Goal: Obtain resource: Obtain resource

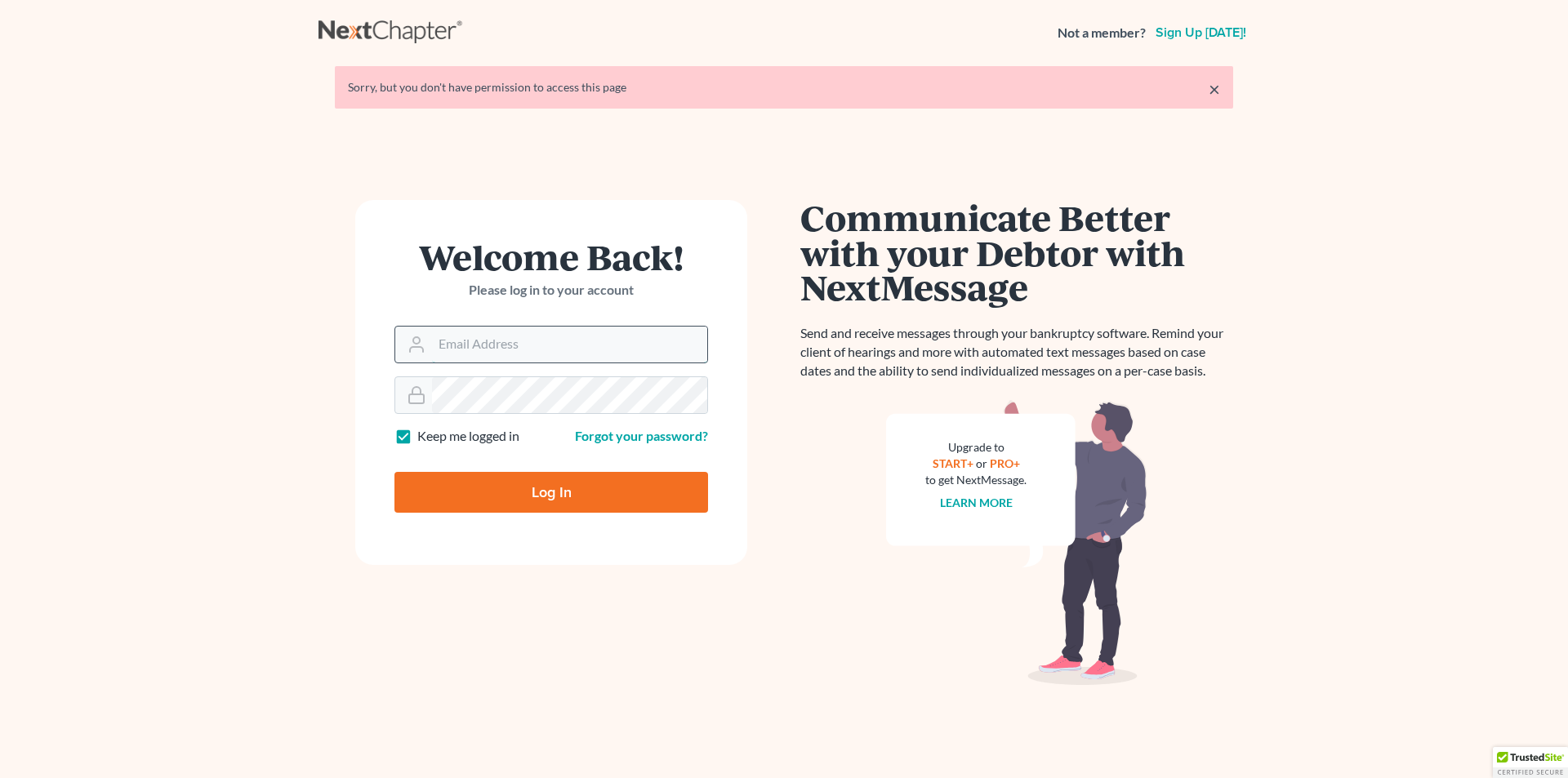
click at [496, 336] on input "Email Address" at bounding box center [570, 344] width 275 height 36
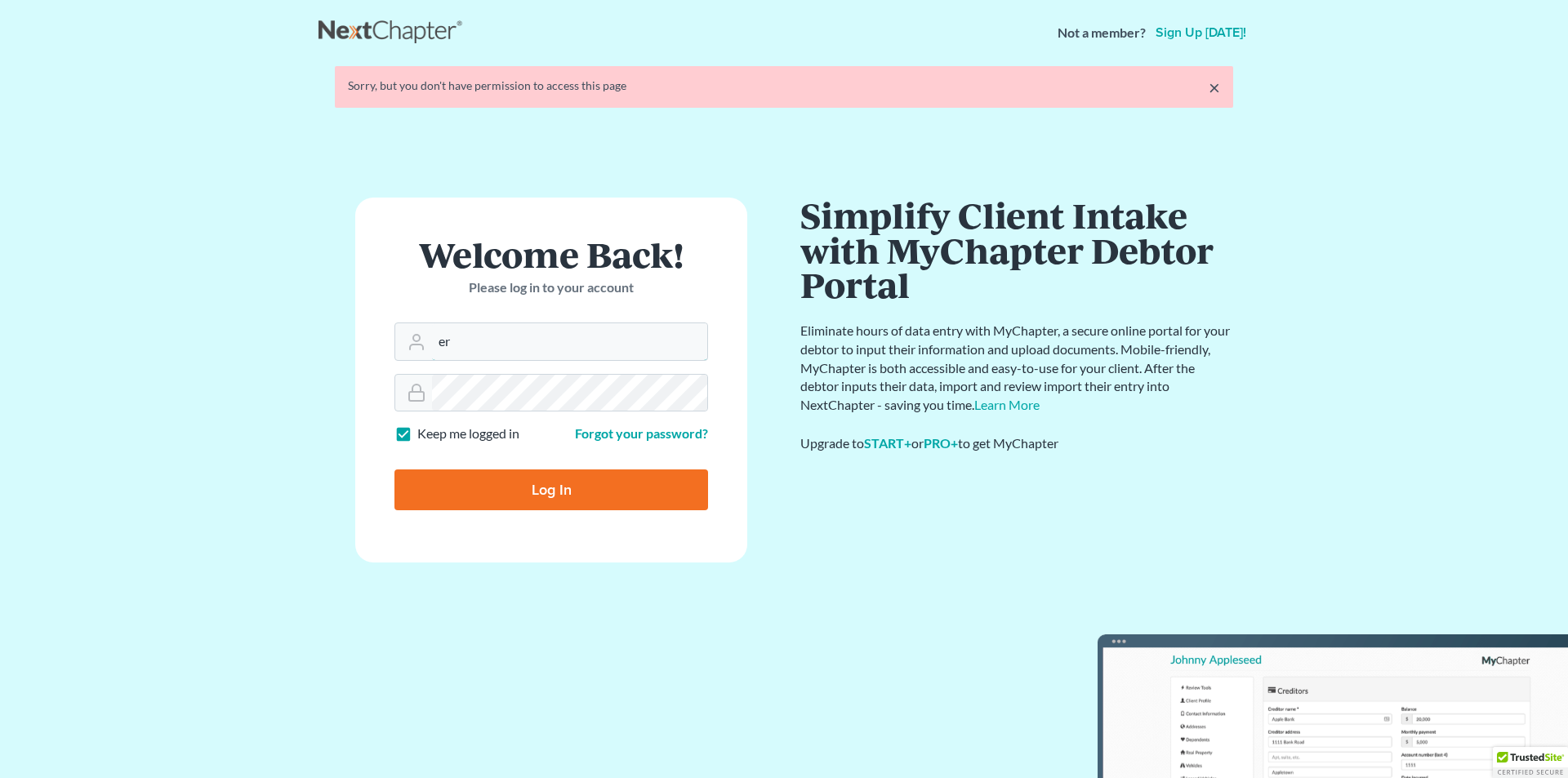
type input "[PERSON_NAME][EMAIL_ADDRESS][DOMAIN_NAME]"
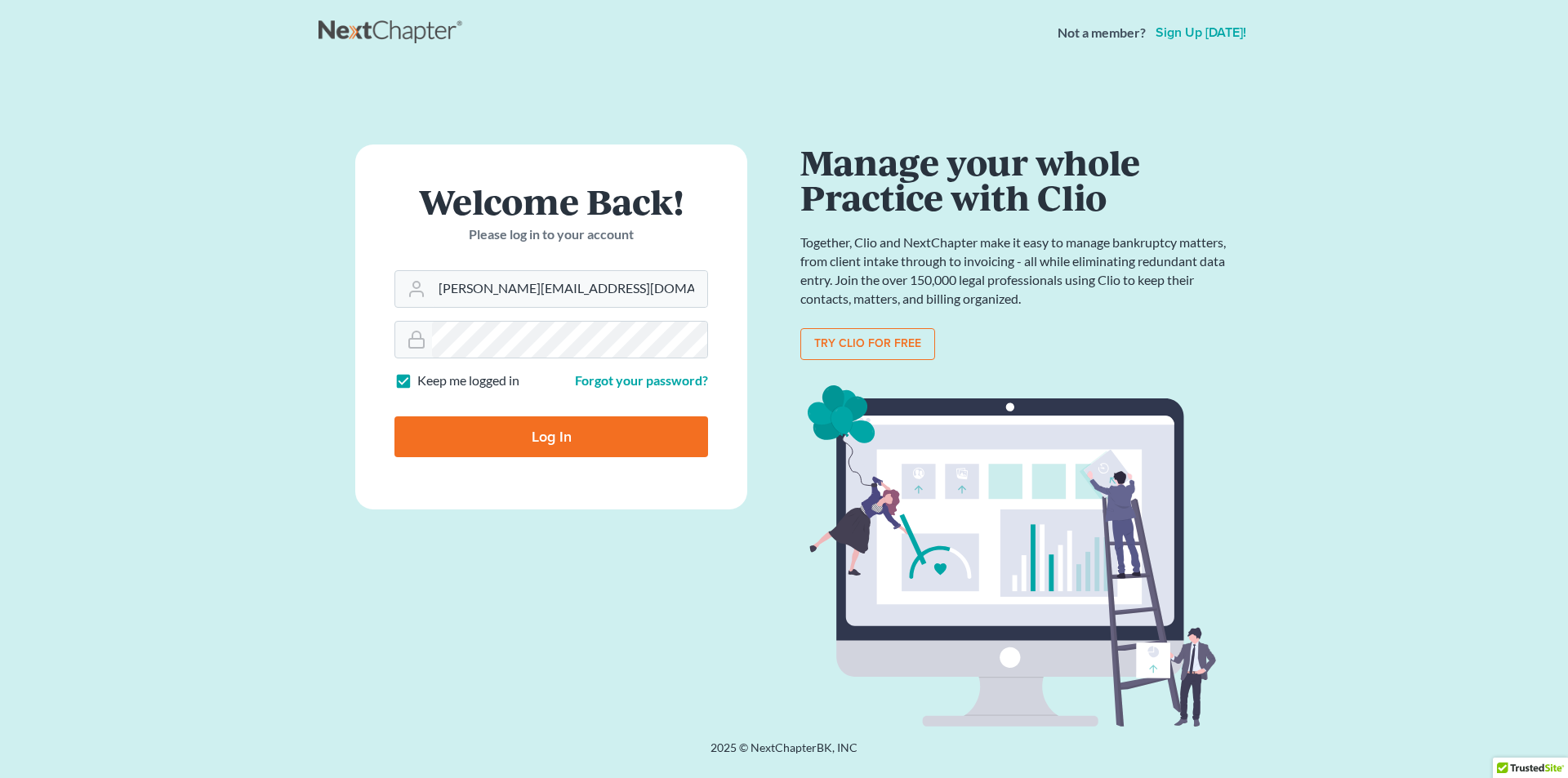
click at [600, 444] on input "Log In" at bounding box center [551, 437] width 313 height 41
type input "Thinking..."
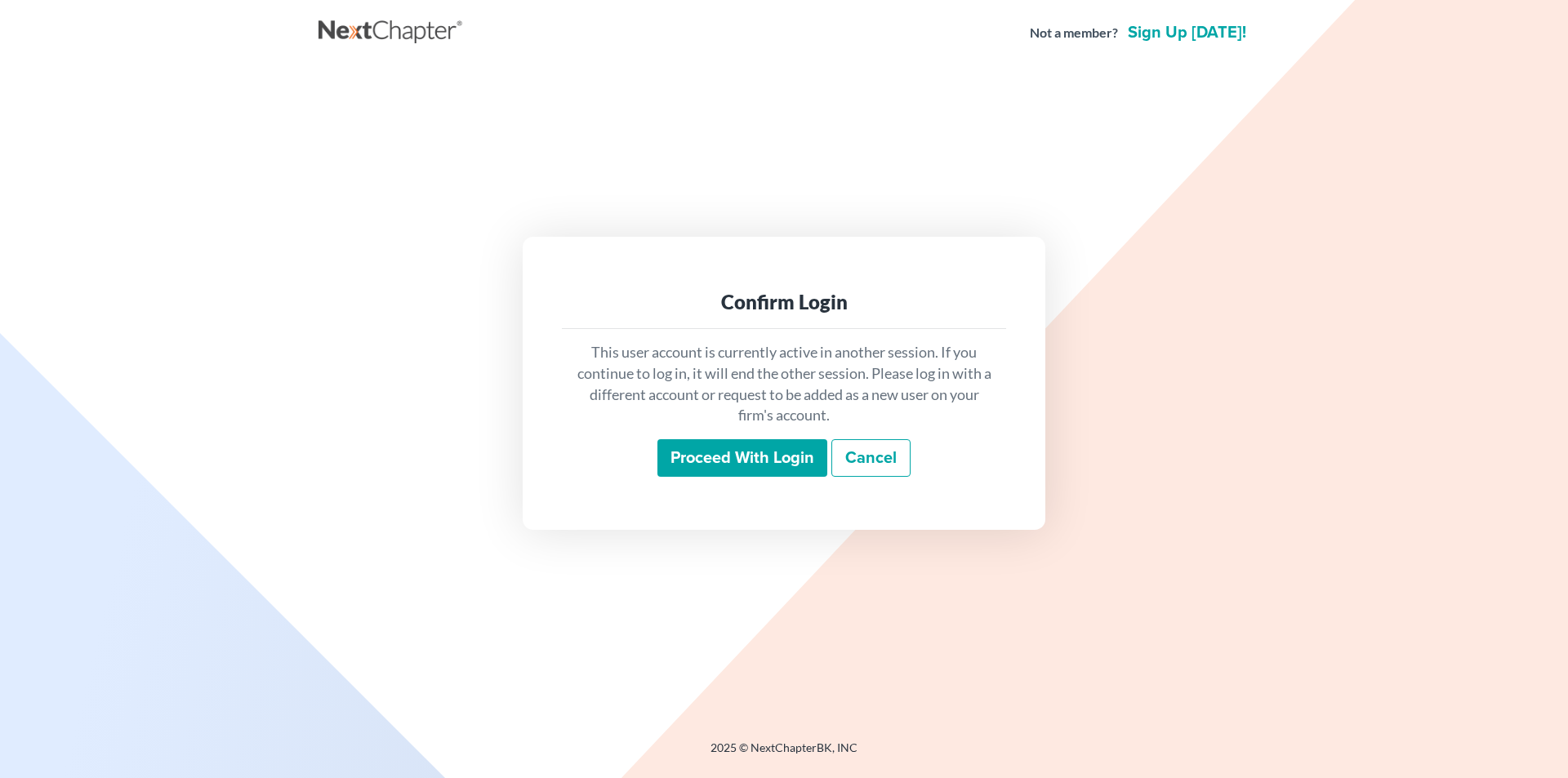
click at [734, 455] on input "Proceed with login" at bounding box center [742, 458] width 170 height 38
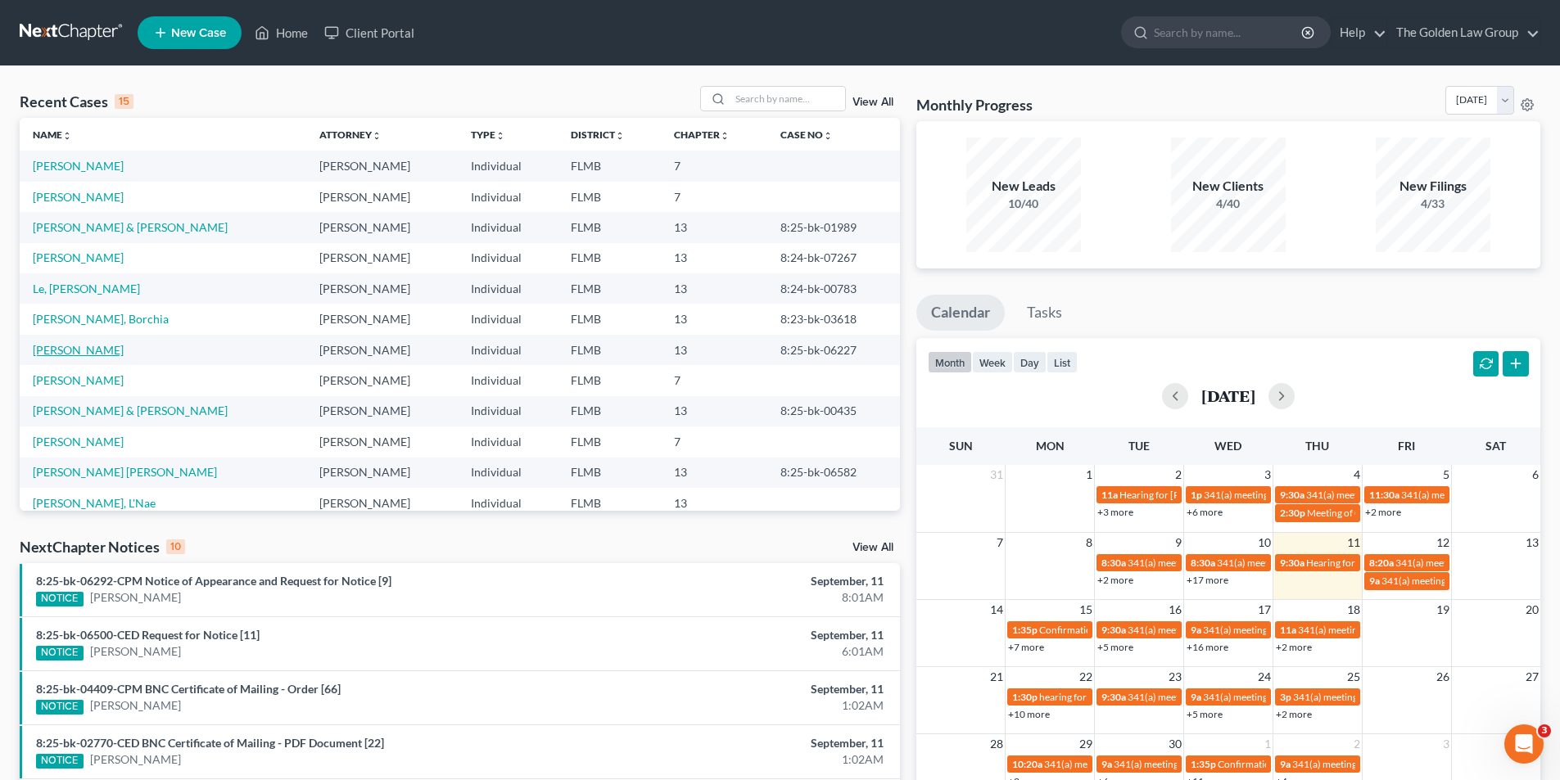
click at [81, 347] on link "[PERSON_NAME]" at bounding box center [78, 350] width 91 height 14
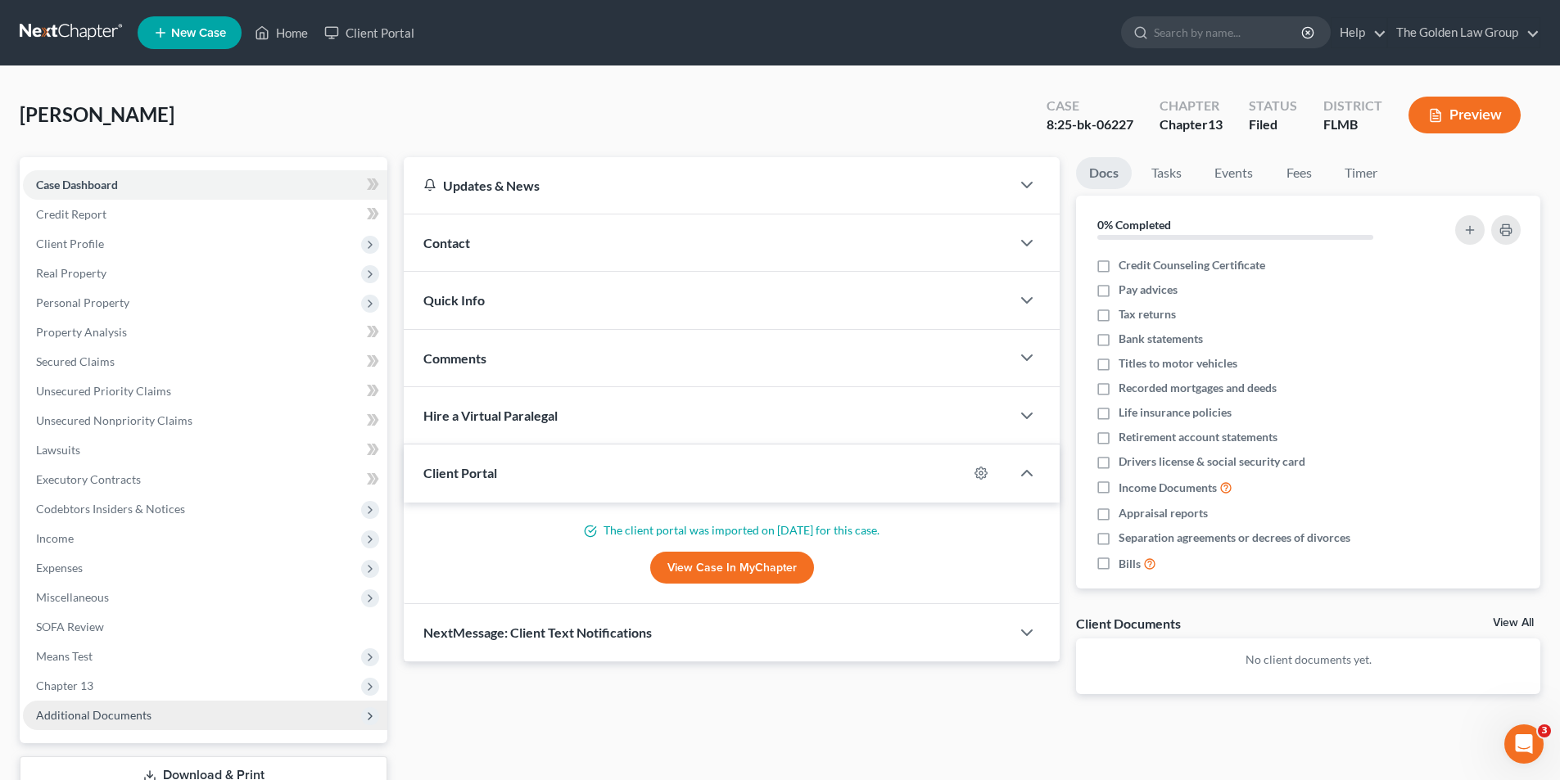
scroll to position [120, 0]
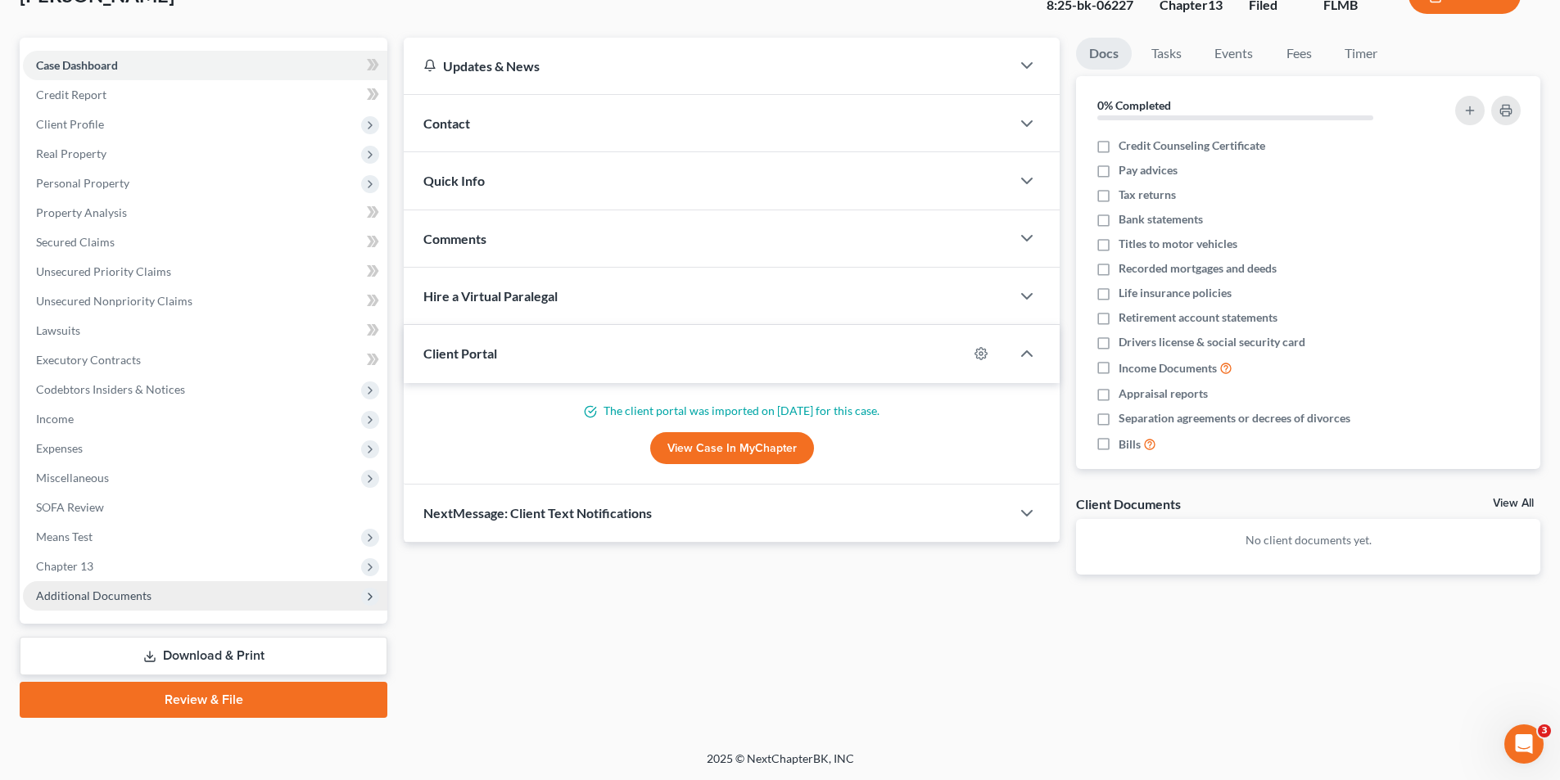
click at [121, 590] on span "Additional Documents" at bounding box center [93, 596] width 115 height 14
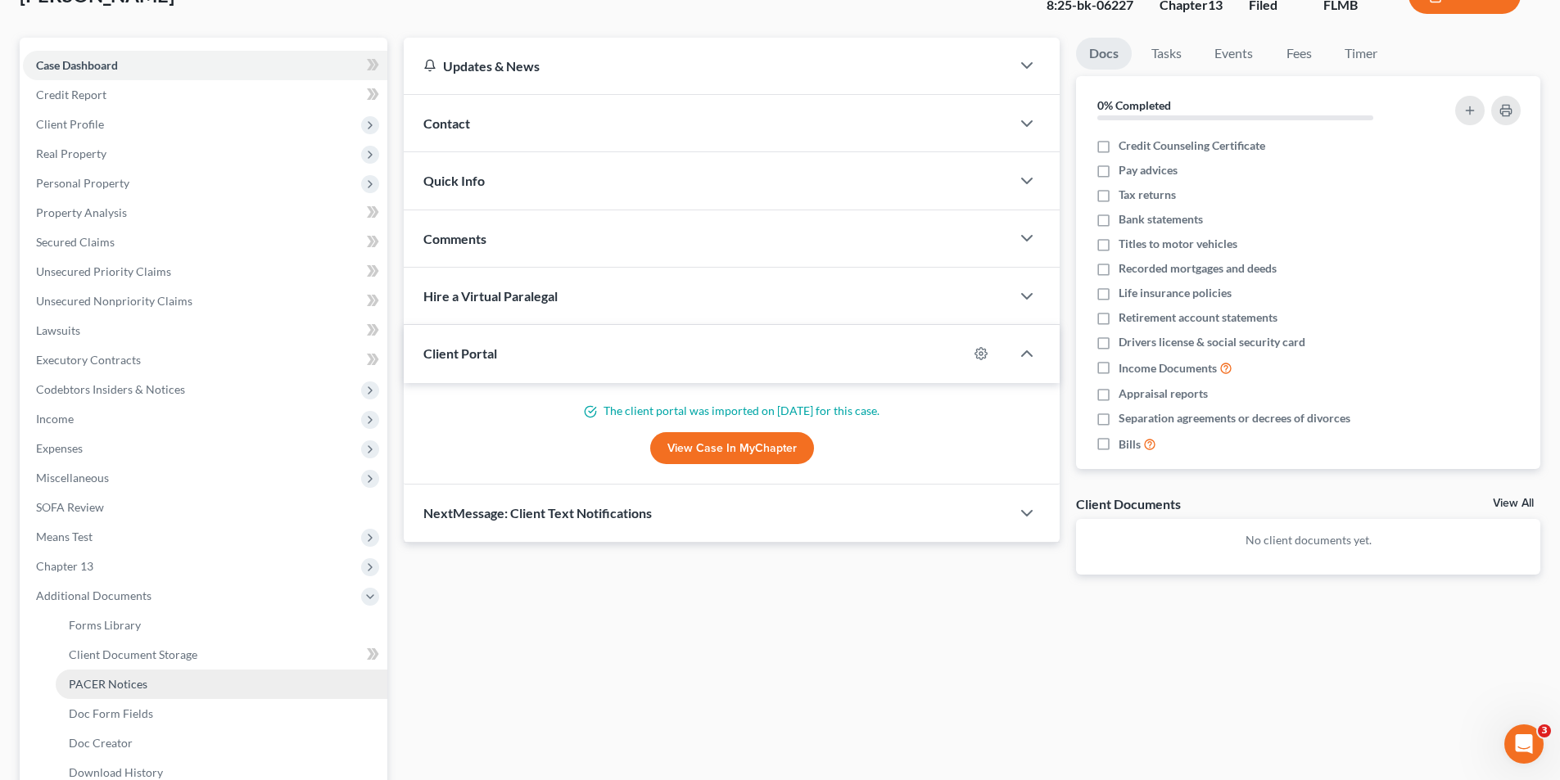
click at [111, 682] on span "PACER Notices" at bounding box center [108, 684] width 79 height 14
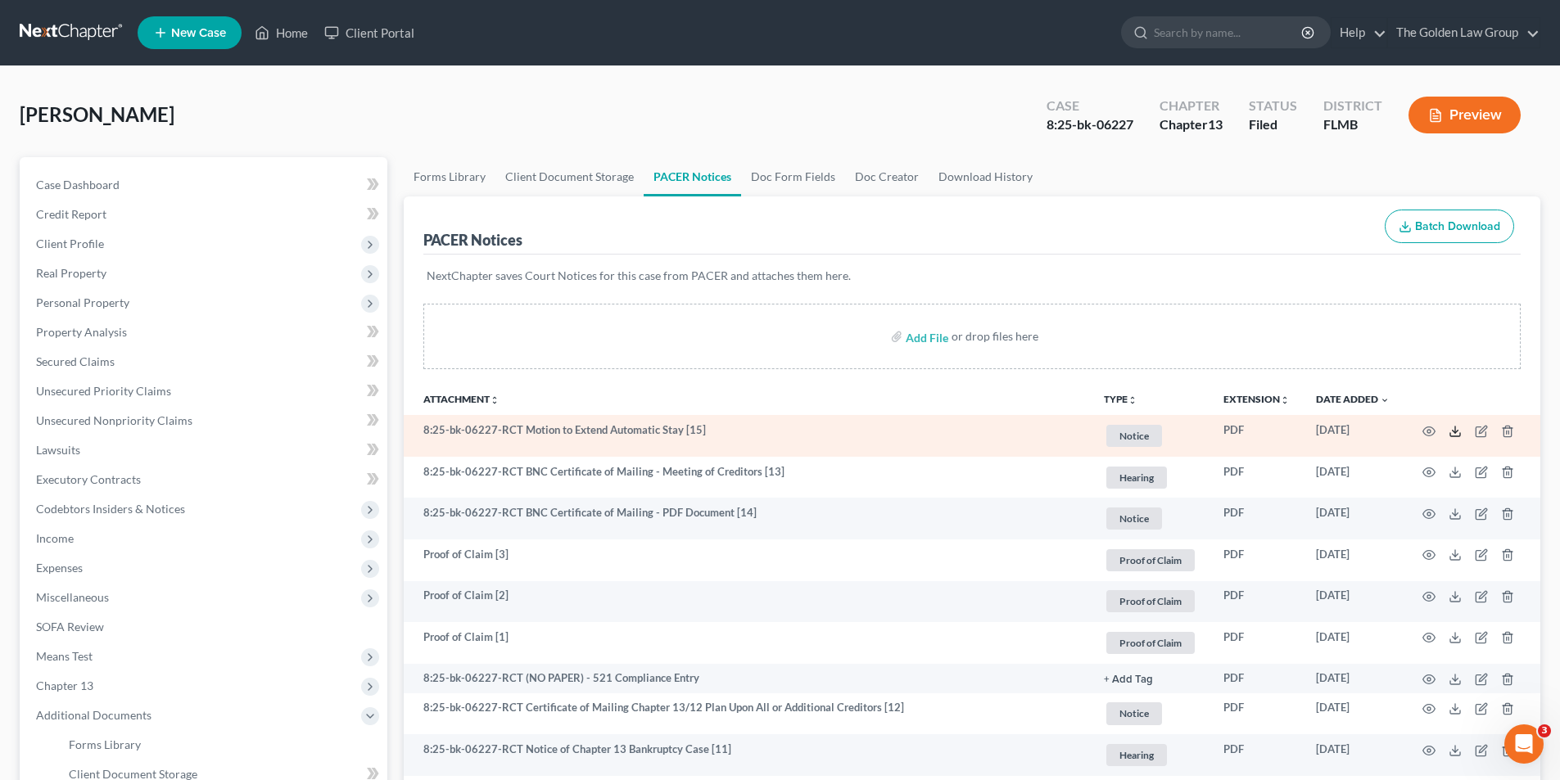
click at [1453, 427] on icon at bounding box center [1454, 431] width 13 height 13
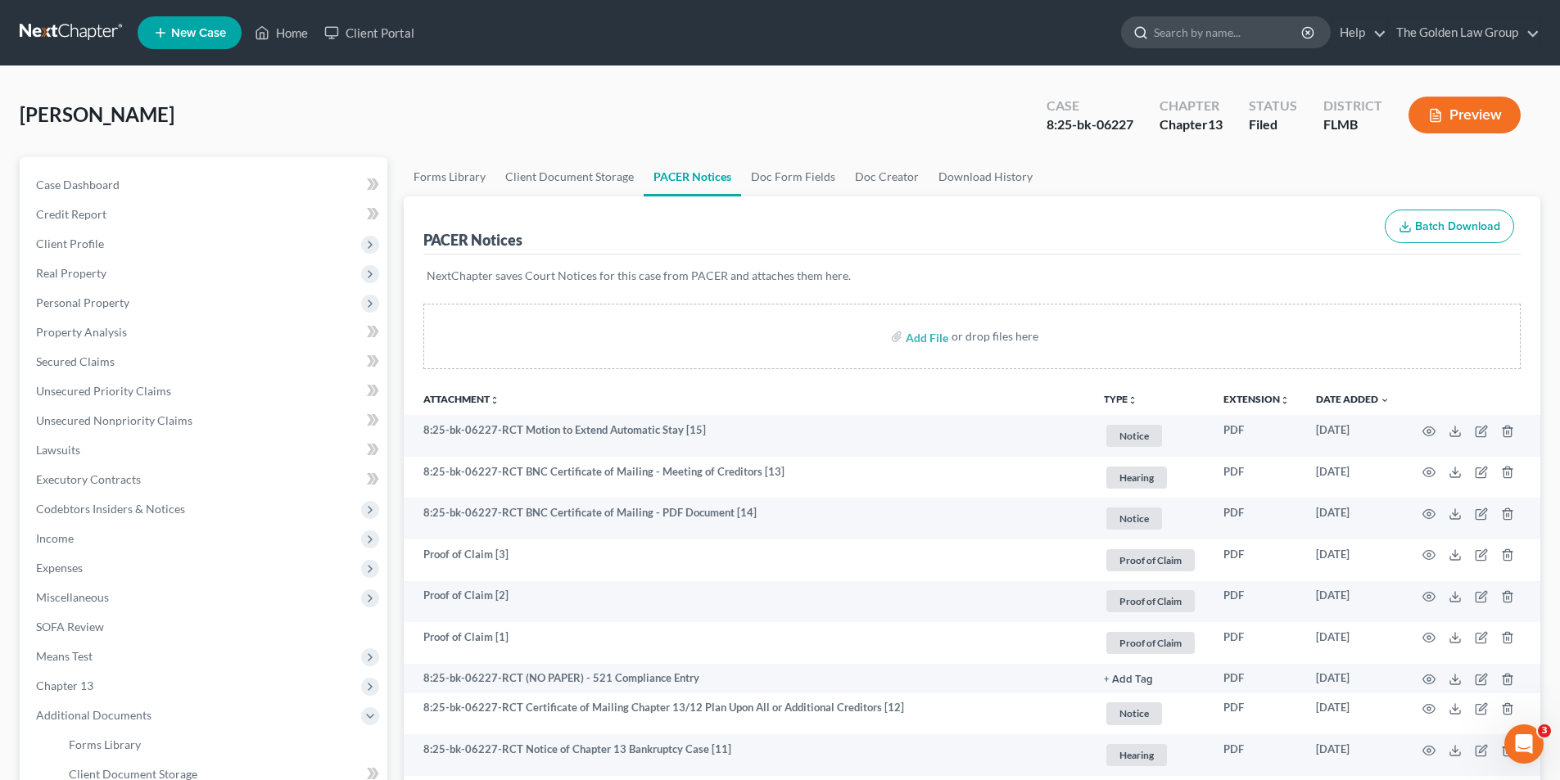
click at [1260, 29] on input "search" at bounding box center [1229, 32] width 150 height 30
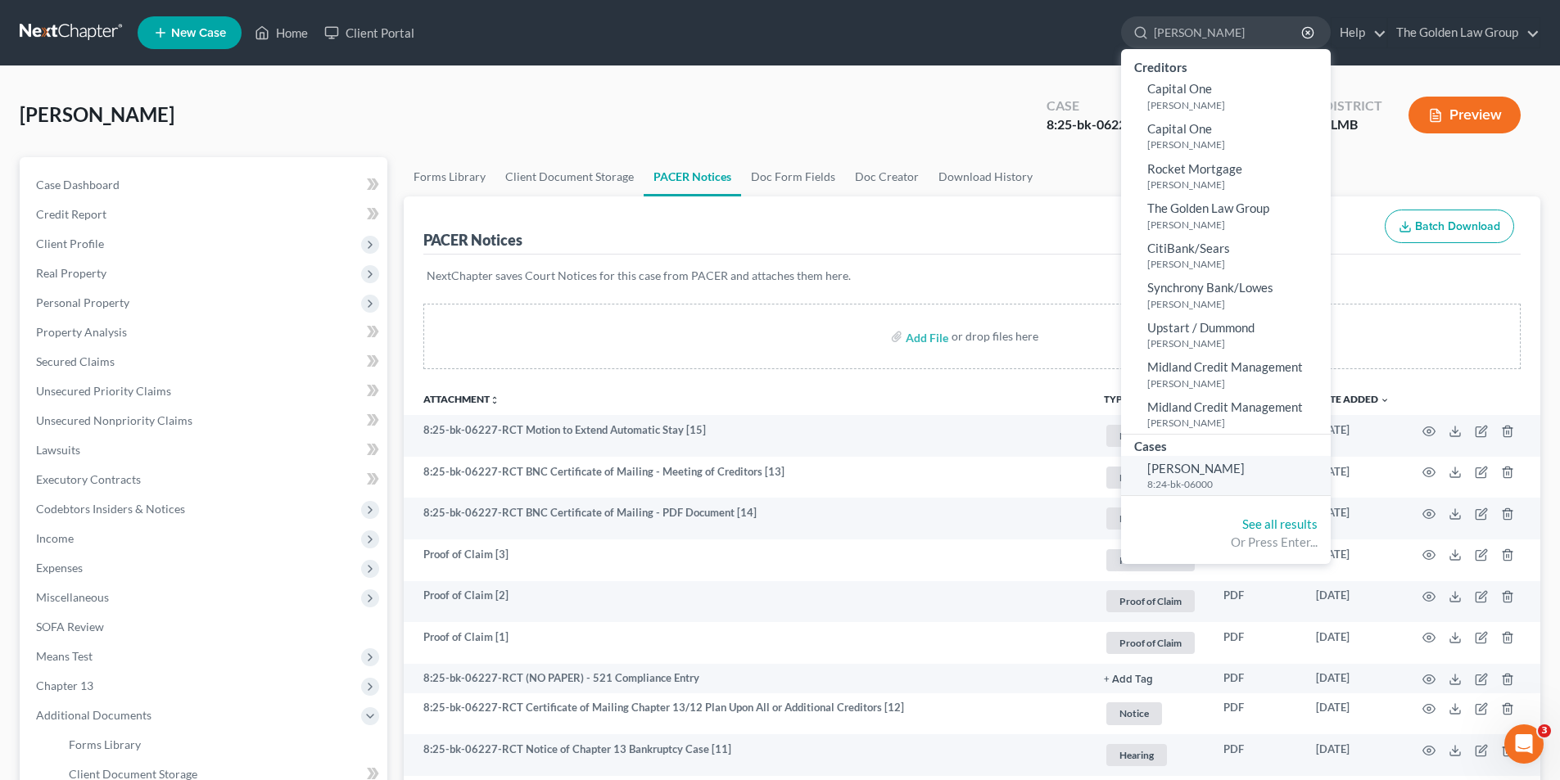
type input "Buchanon"
click at [1206, 467] on span "Buchanan, Anne" at bounding box center [1195, 468] width 97 height 15
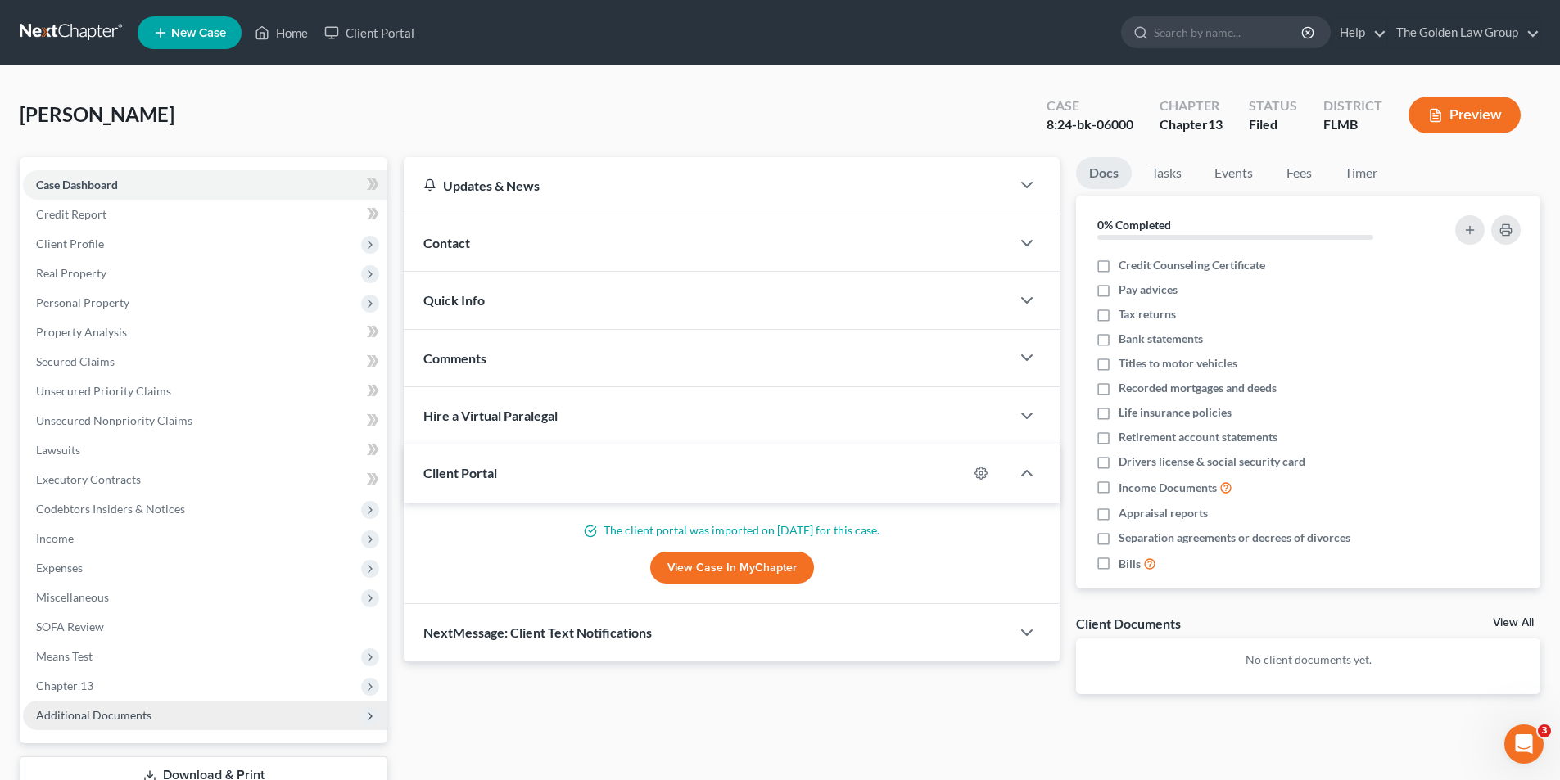
click at [102, 717] on span "Additional Documents" at bounding box center [93, 715] width 115 height 14
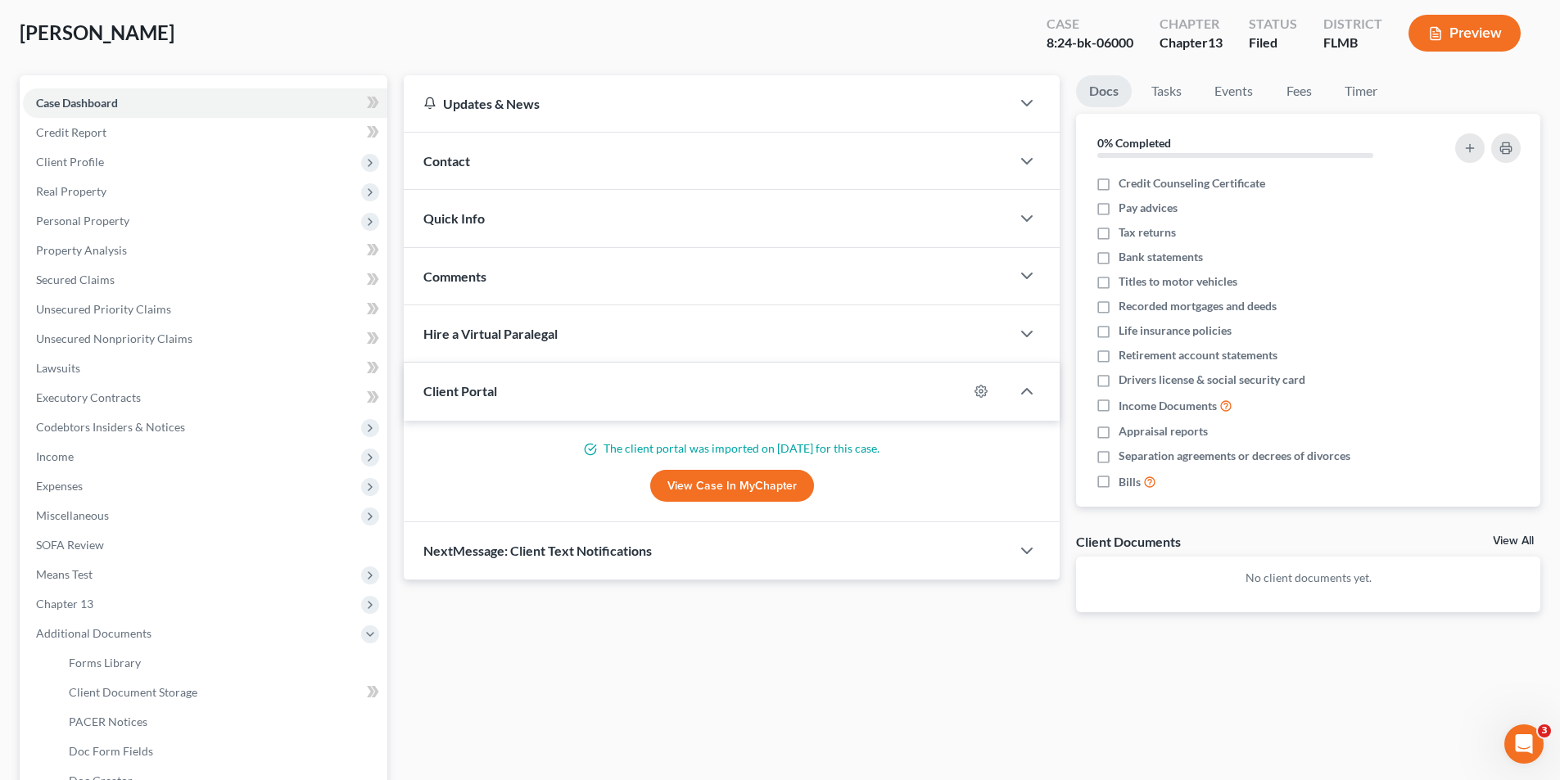
scroll to position [246, 0]
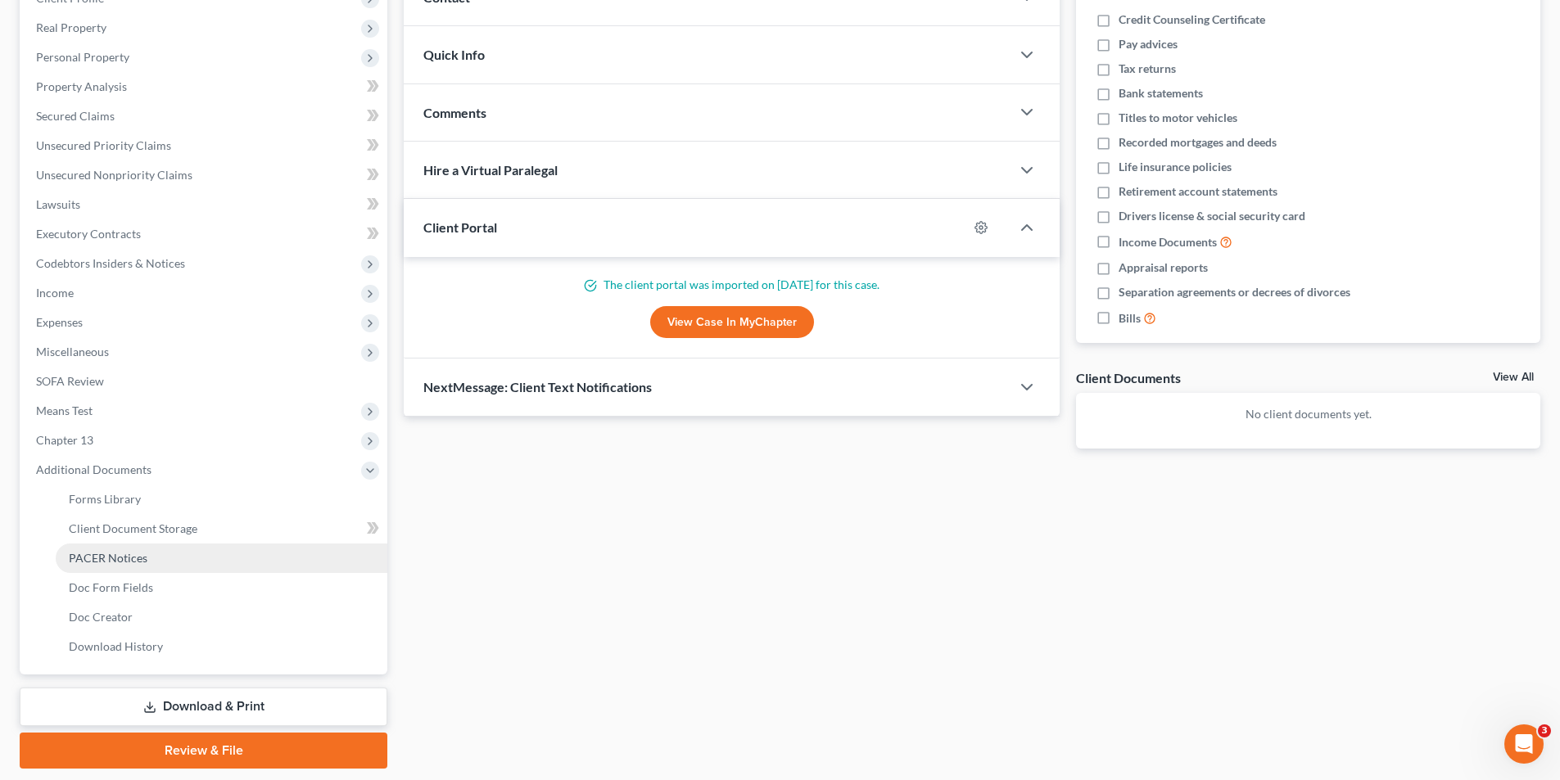
click at [88, 556] on span "PACER Notices" at bounding box center [108, 558] width 79 height 14
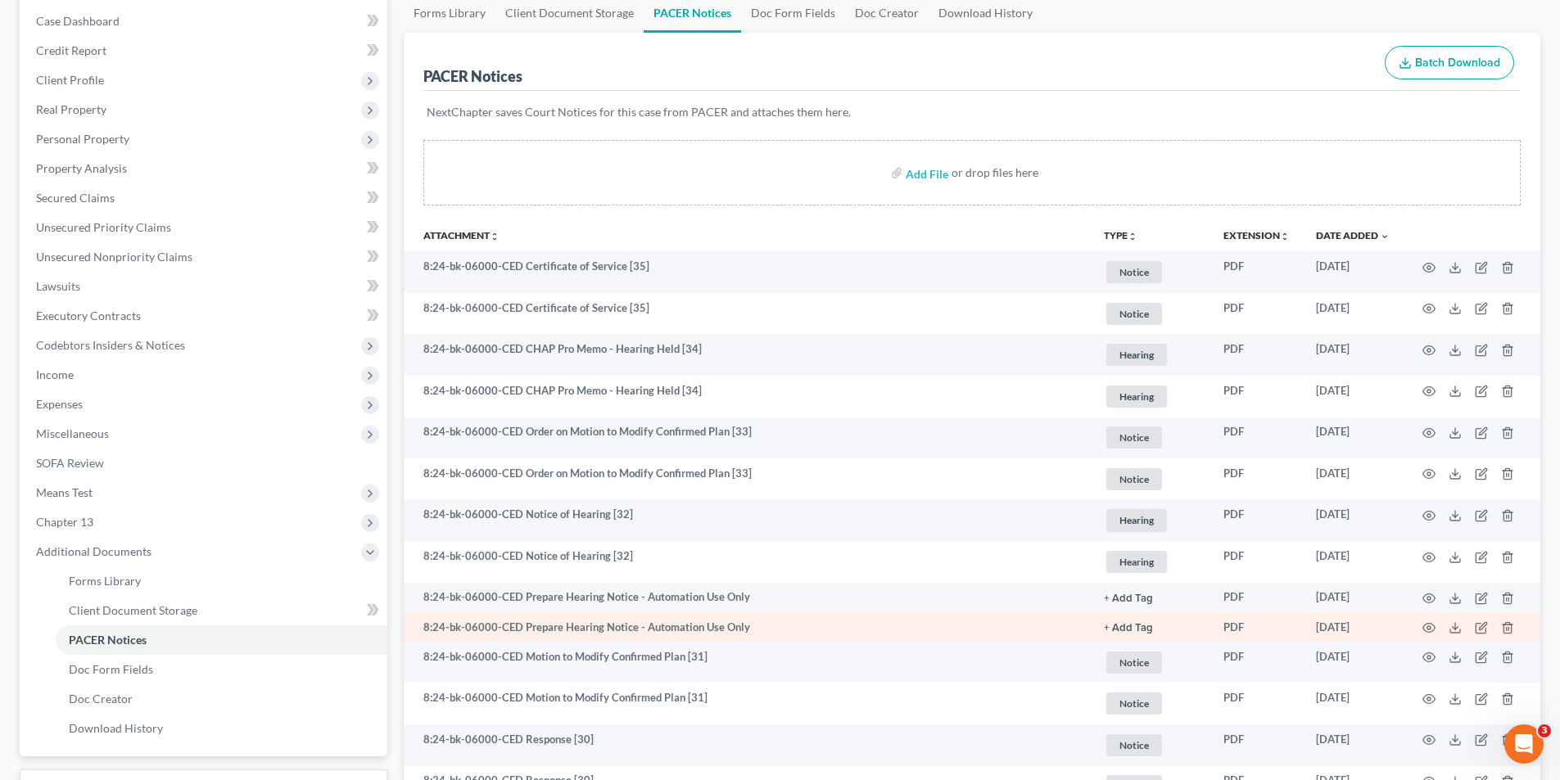
scroll to position [246, 0]
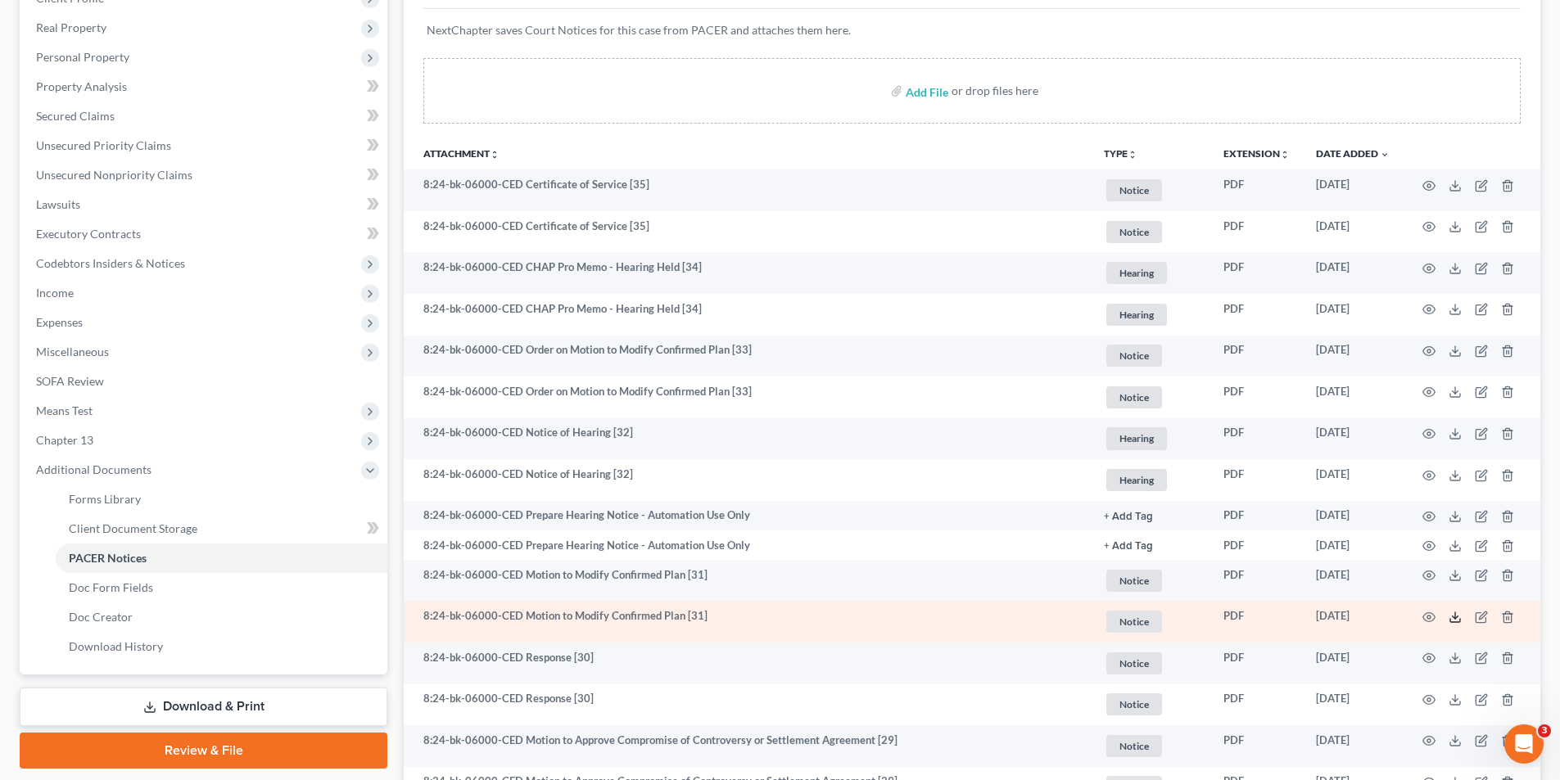
click at [1453, 616] on icon at bounding box center [1454, 617] width 13 height 13
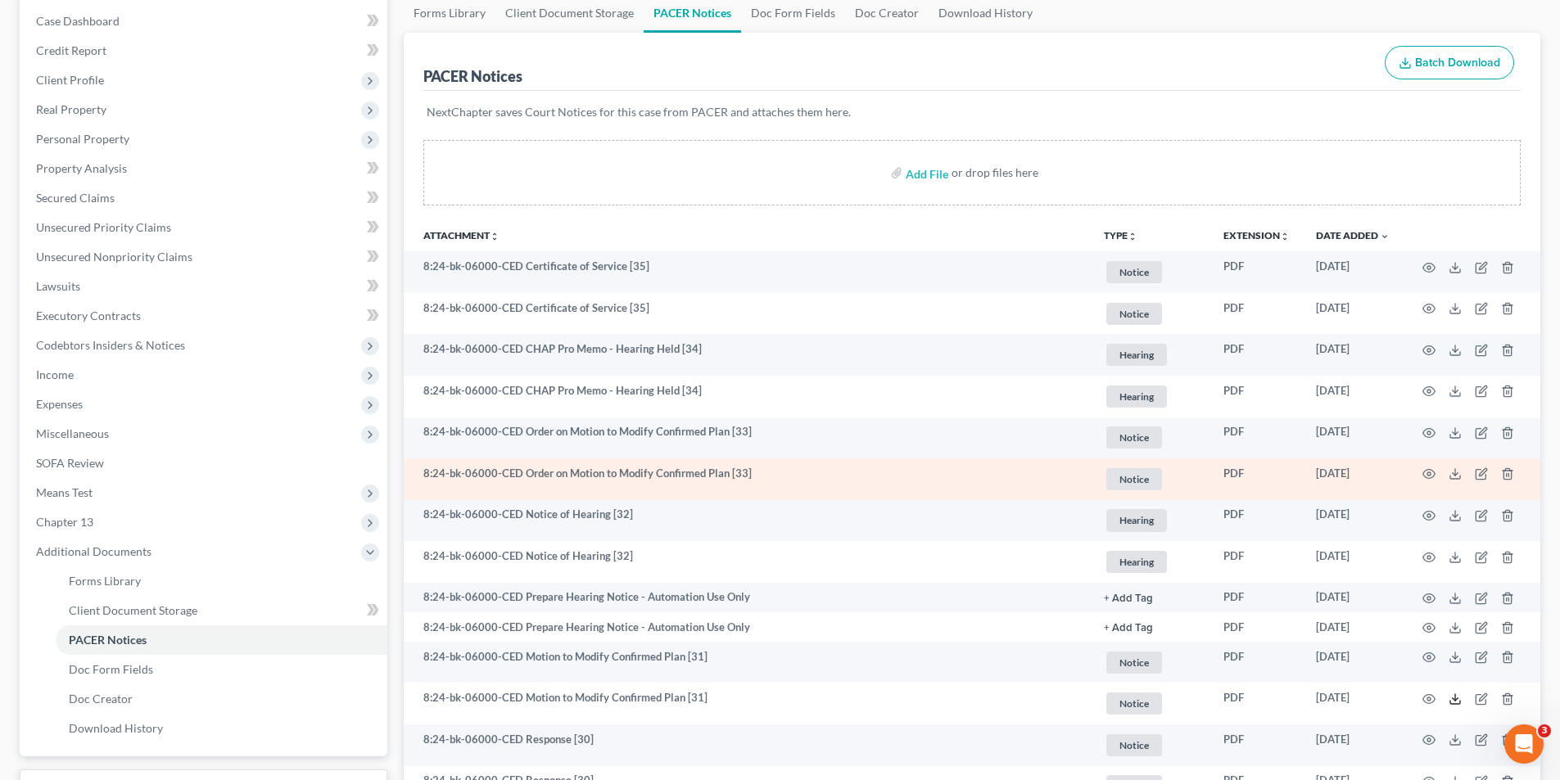
scroll to position [0, 0]
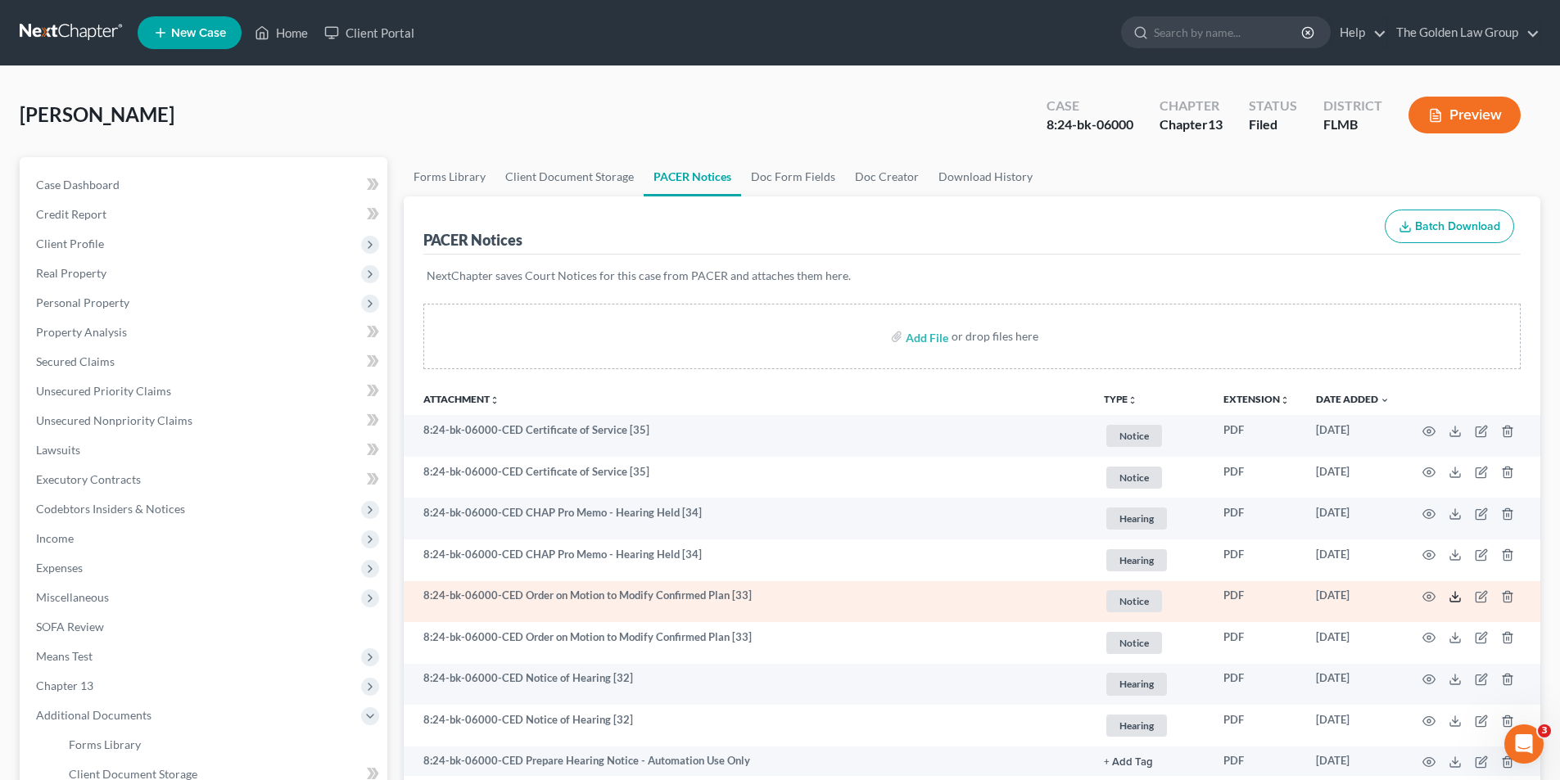
click at [1452, 594] on icon at bounding box center [1454, 596] width 13 height 13
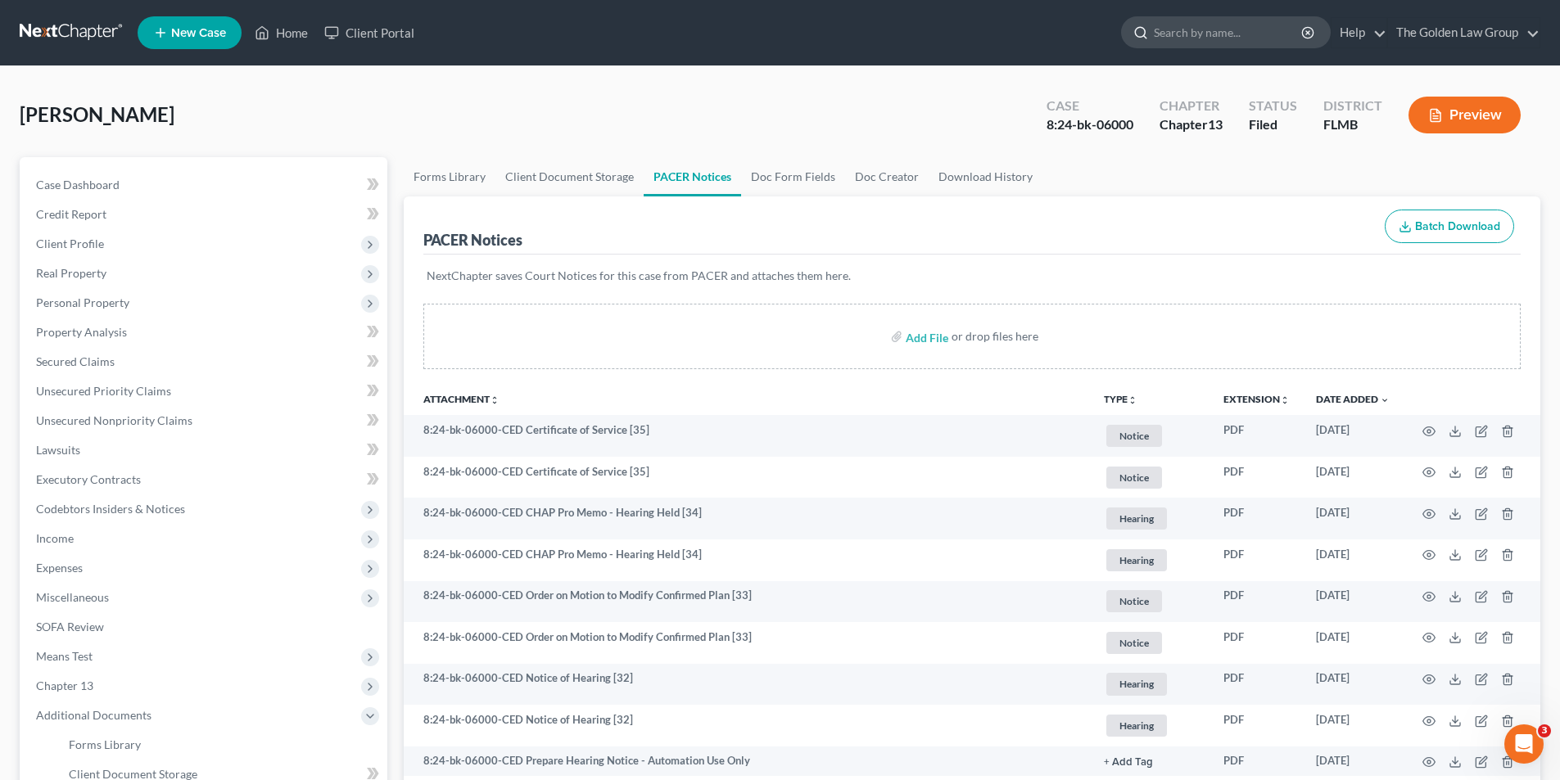
click at [1171, 29] on input "search" at bounding box center [1229, 32] width 150 height 30
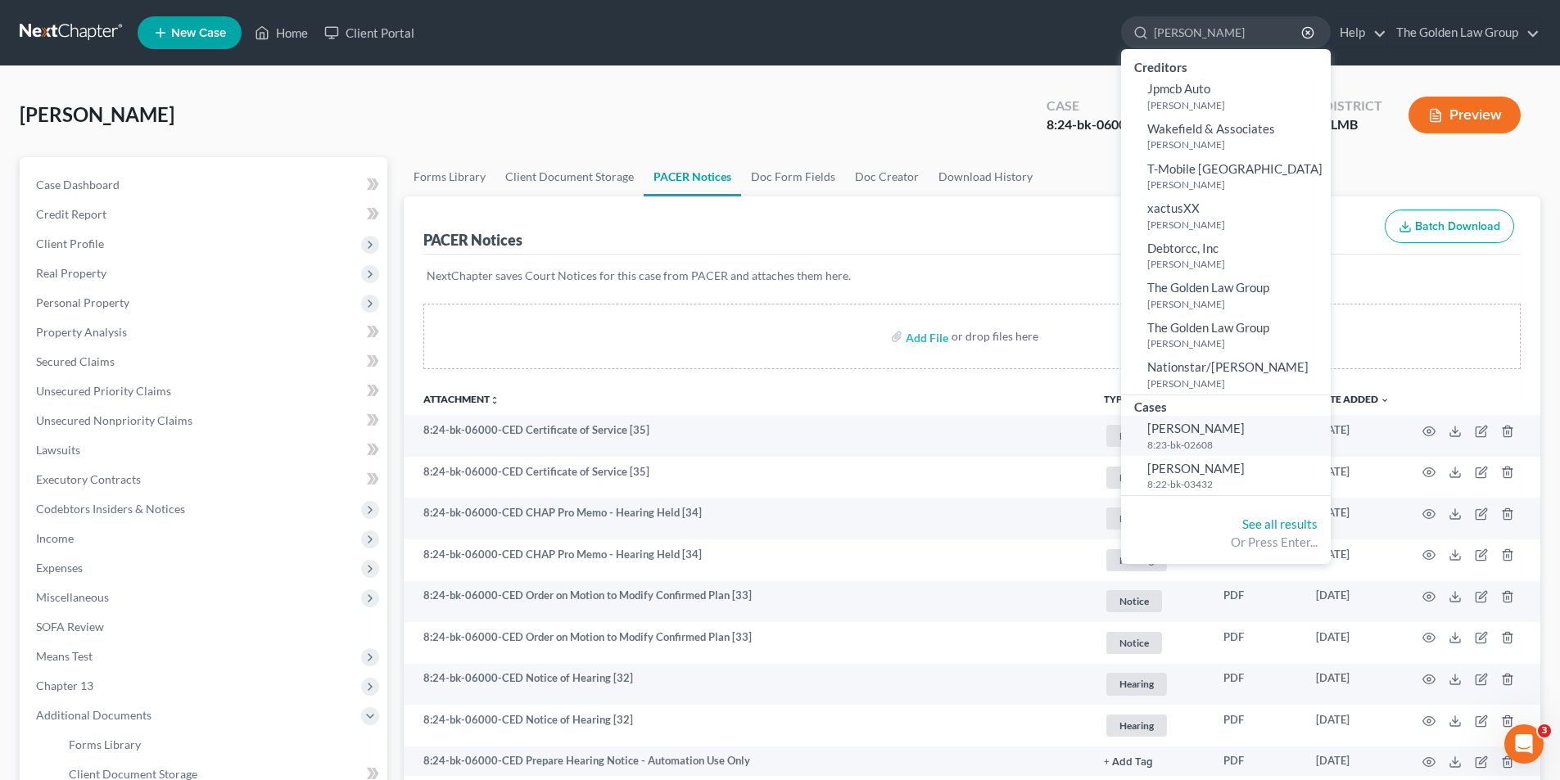
type input "Lutes, Gary"
click at [1179, 430] on span "Lutes, Gary" at bounding box center [1195, 428] width 97 height 15
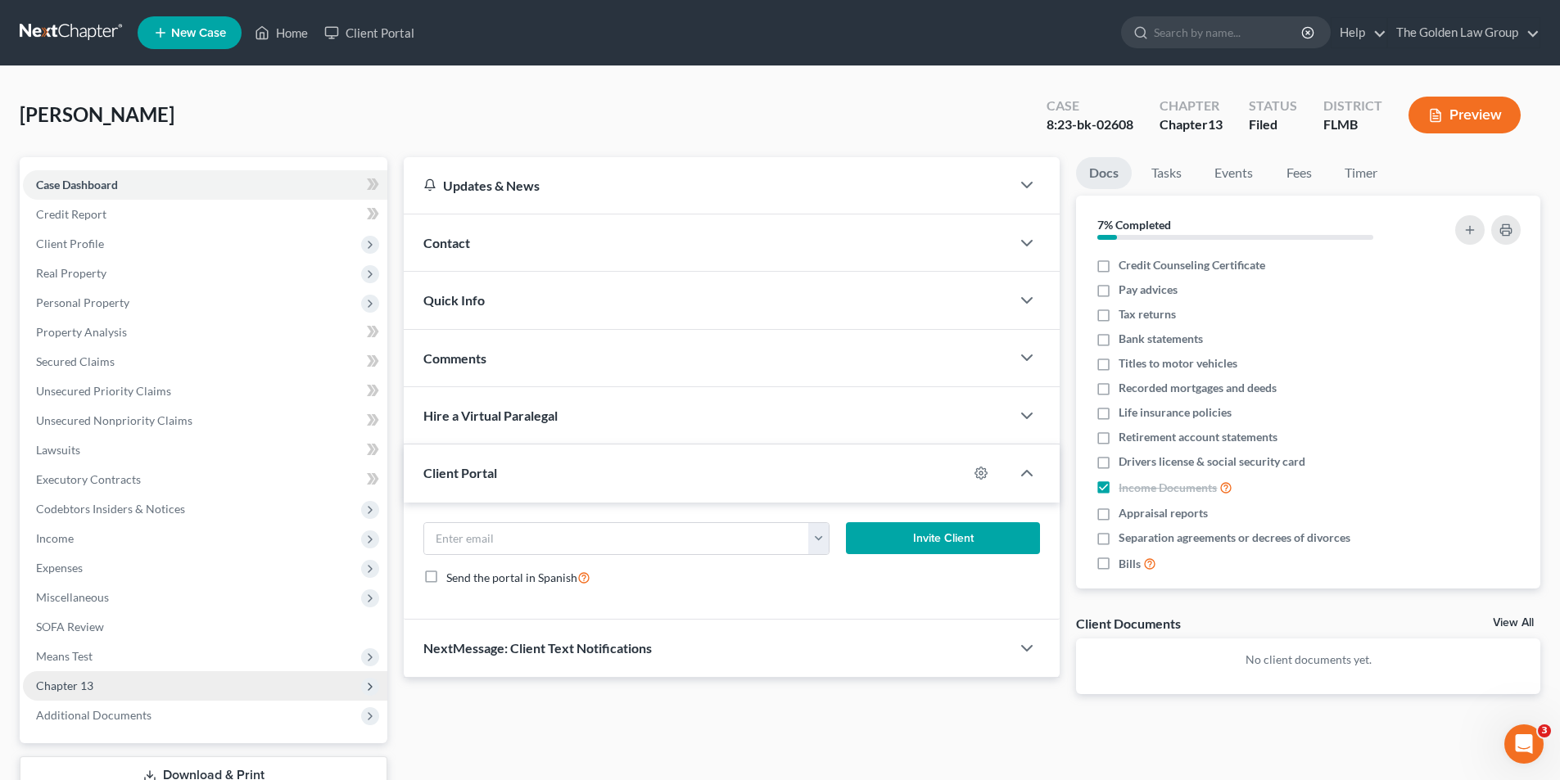
scroll to position [120, 0]
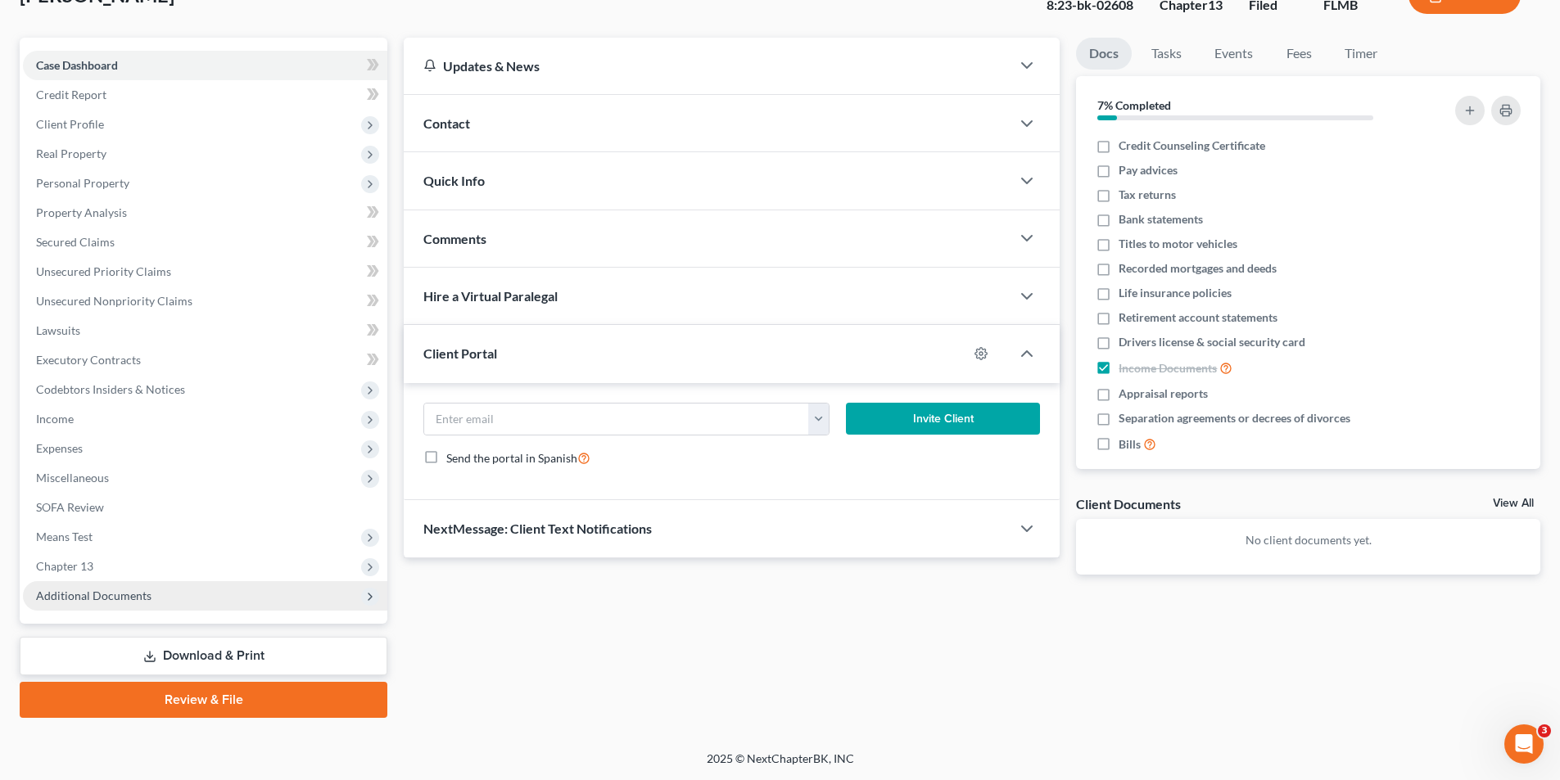
click at [127, 594] on span "Additional Documents" at bounding box center [93, 596] width 115 height 14
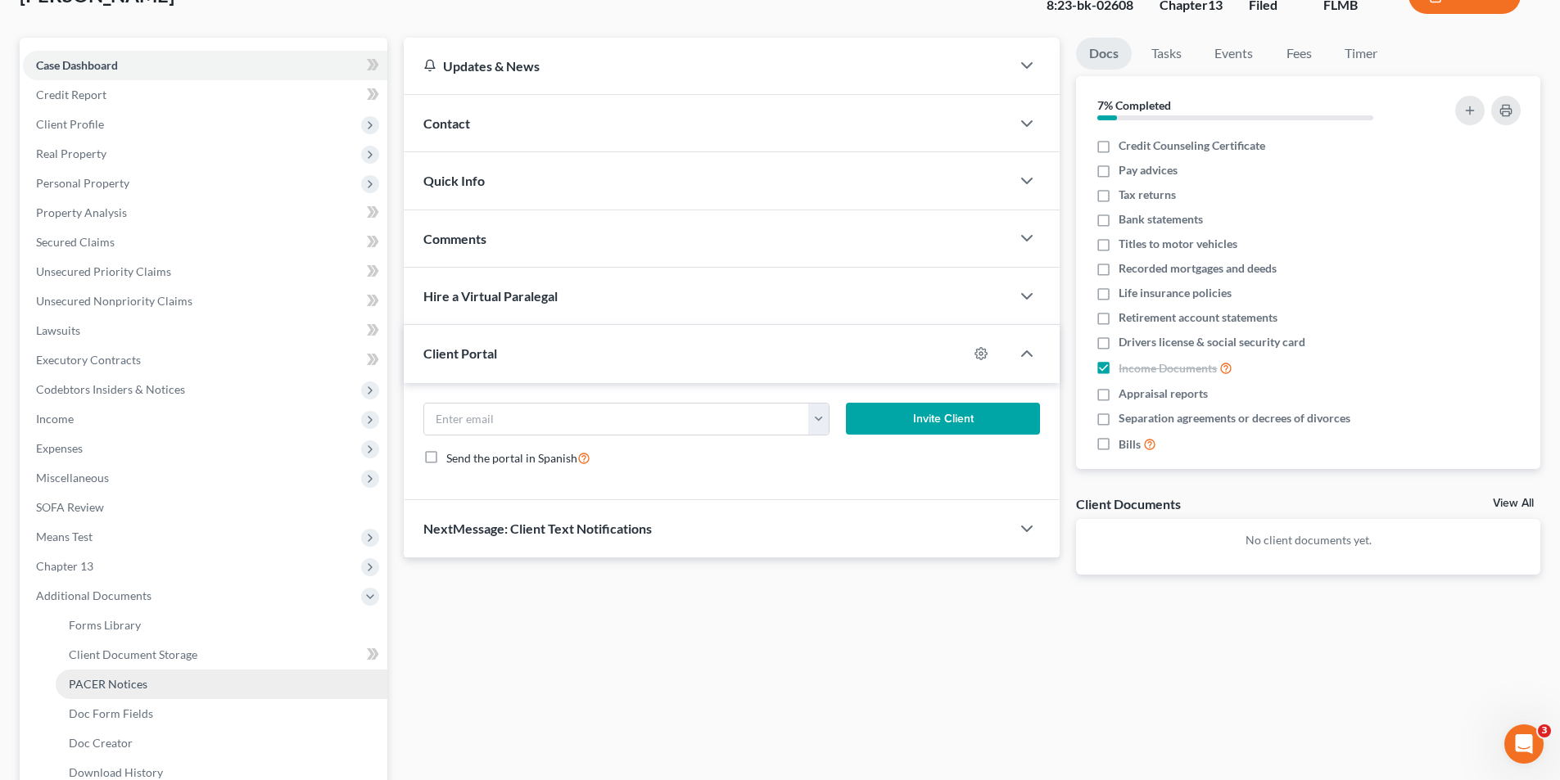
click at [125, 684] on span "PACER Notices" at bounding box center [108, 684] width 79 height 14
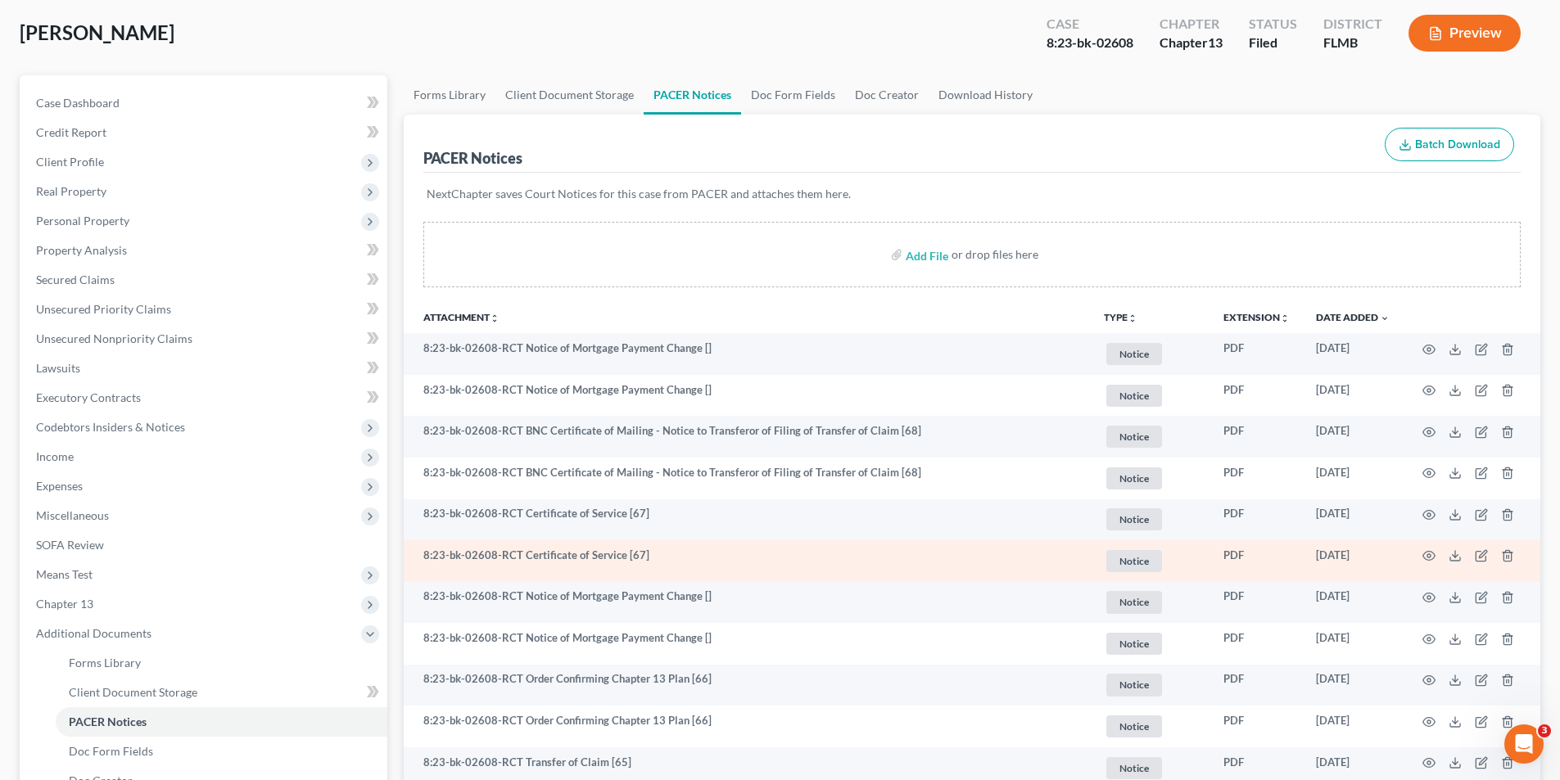
scroll to position [164, 0]
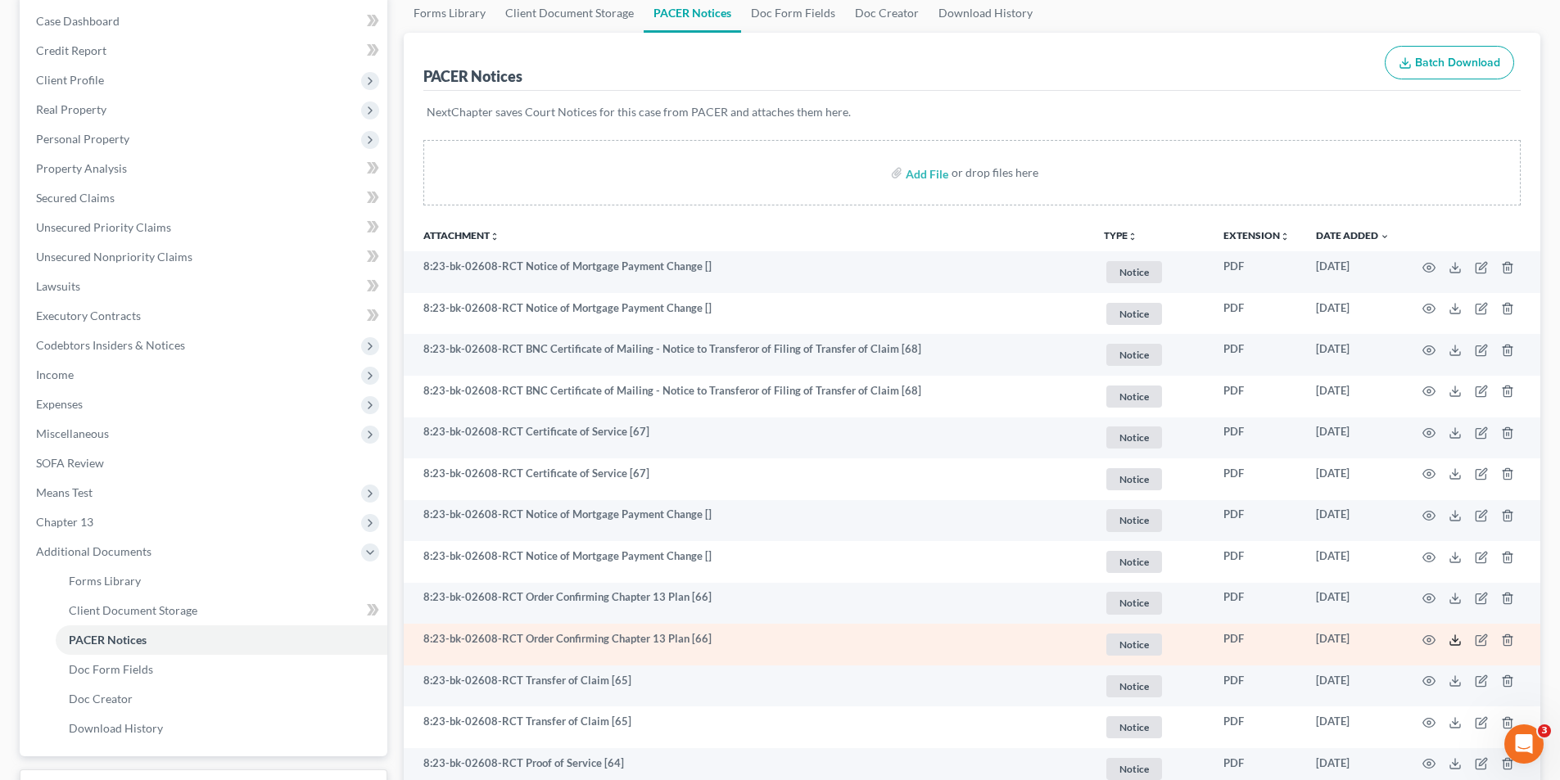
click at [1456, 639] on polyline at bounding box center [1455, 640] width 6 height 2
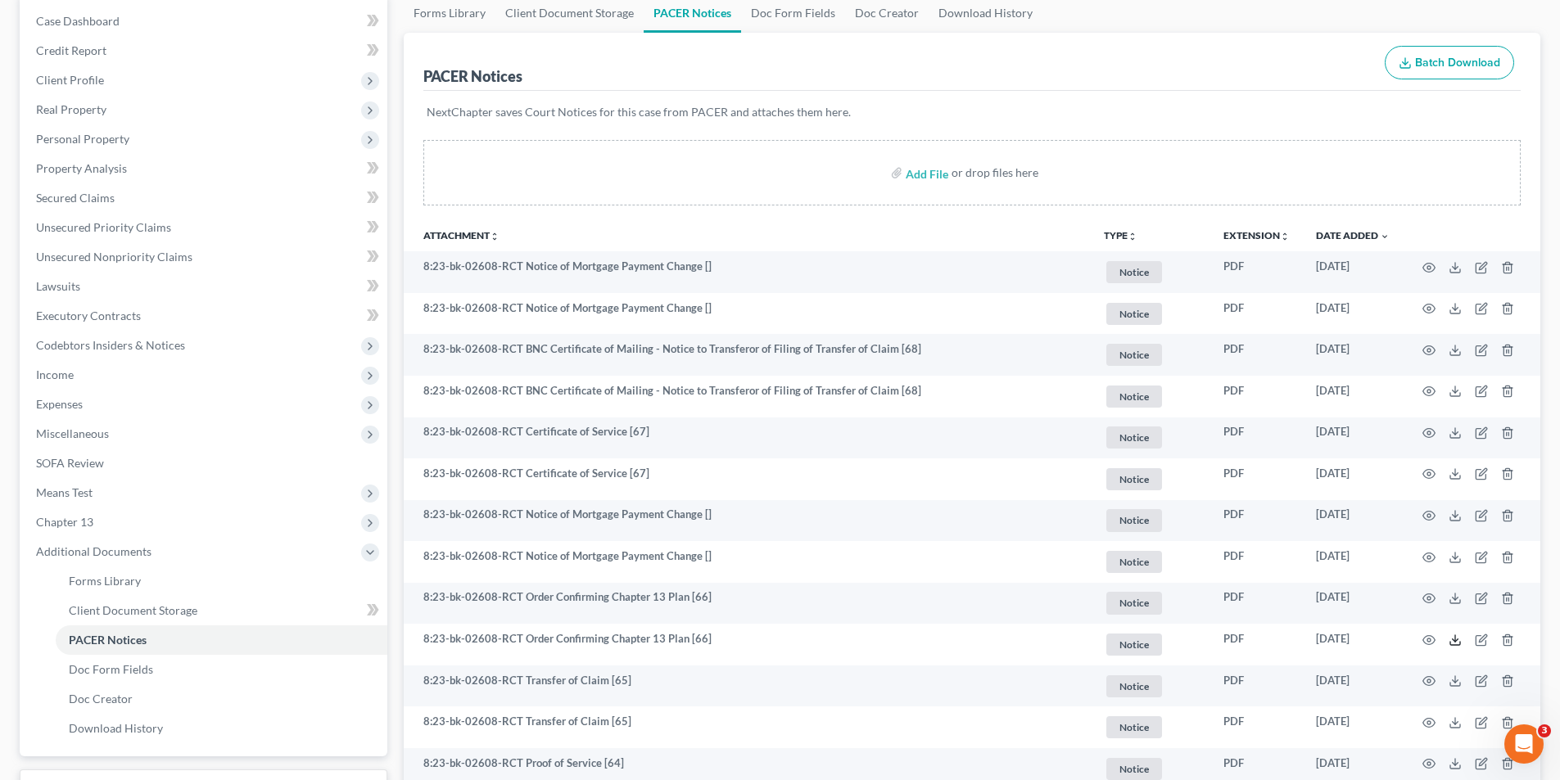
scroll to position [0, 0]
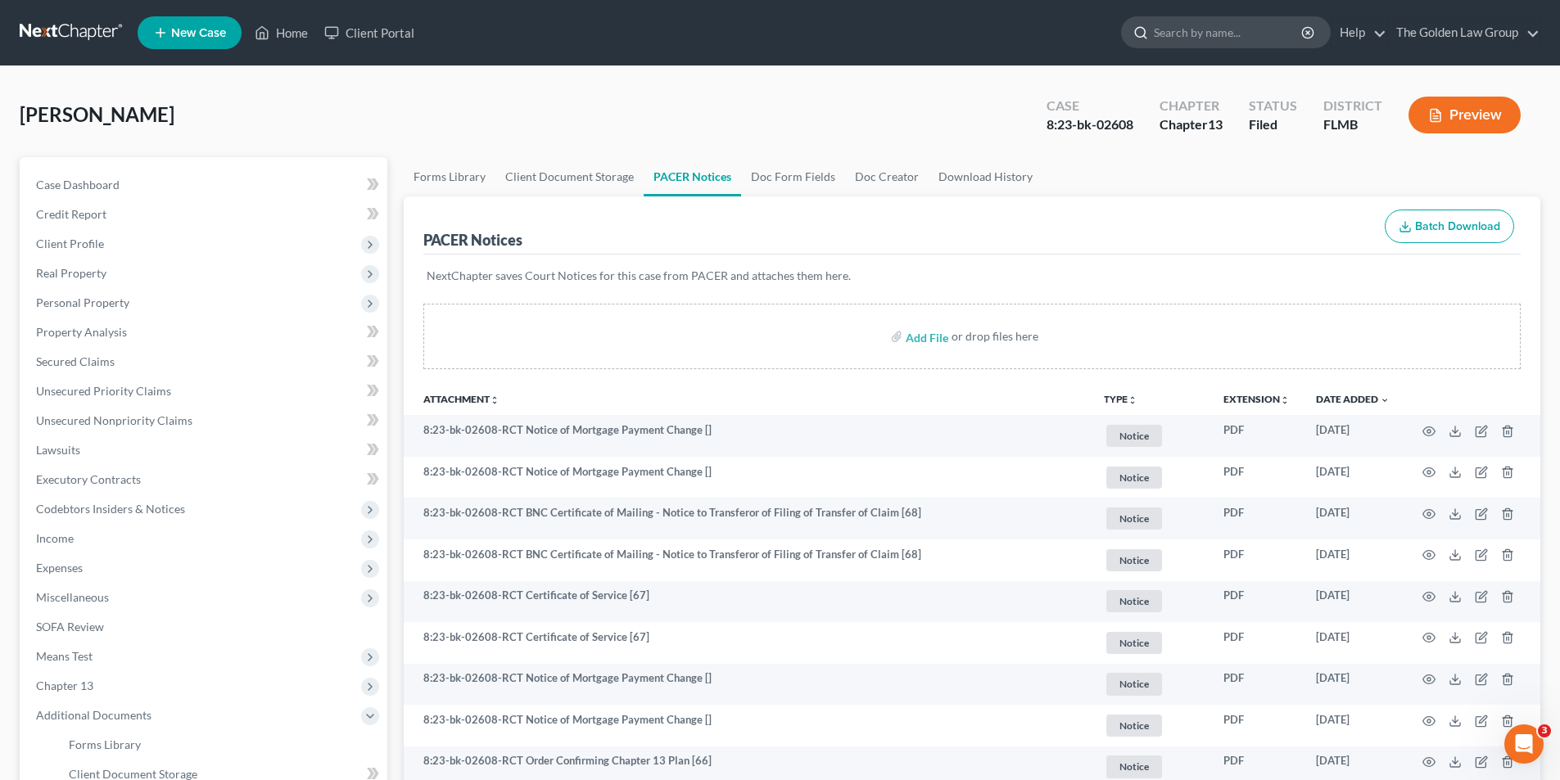
click at [1225, 29] on input "search" at bounding box center [1229, 32] width 150 height 30
type input "York"
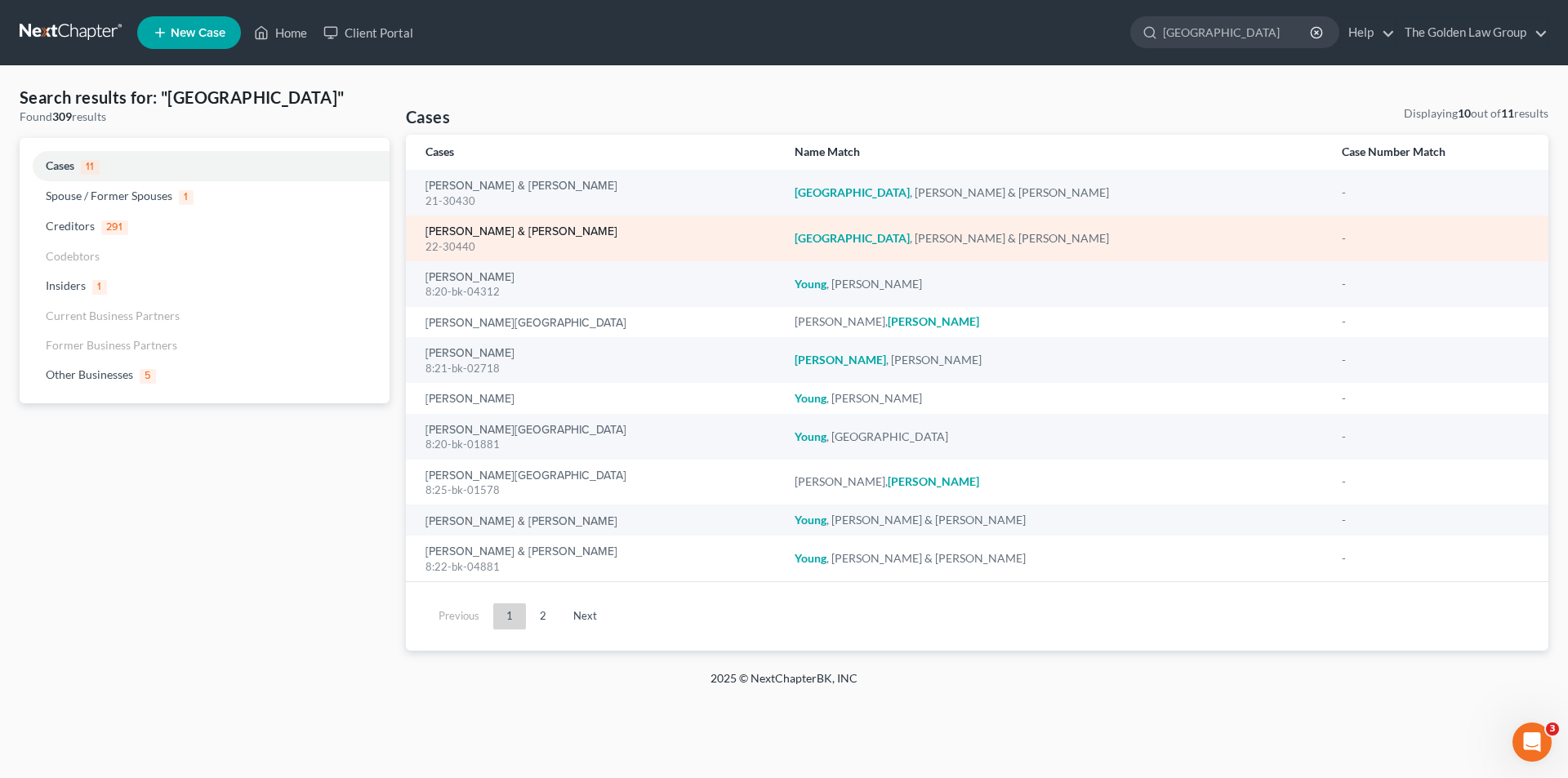
click at [462, 232] on link "York, William & Susan" at bounding box center [522, 231] width 192 height 11
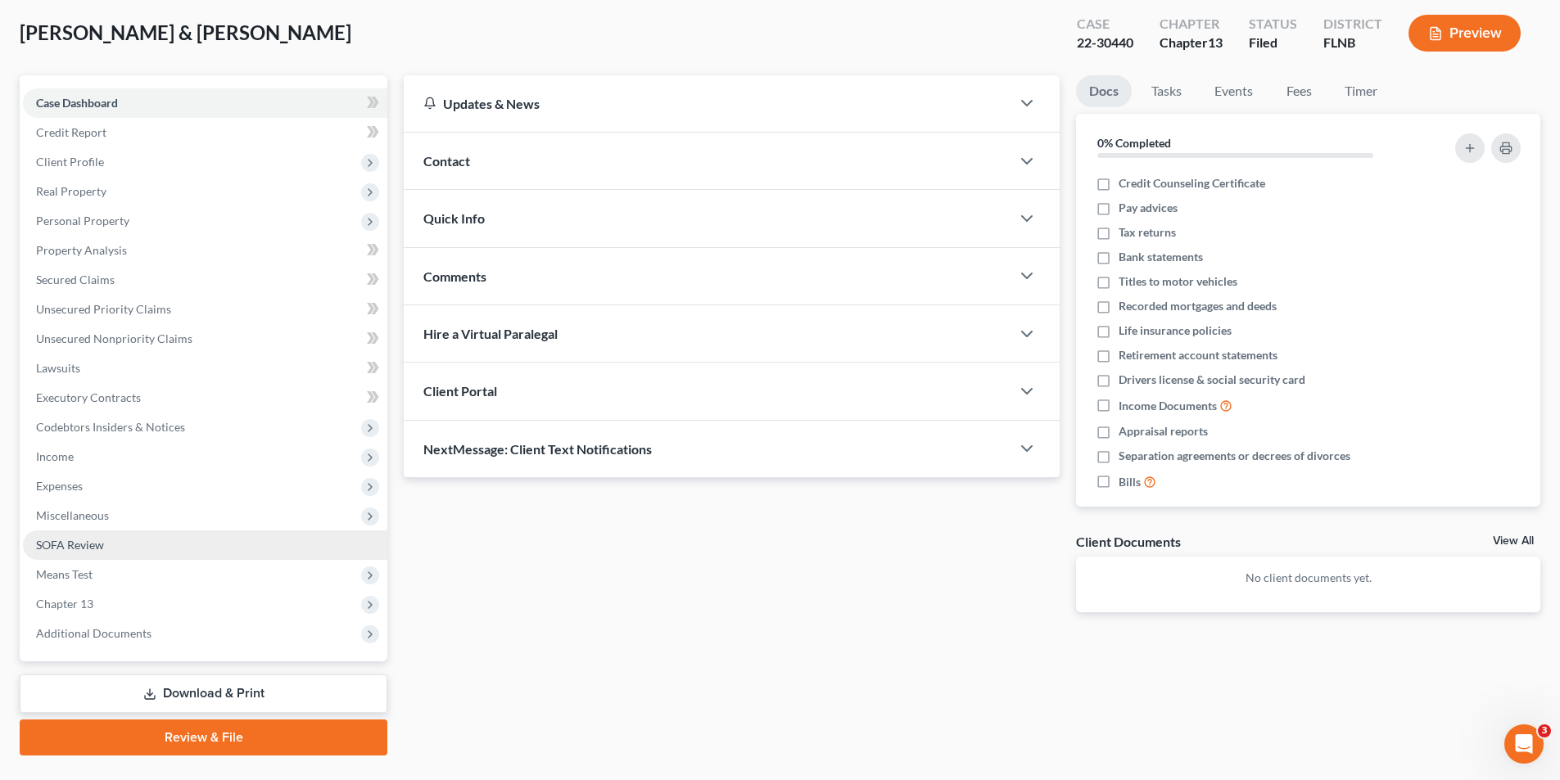
scroll to position [120, 0]
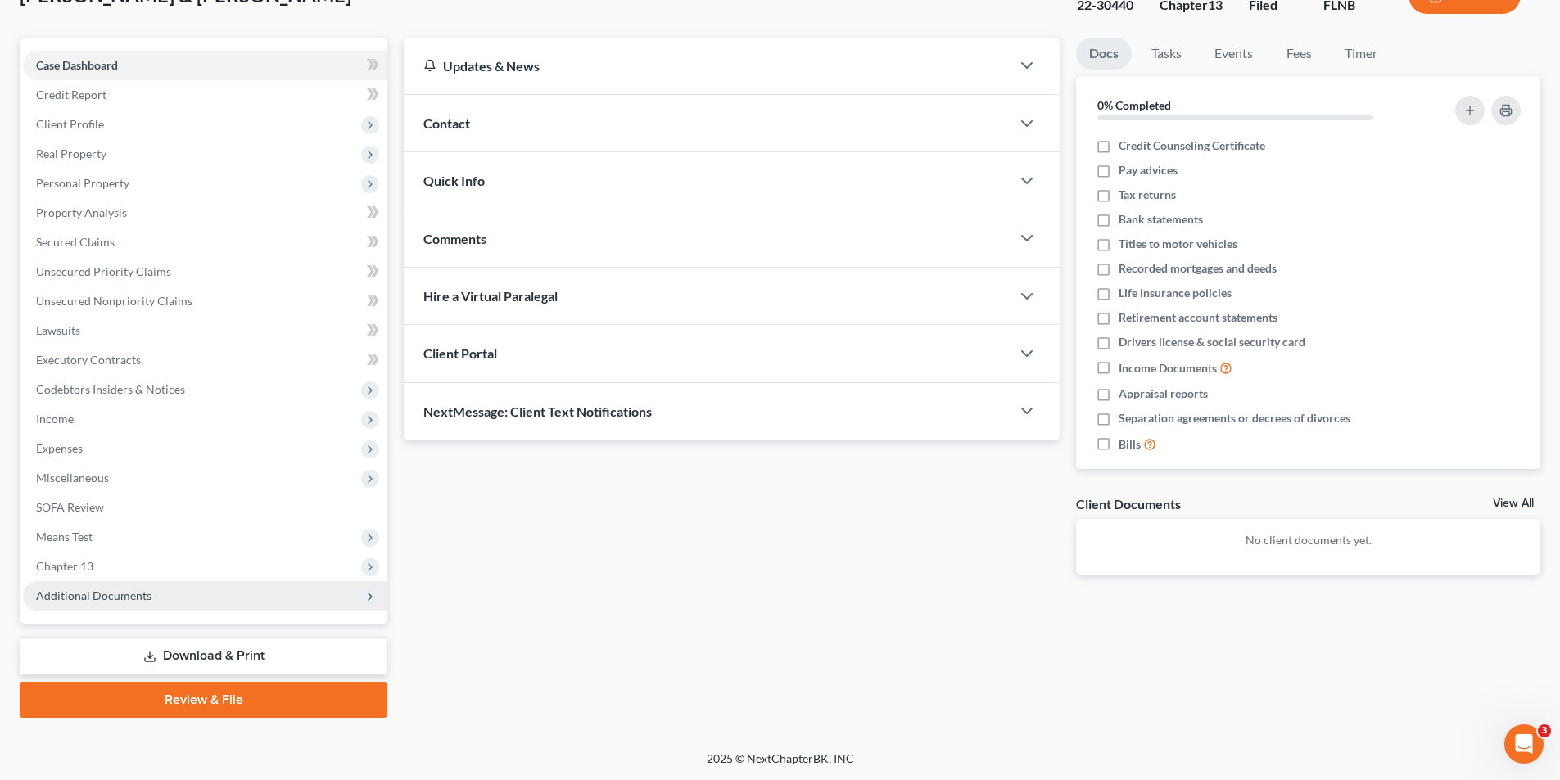
click at [77, 598] on span "Additional Documents" at bounding box center [93, 596] width 115 height 14
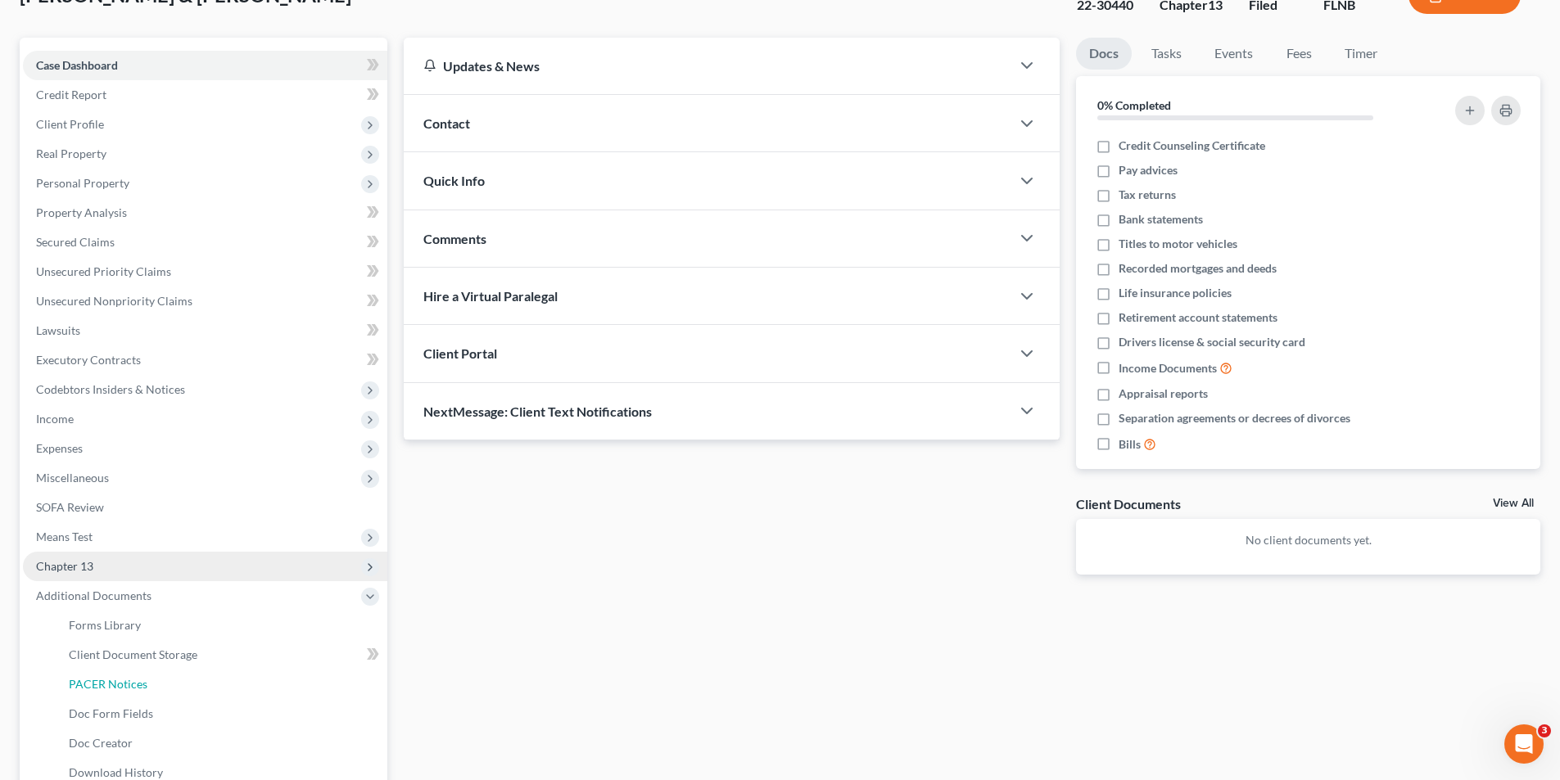
click at [86, 681] on span "PACER Notices" at bounding box center [108, 684] width 79 height 14
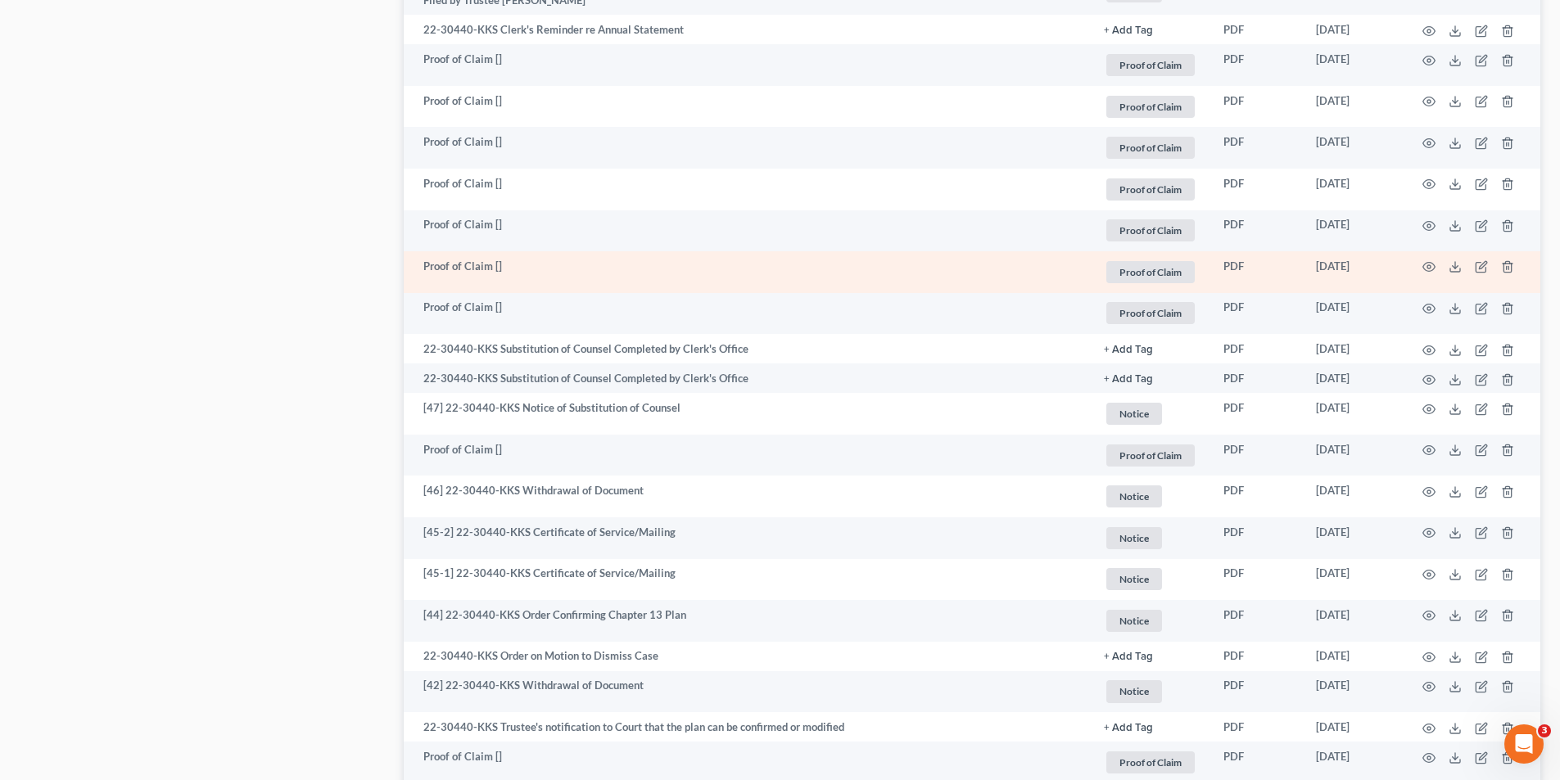
scroll to position [1556, 0]
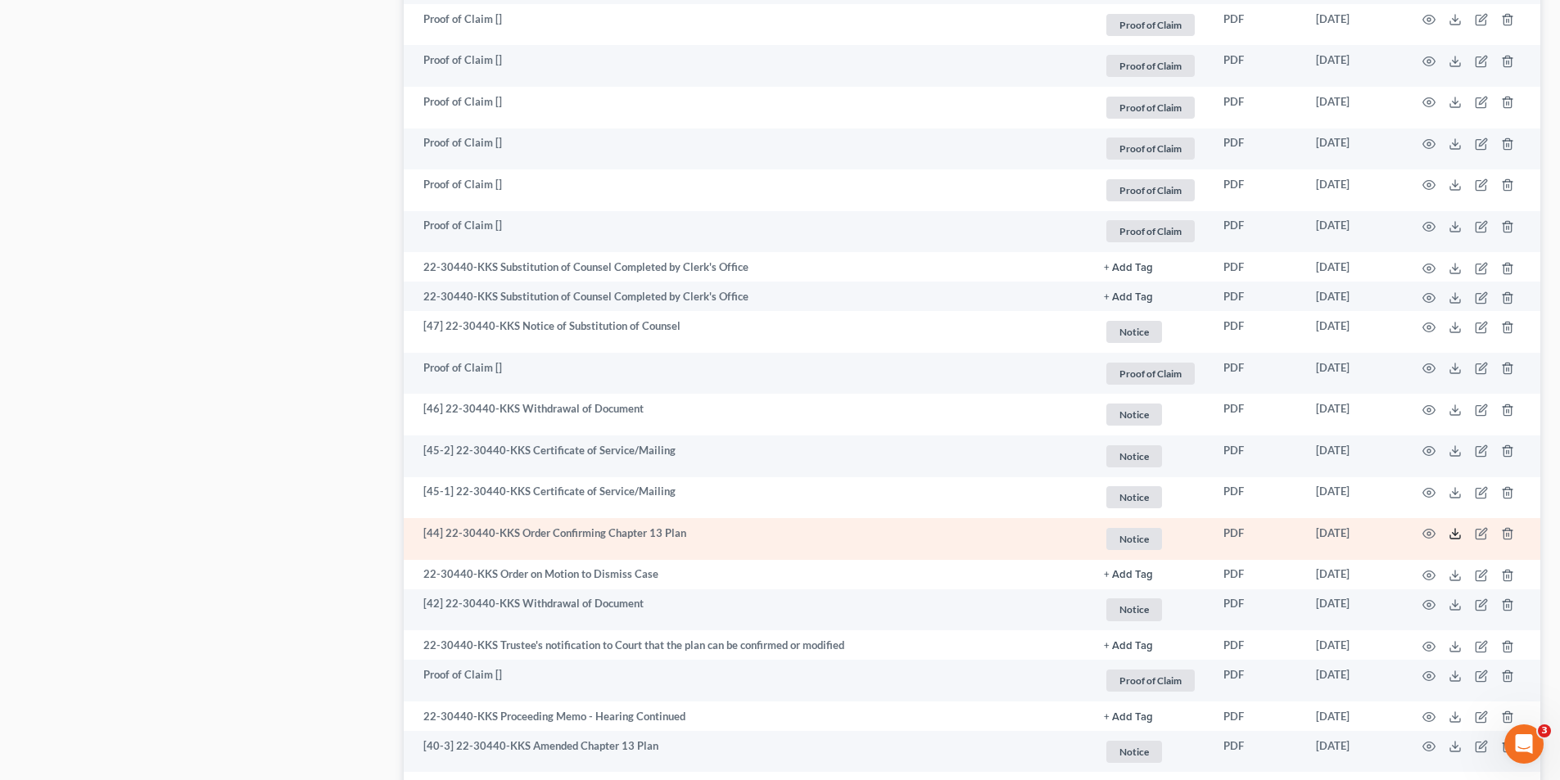
click at [1457, 534] on polyline at bounding box center [1455, 534] width 6 height 2
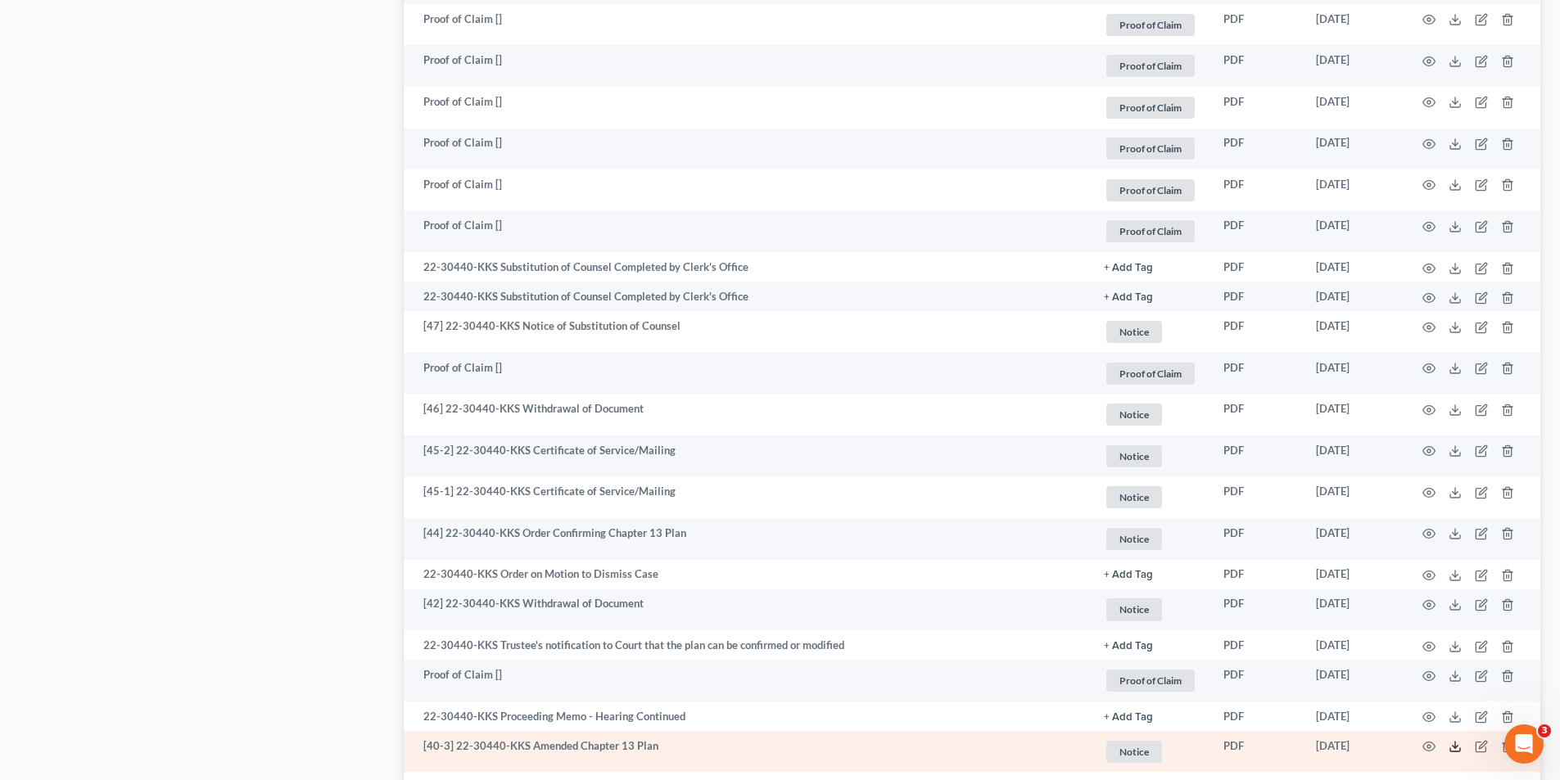
click at [1455, 746] on line at bounding box center [1455, 745] width 0 height 7
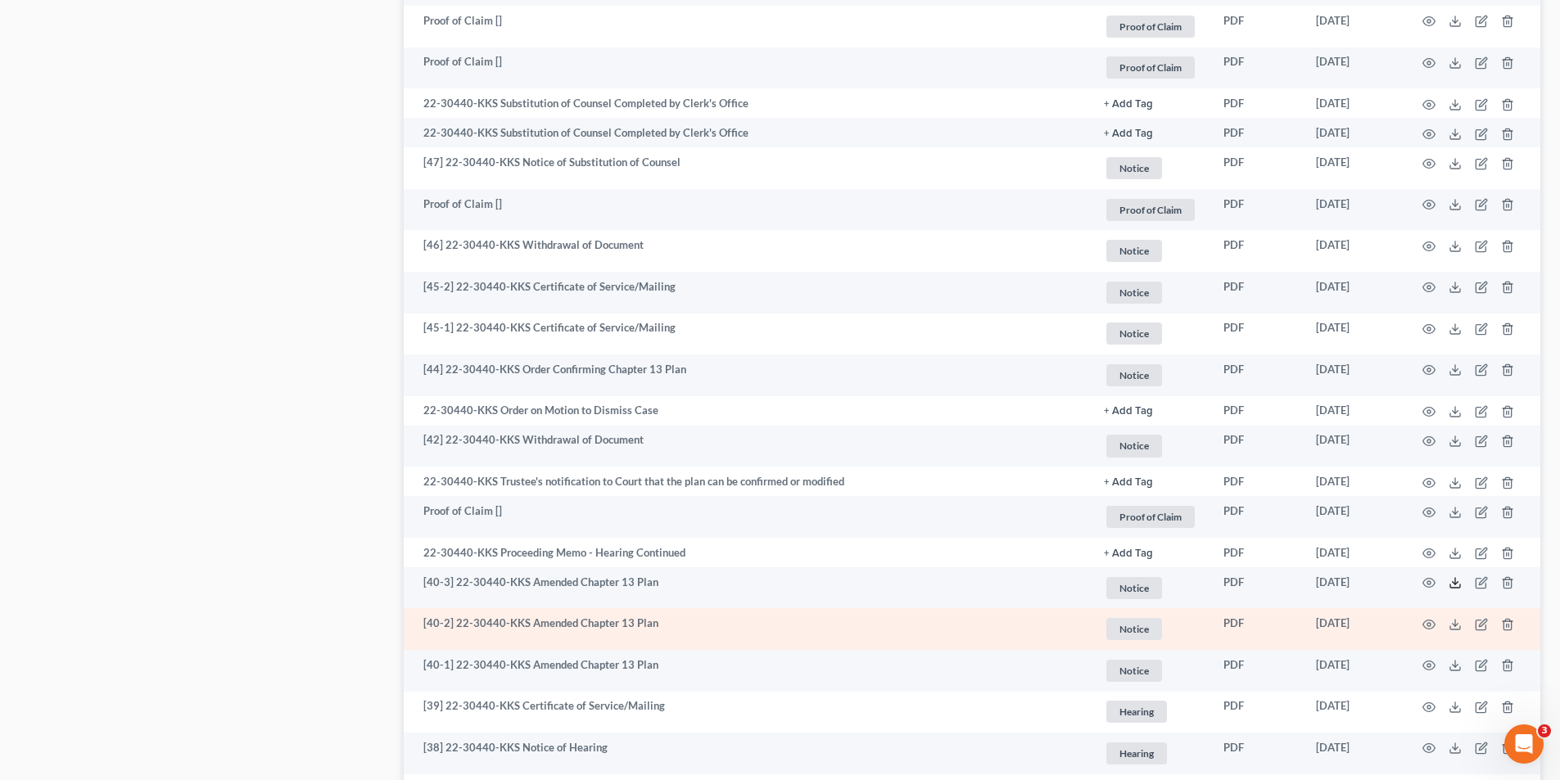
scroll to position [1801, 0]
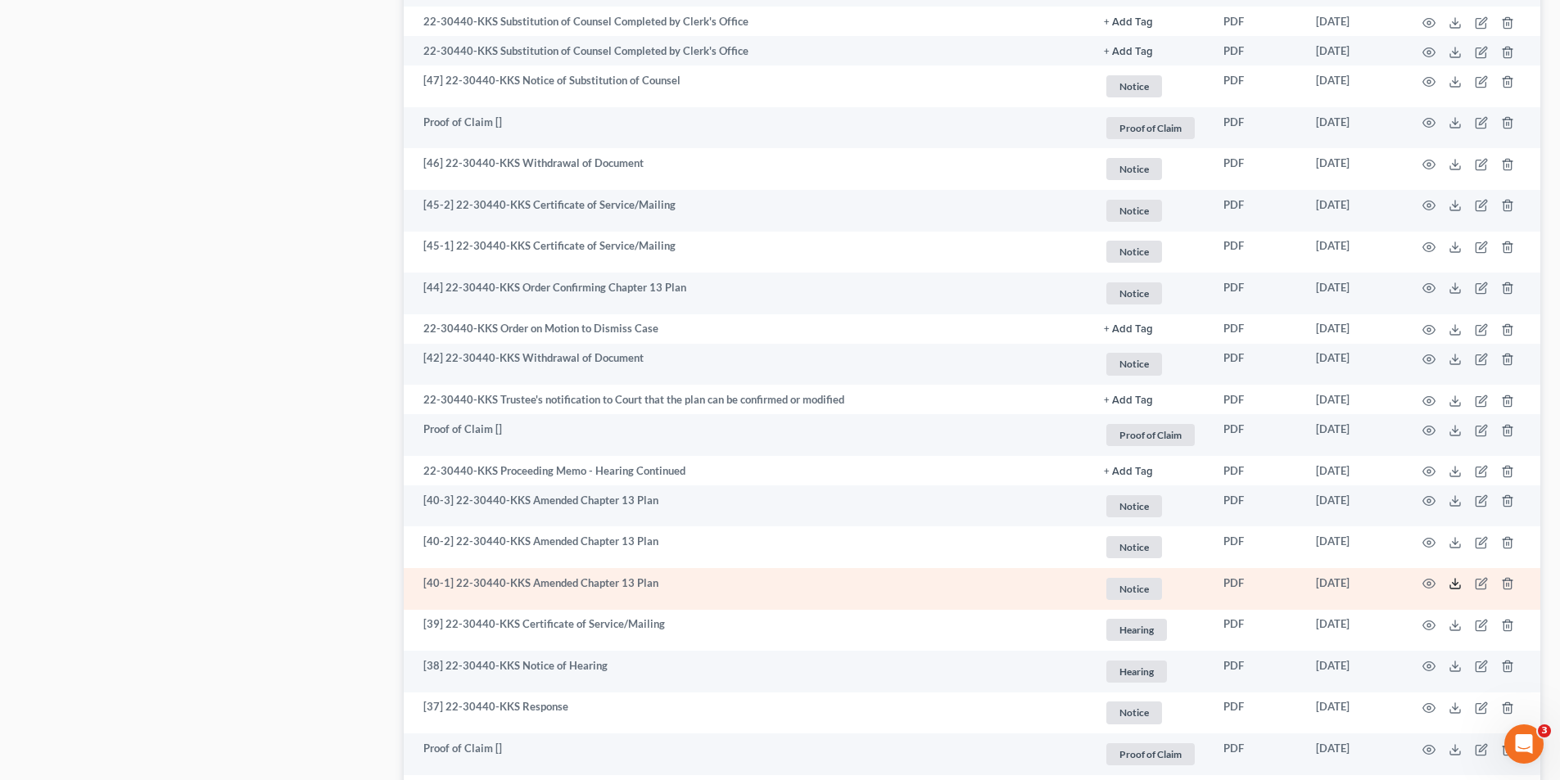
click at [1453, 582] on icon at bounding box center [1454, 583] width 13 height 13
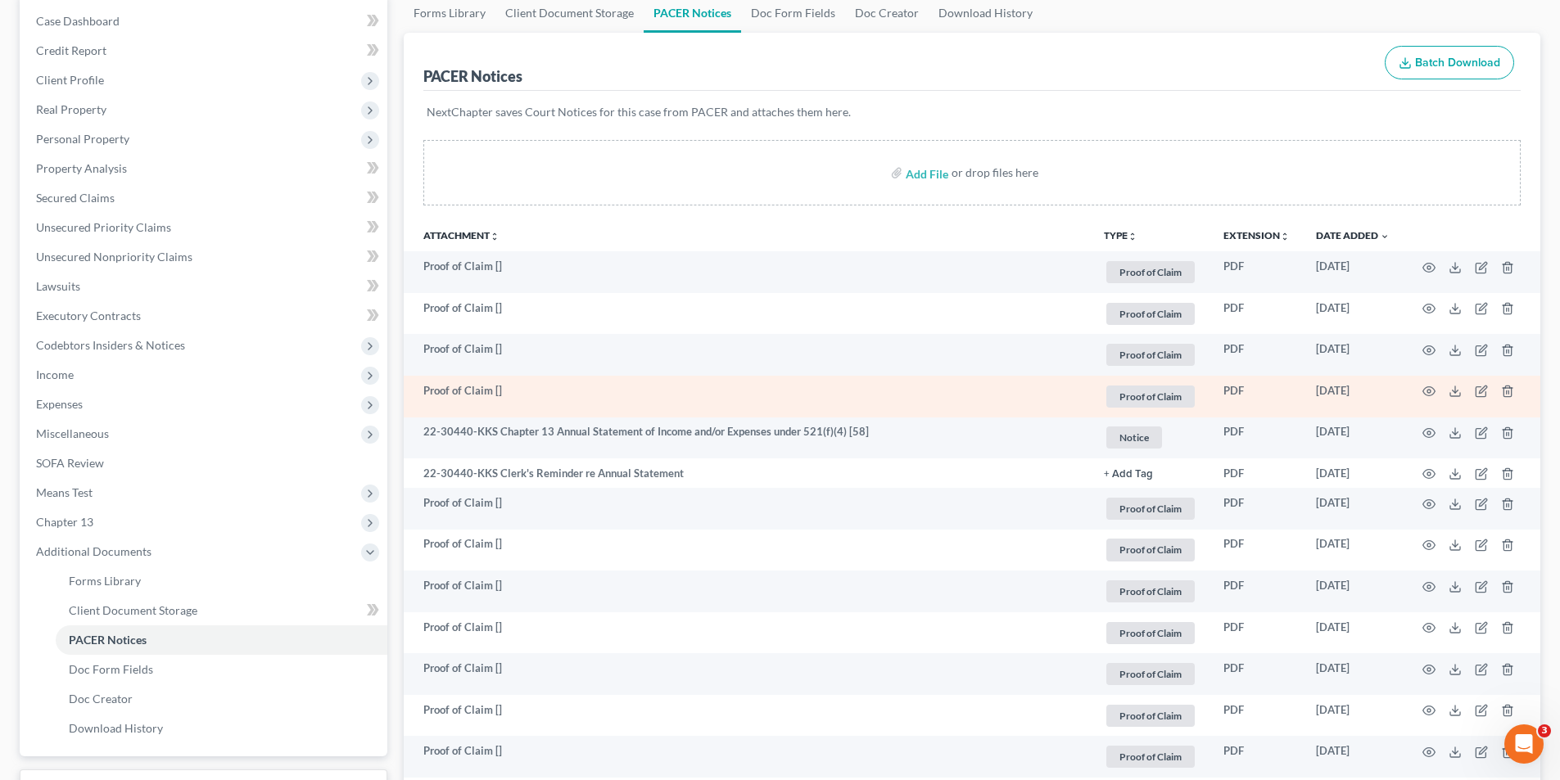
scroll to position [0, 0]
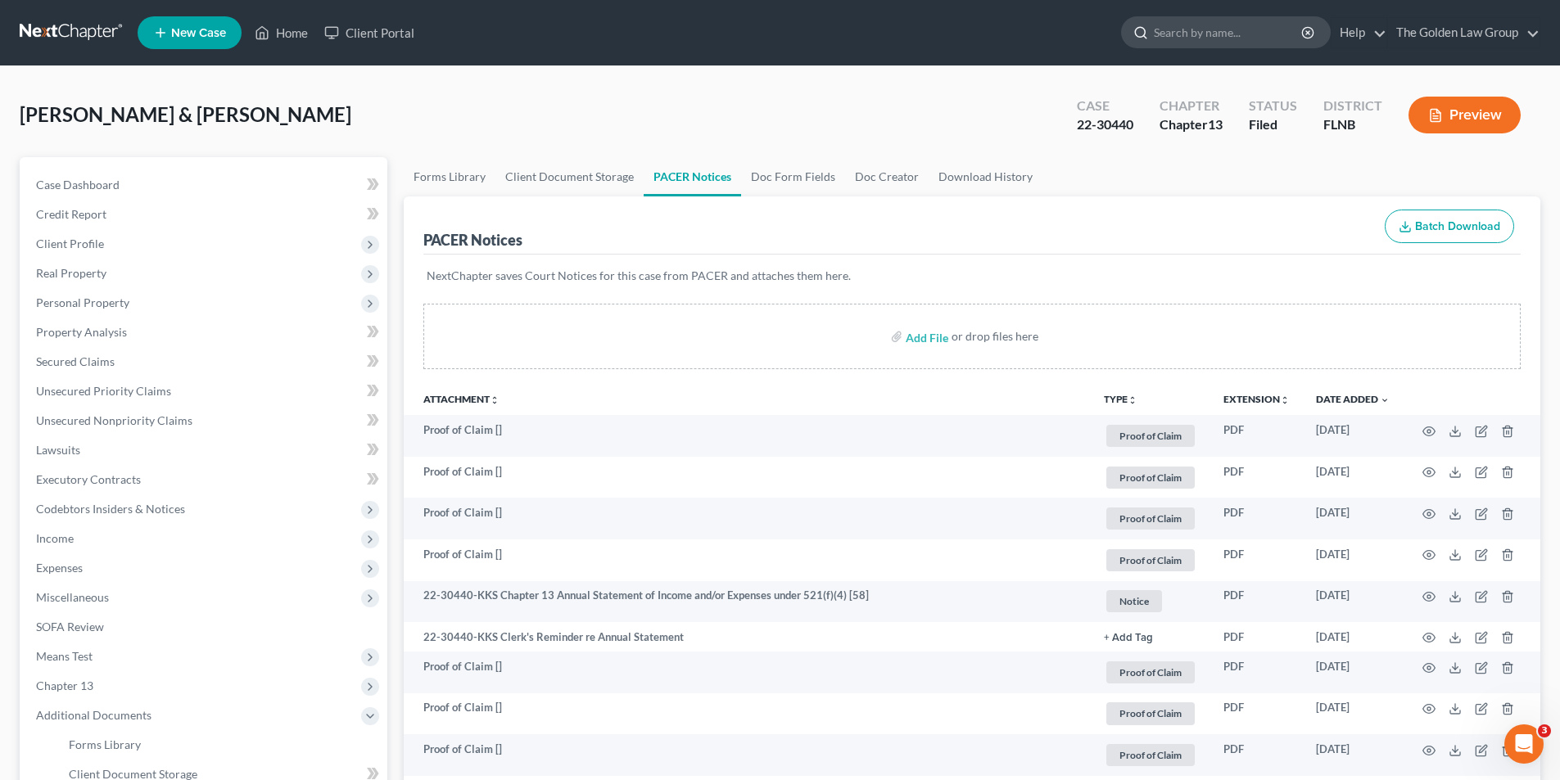
click at [1182, 31] on input "search" at bounding box center [1229, 32] width 150 height 30
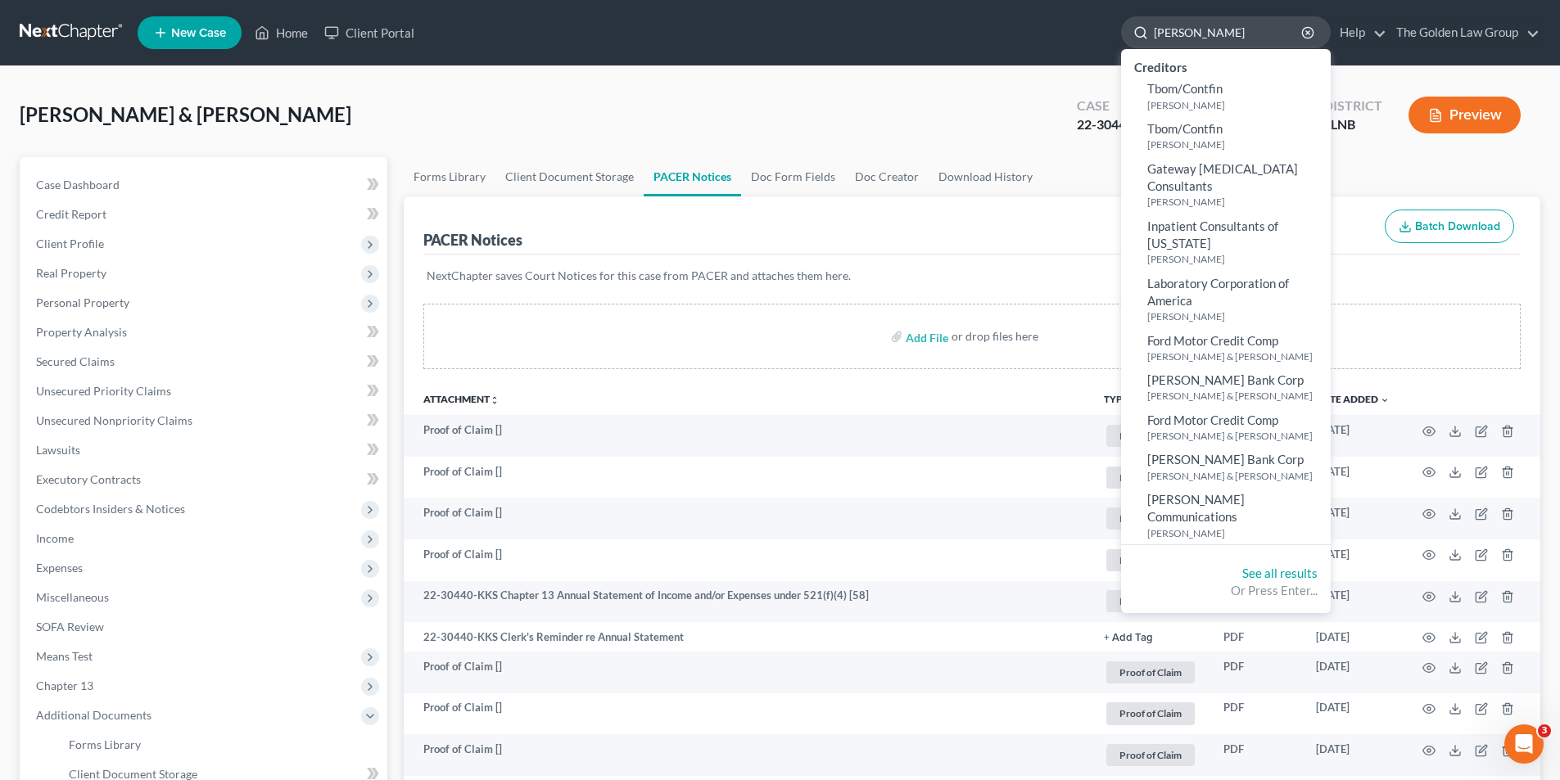
type input "Cox, William"
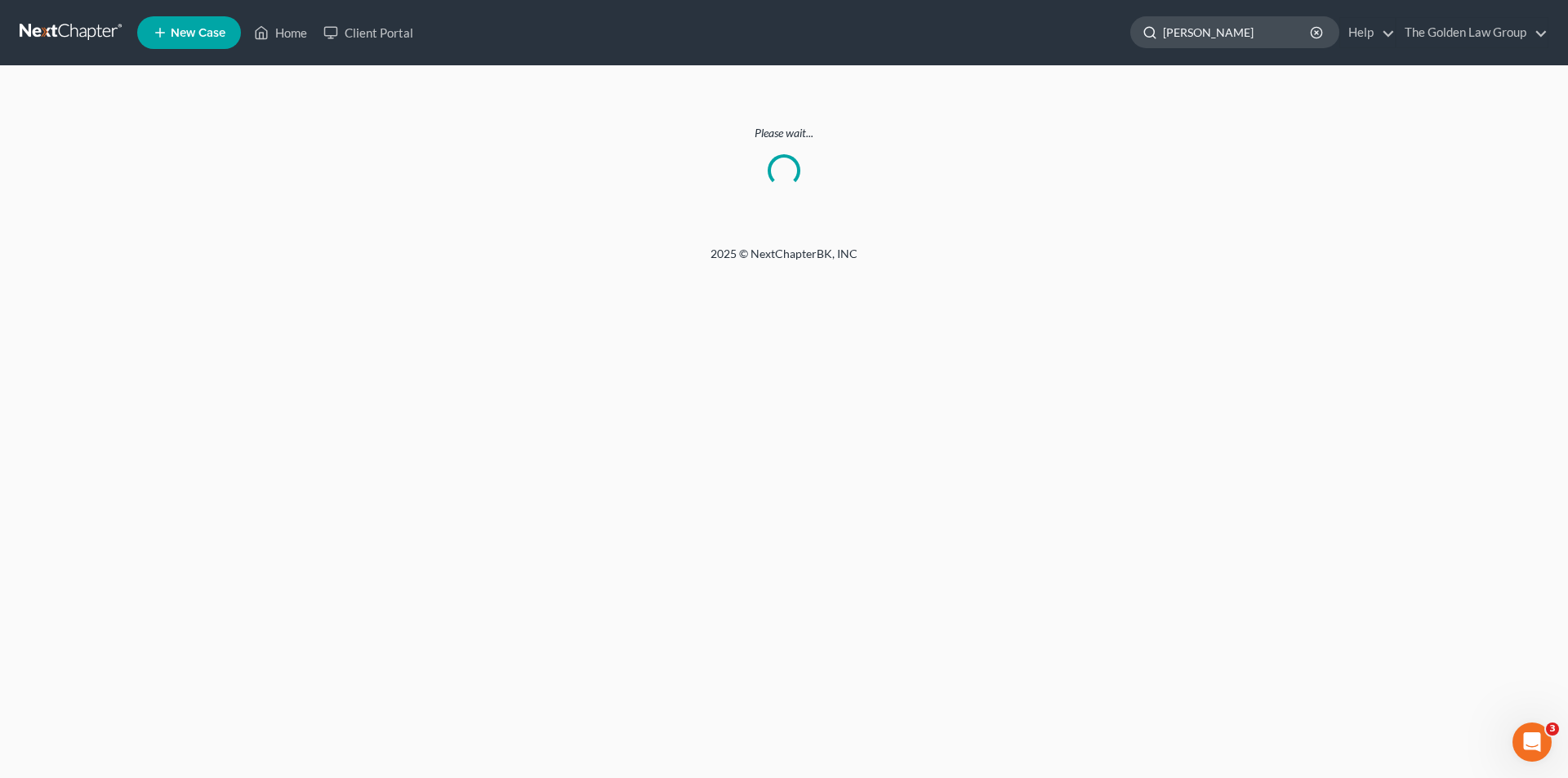
click at [1247, 31] on input "Cox, William" at bounding box center [1238, 32] width 150 height 30
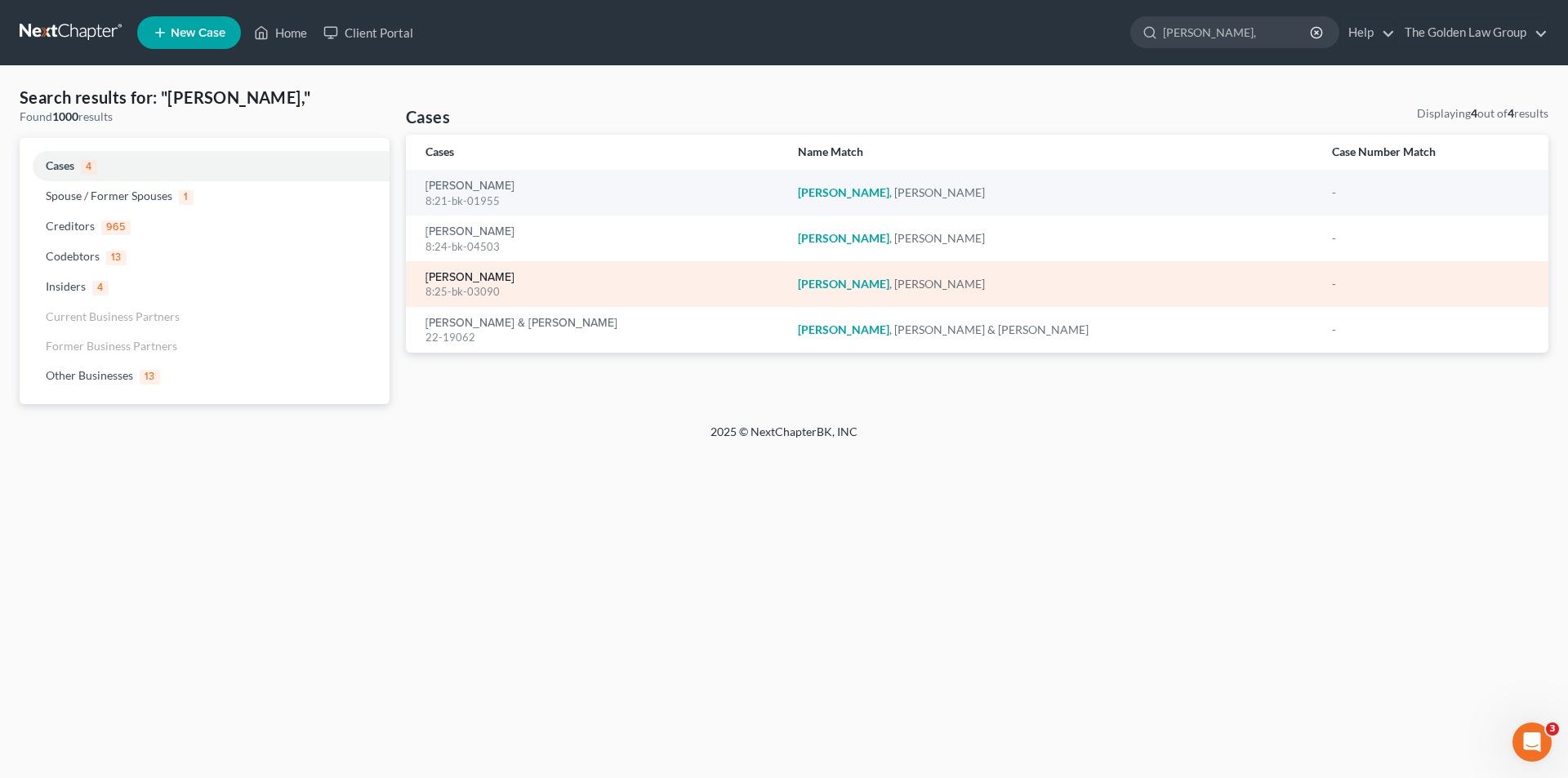
type input "Cox,"
click at [474, 274] on link "Cox, William" at bounding box center [470, 277] width 89 height 11
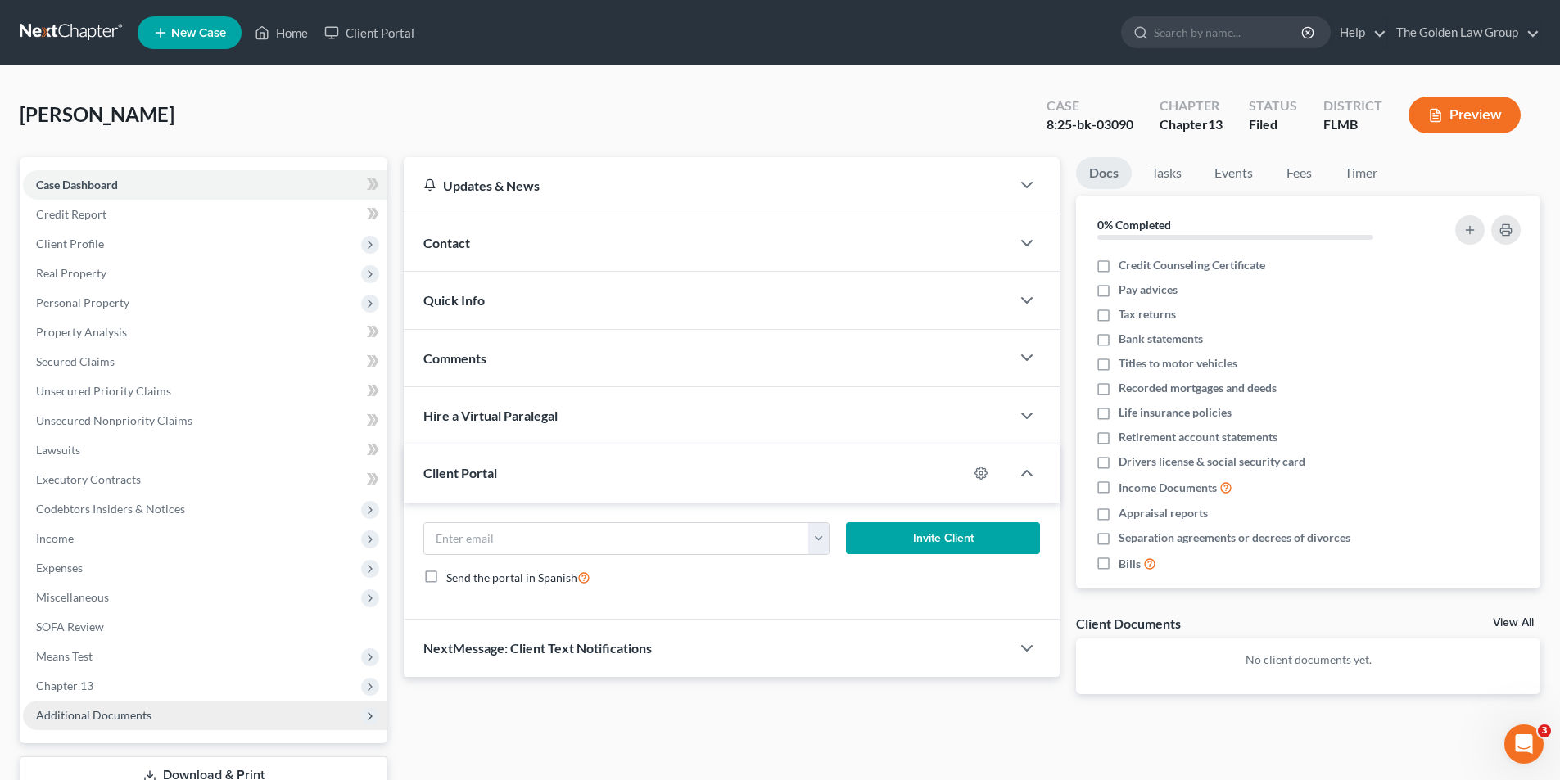
click at [107, 713] on span "Additional Documents" at bounding box center [93, 715] width 115 height 14
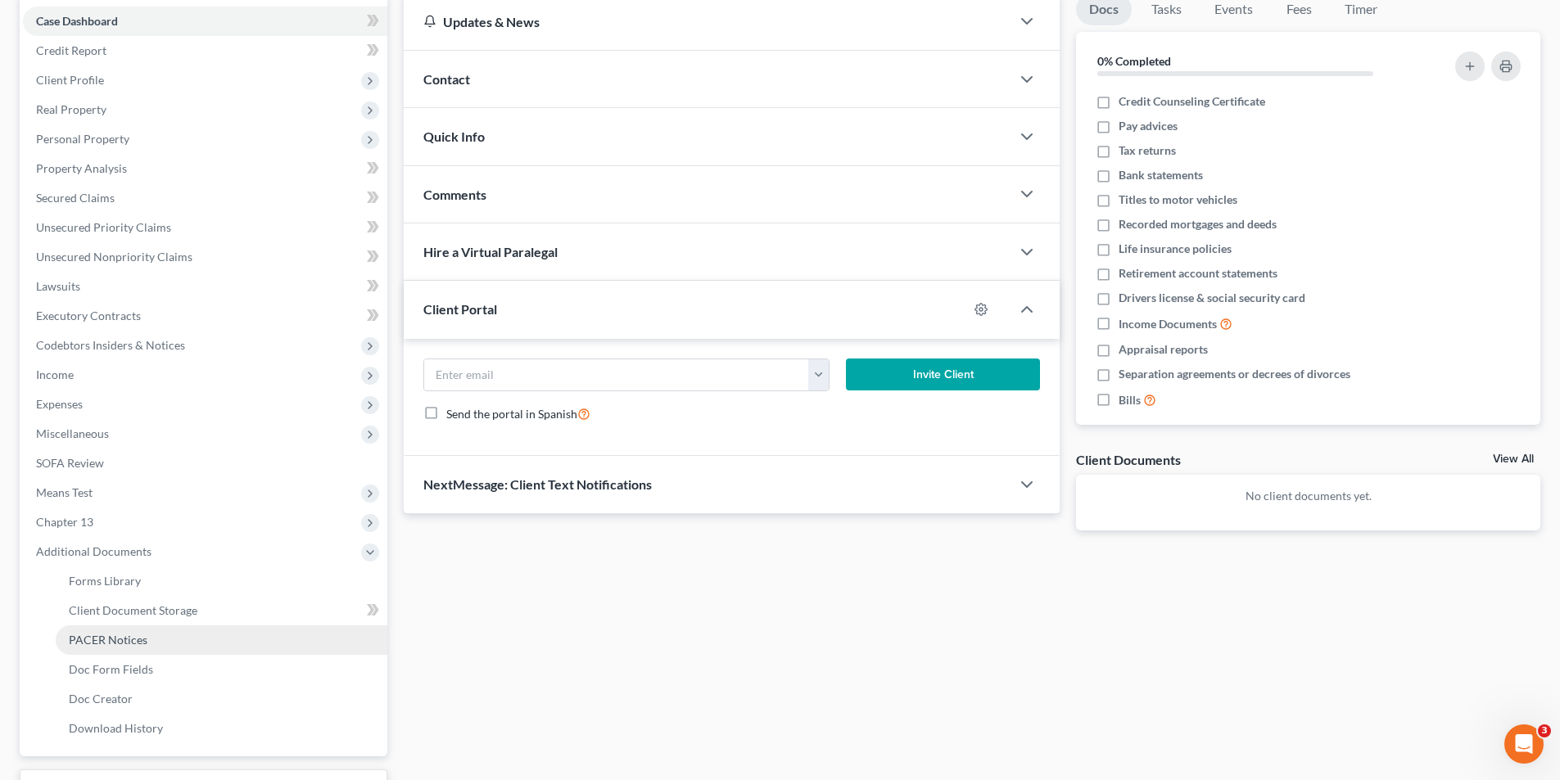
click at [115, 642] on span "PACER Notices" at bounding box center [108, 640] width 79 height 14
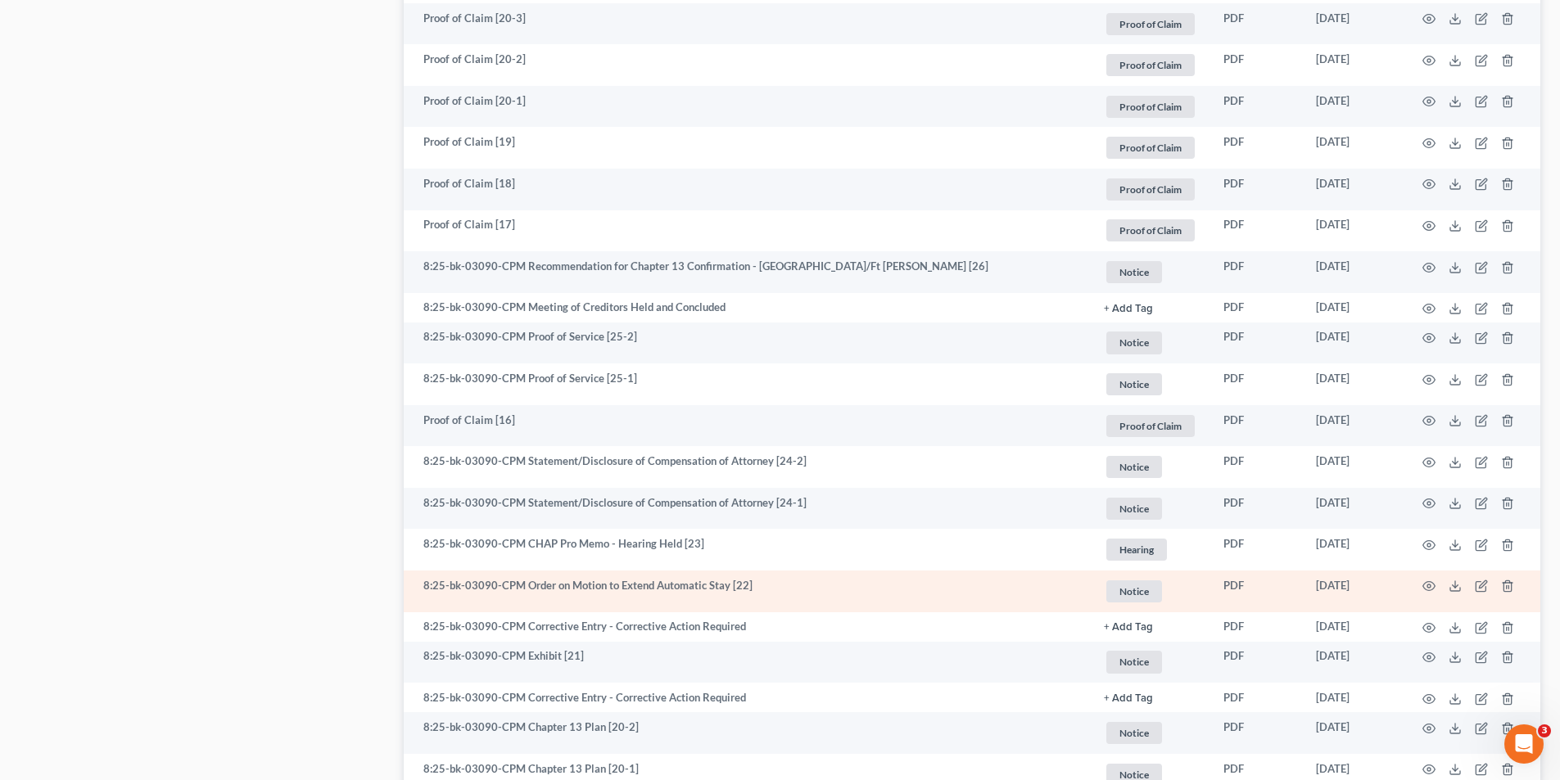
scroll to position [1310, 0]
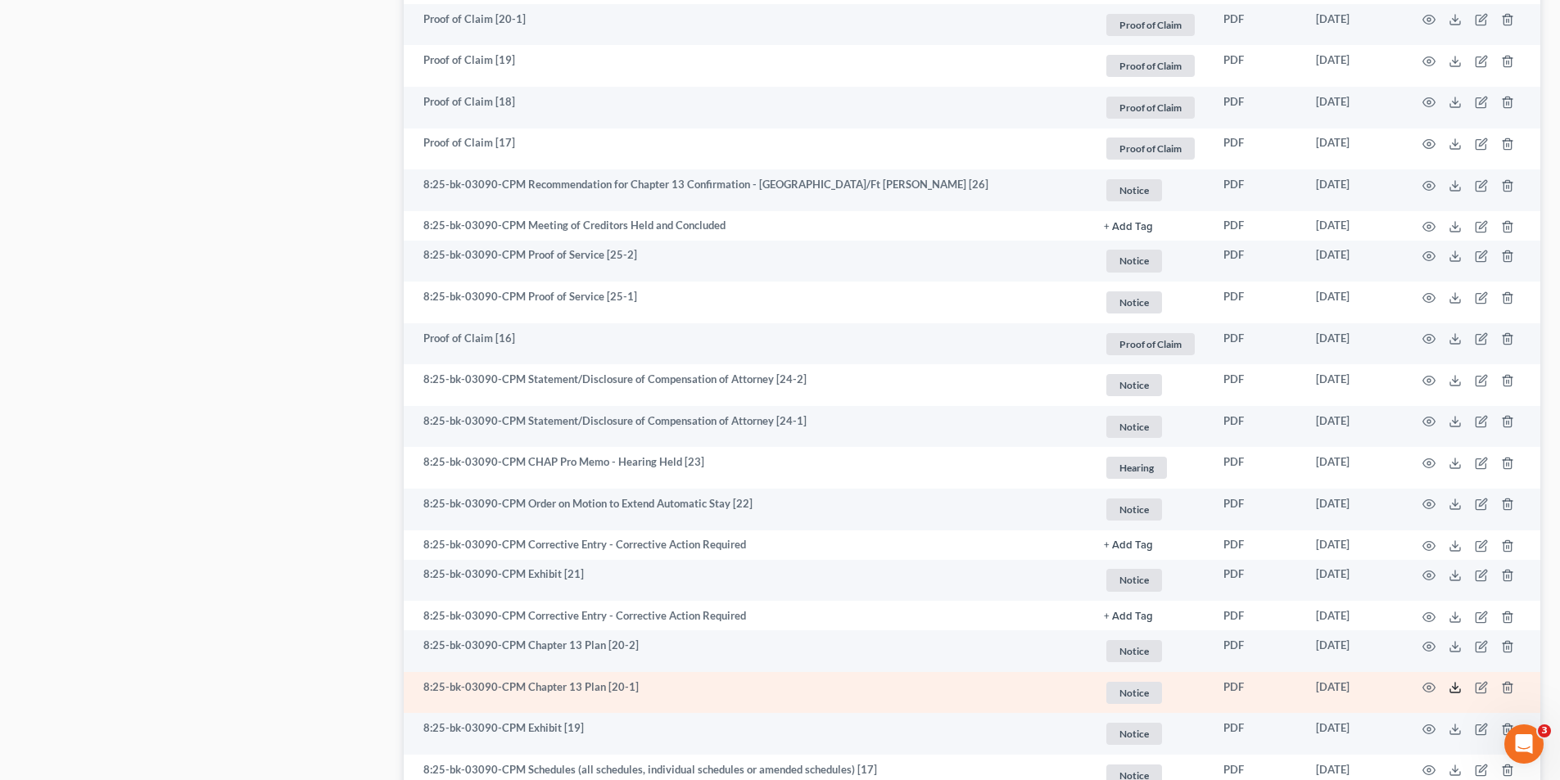
click at [1455, 687] on line at bounding box center [1455, 686] width 0 height 7
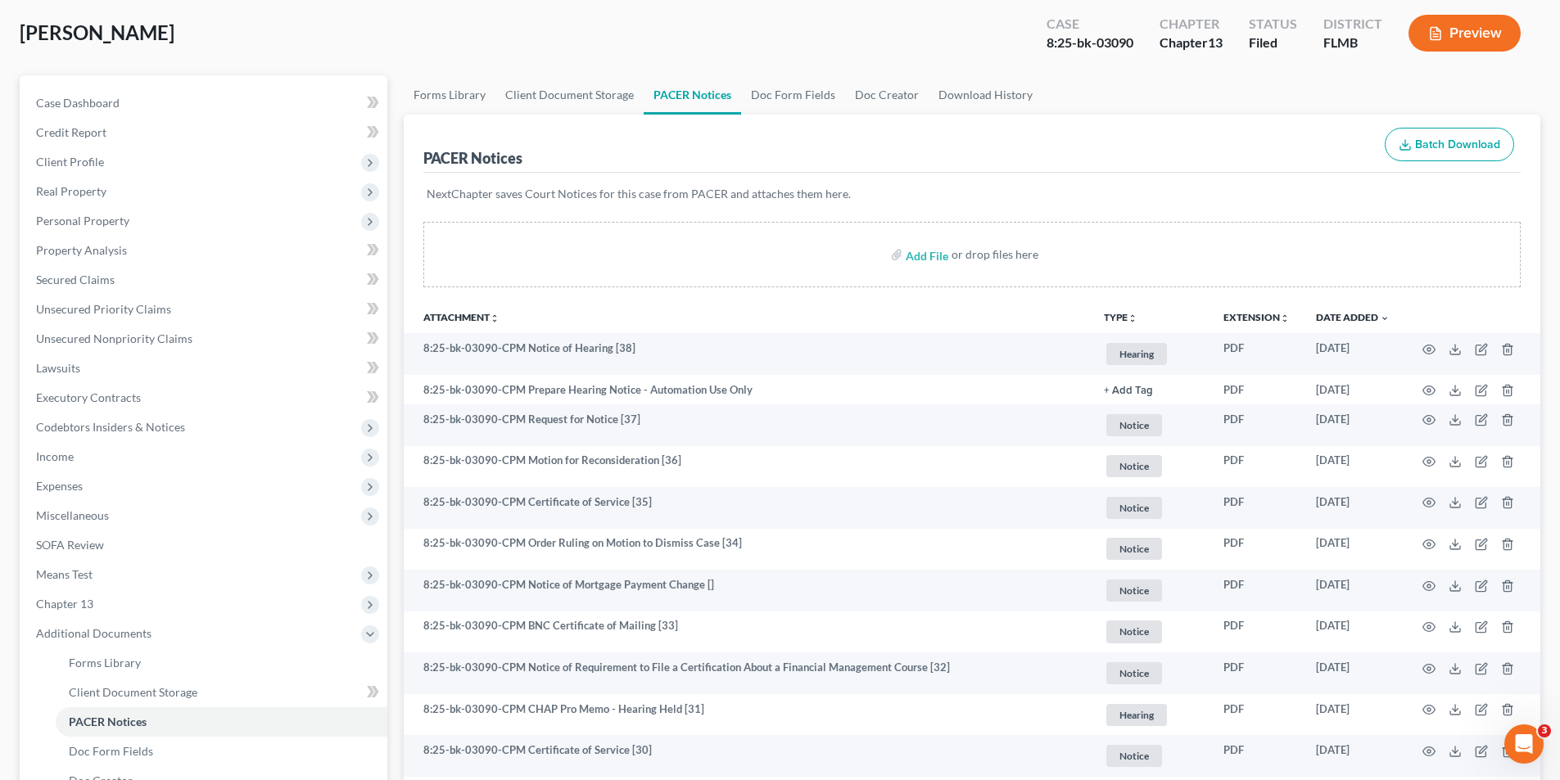
scroll to position [0, 0]
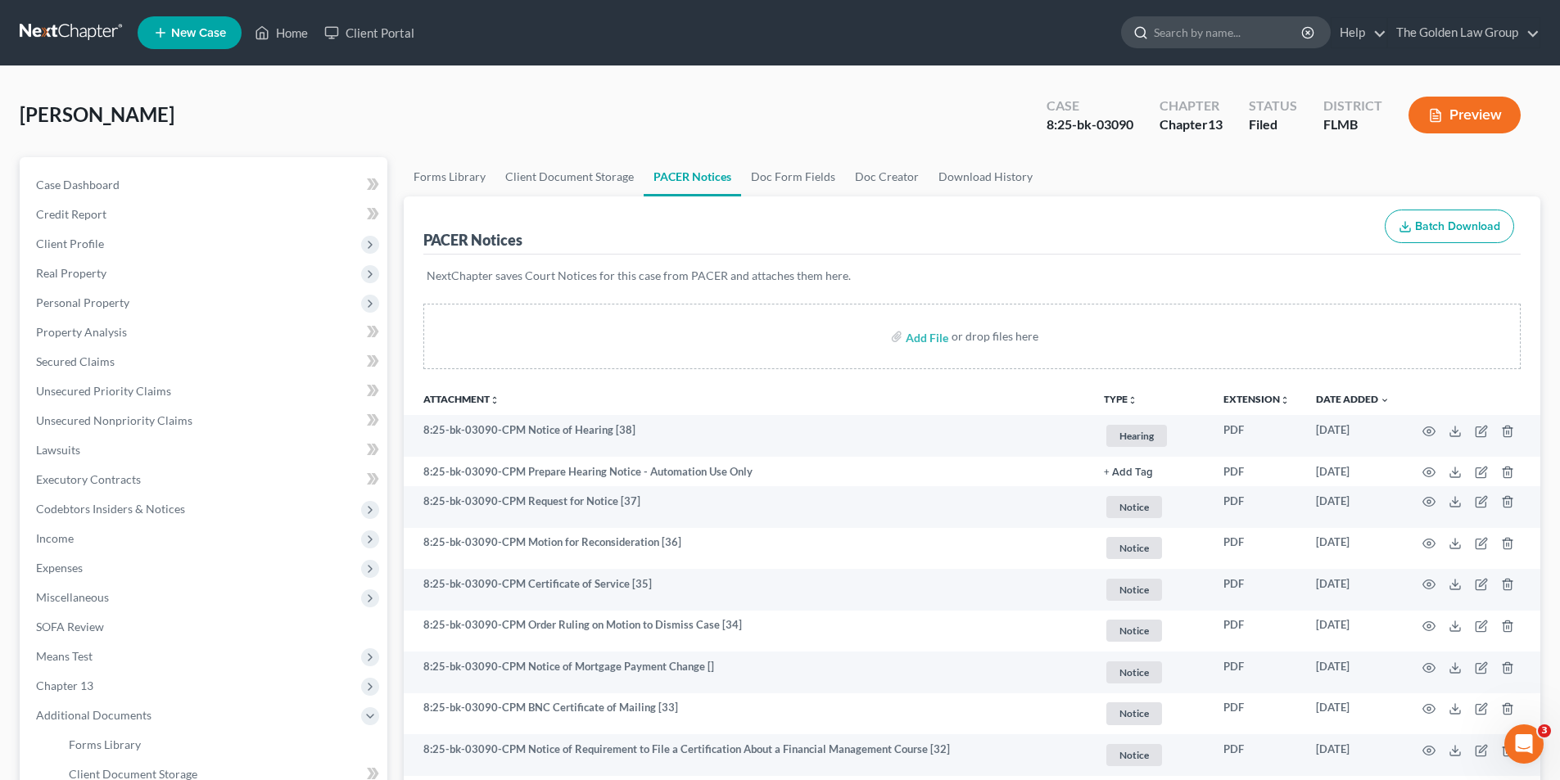
click at [1167, 31] on input "search" at bounding box center [1229, 32] width 150 height 30
type input "Hernandez"
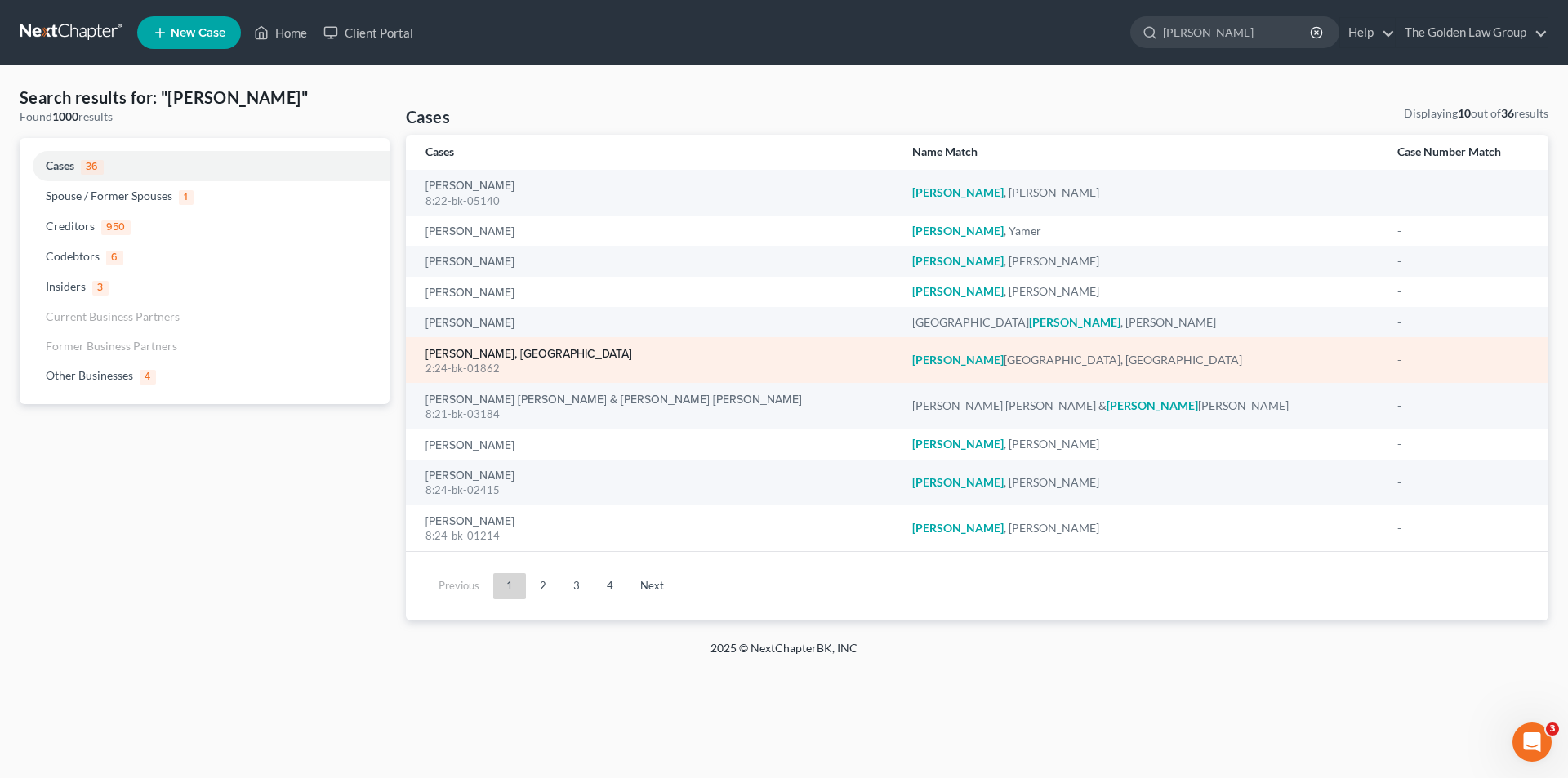
click at [543, 354] on link "Hernandez Mendoza, Carolina" at bounding box center [529, 354] width 206 height 11
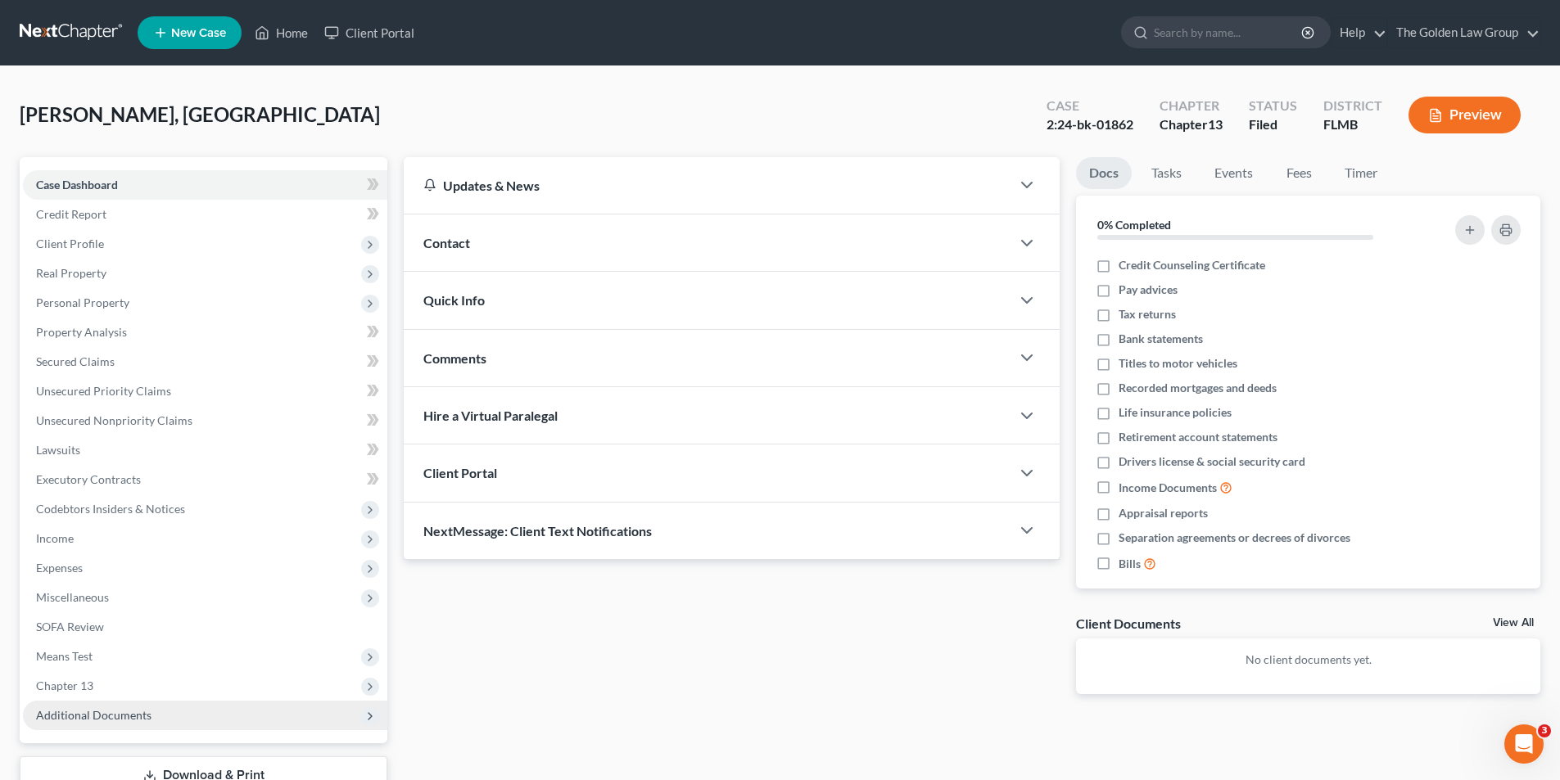
click at [103, 716] on span "Additional Documents" at bounding box center [93, 715] width 115 height 14
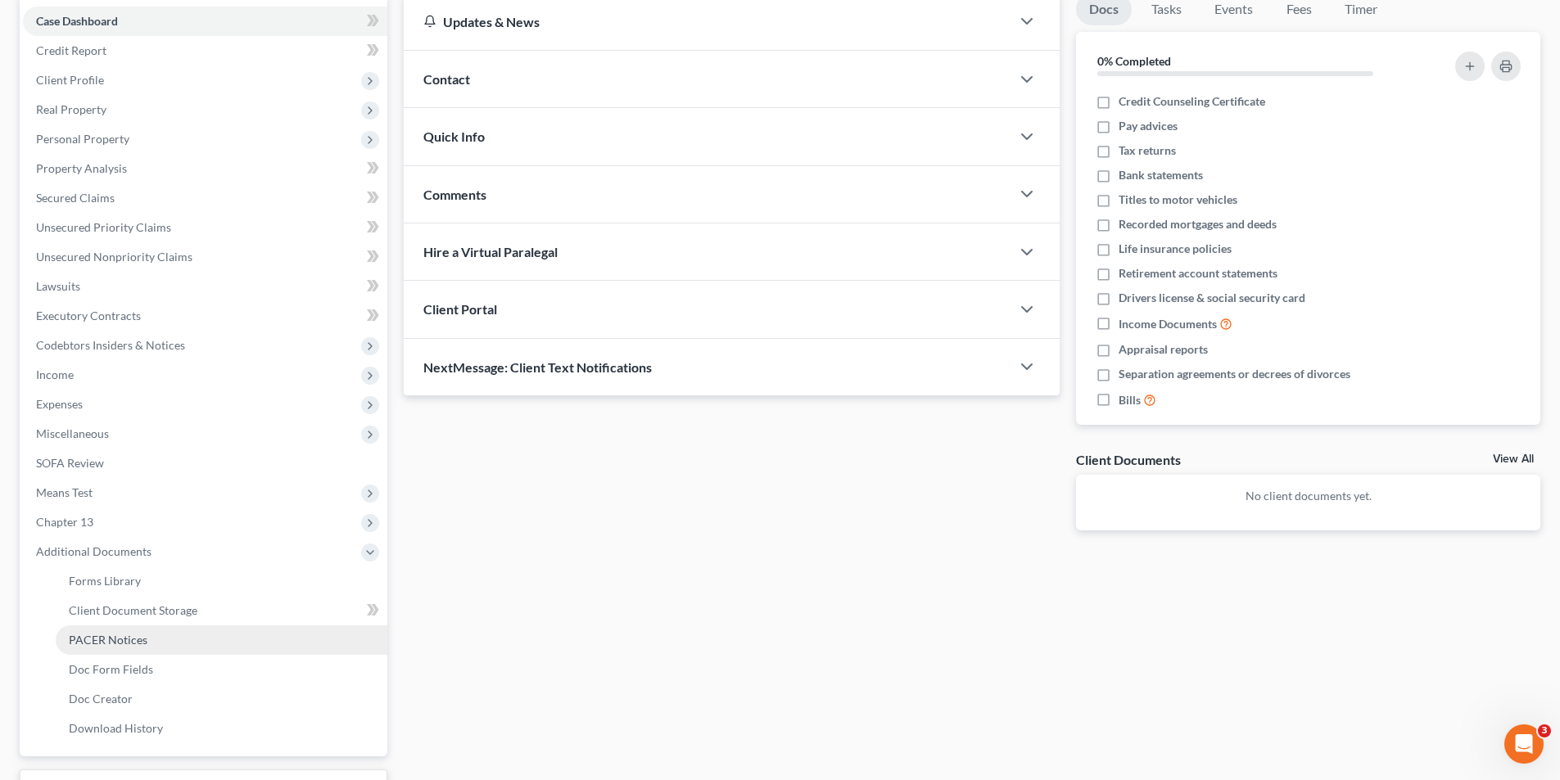
click at [110, 640] on span "PACER Notices" at bounding box center [108, 640] width 79 height 14
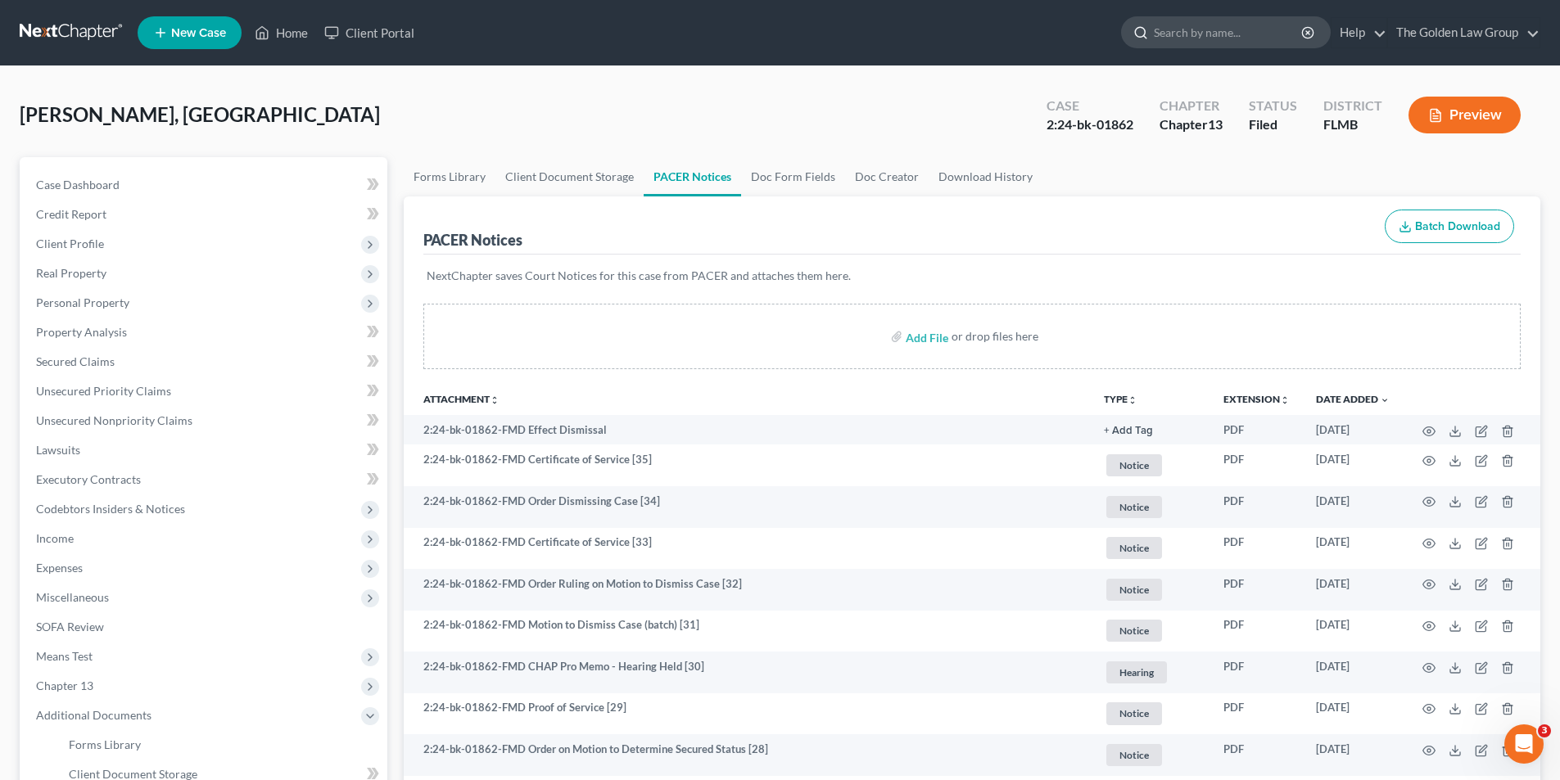
click at [1172, 27] on input "search" at bounding box center [1229, 32] width 150 height 30
type input "Bolte"
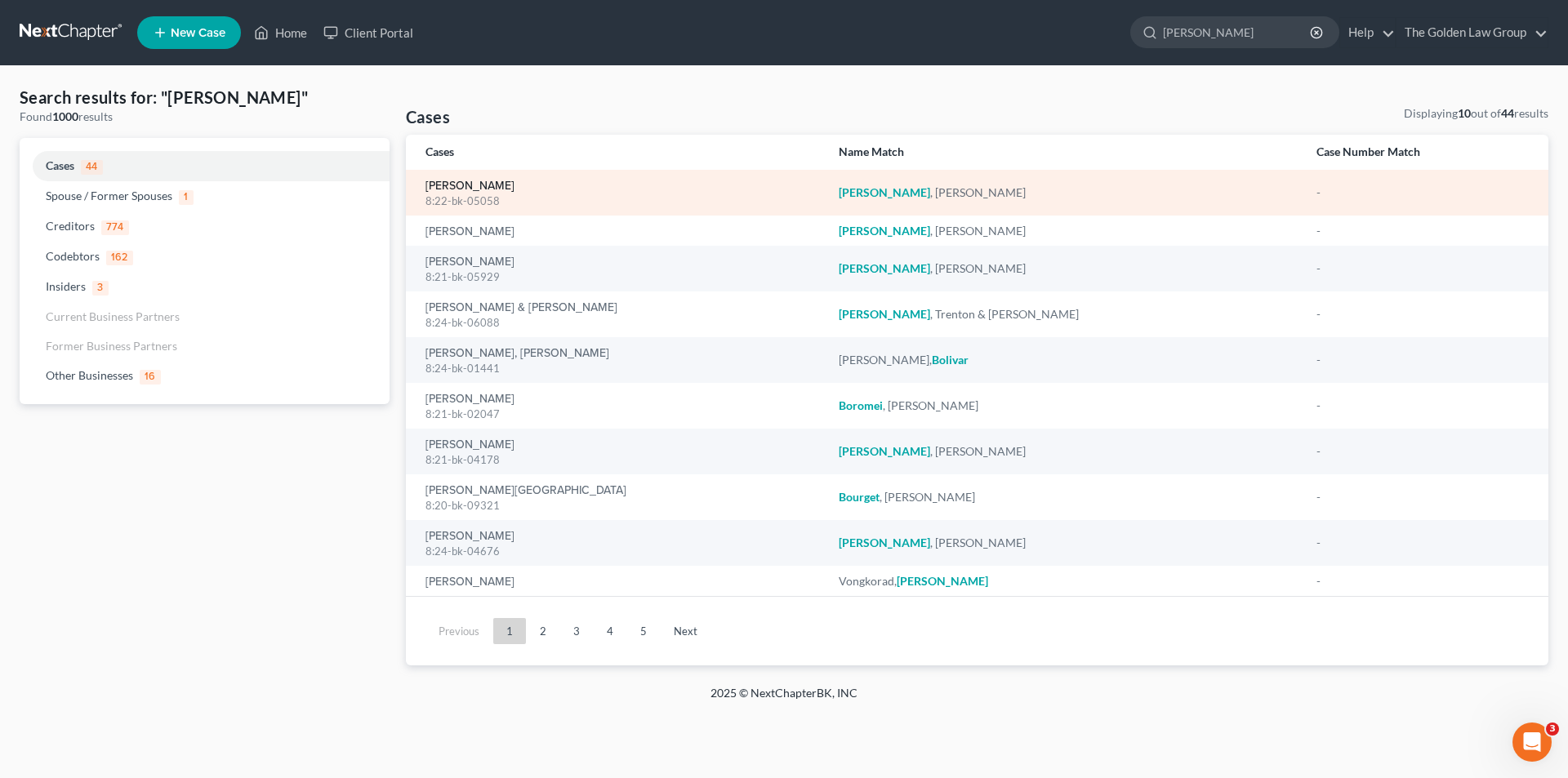
click at [471, 183] on link "Bolte, Phyllis" at bounding box center [470, 186] width 89 height 11
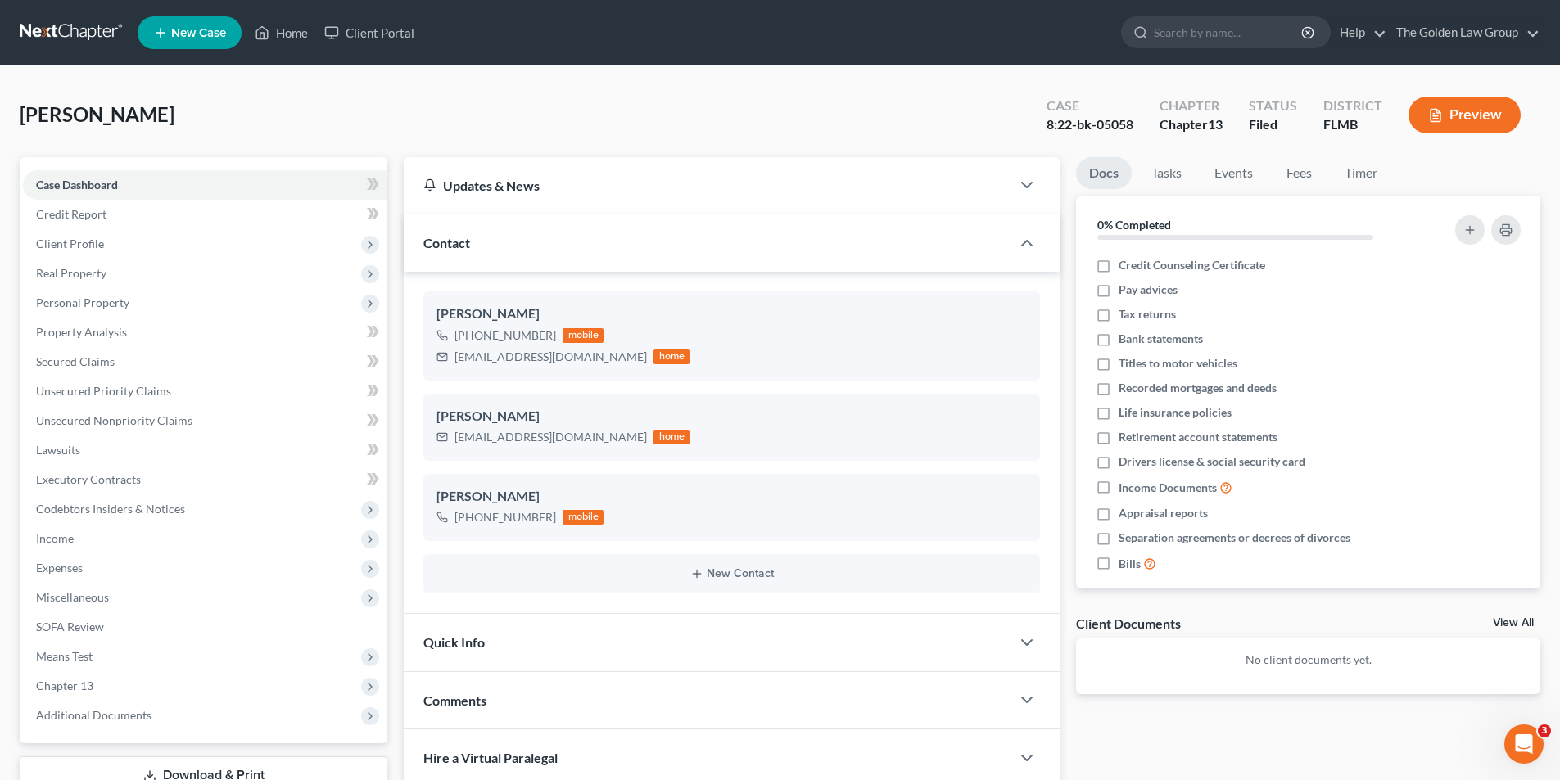
scroll to position [164, 0]
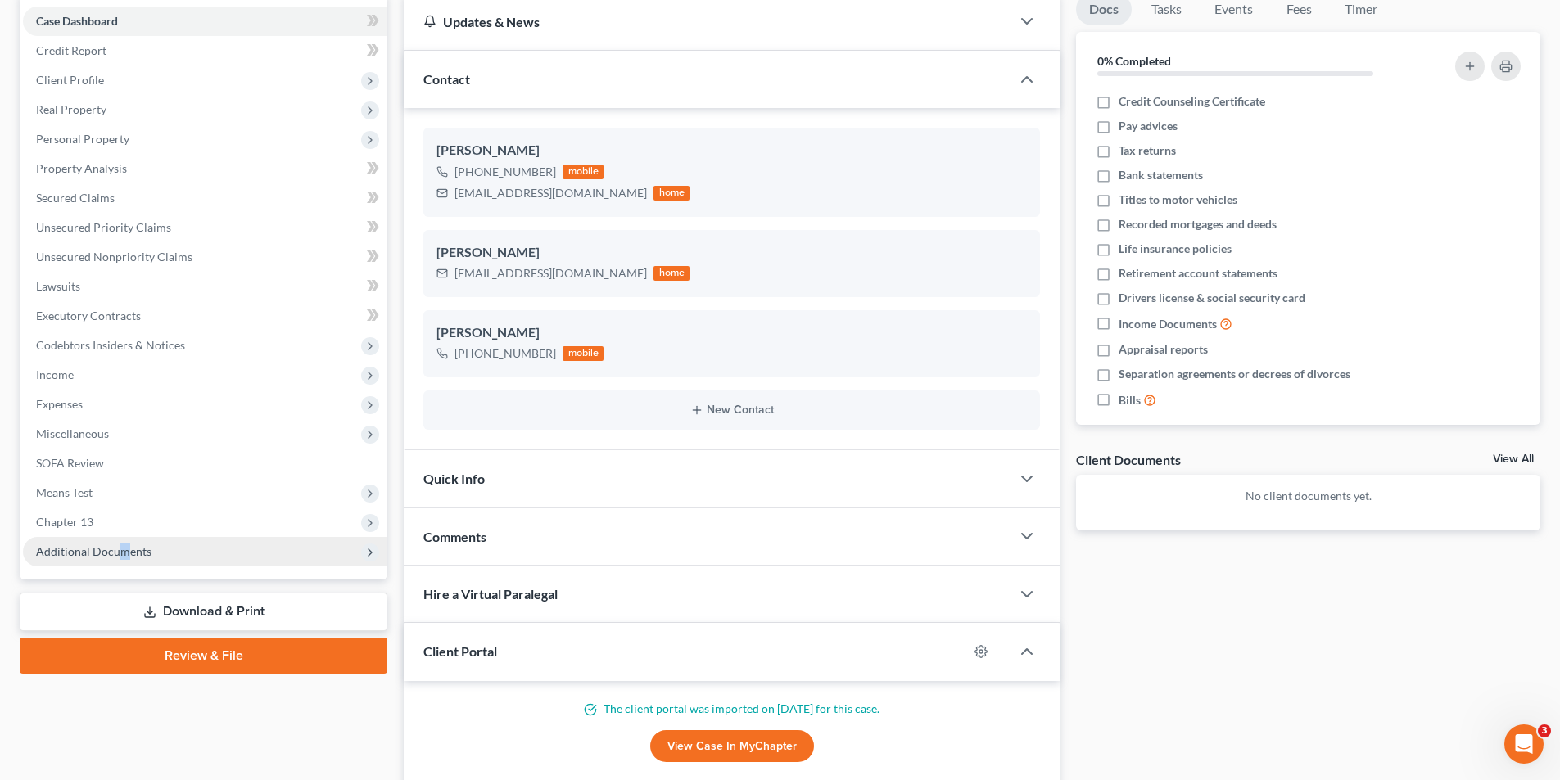
click at [124, 551] on span "Additional Documents" at bounding box center [93, 551] width 115 height 14
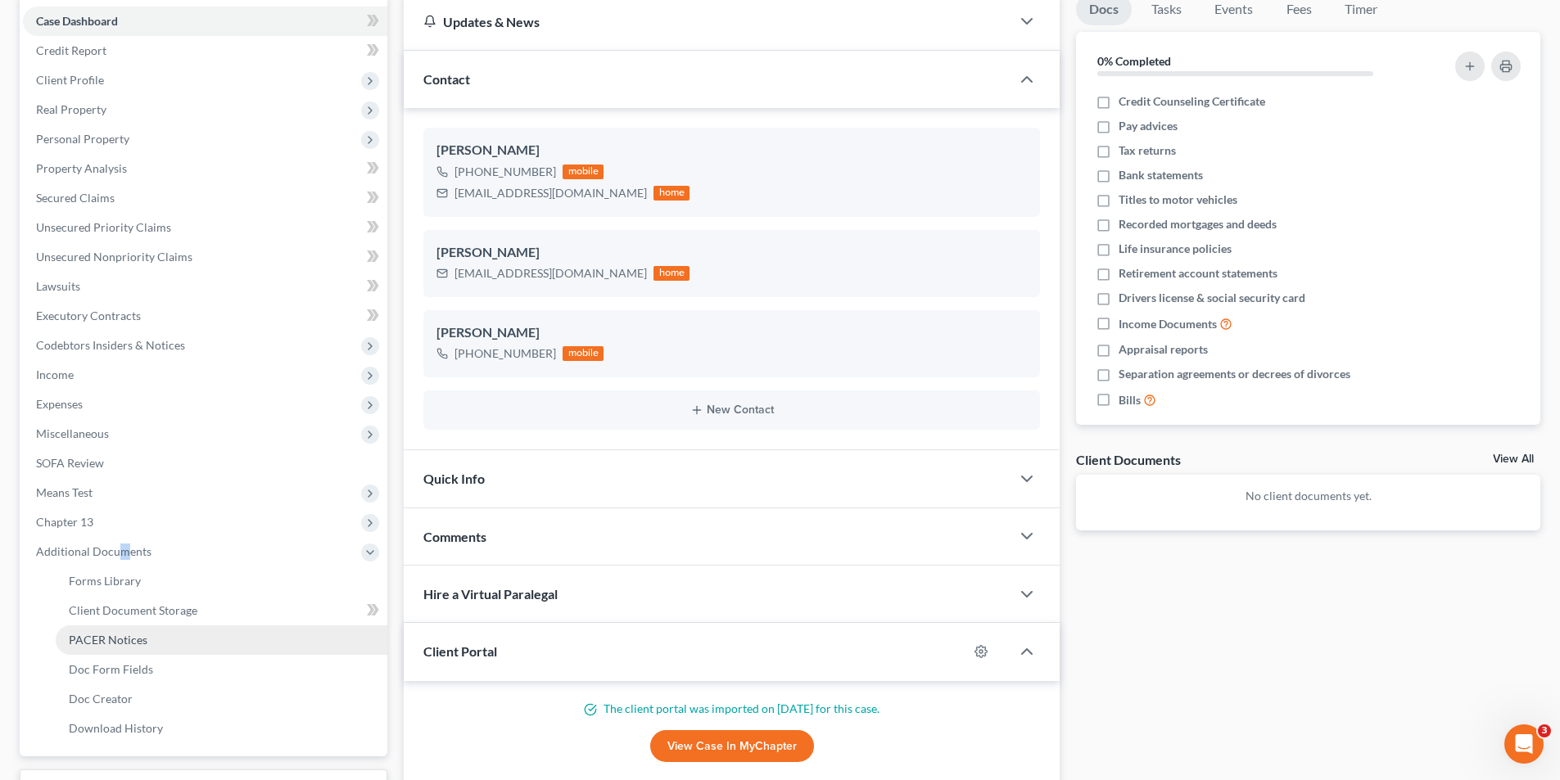
click at [129, 638] on span "PACER Notices" at bounding box center [108, 640] width 79 height 14
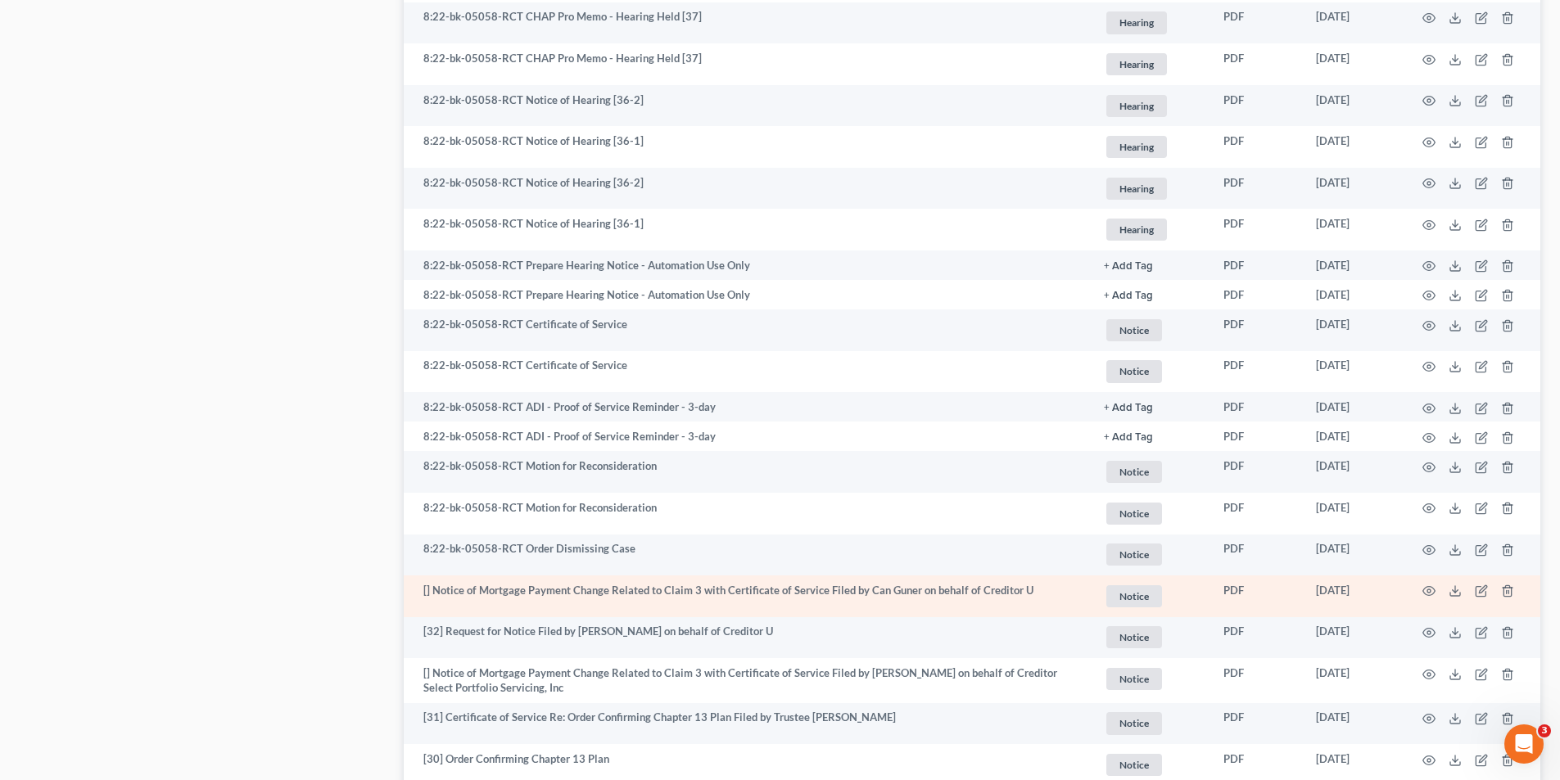
scroll to position [1310, 0]
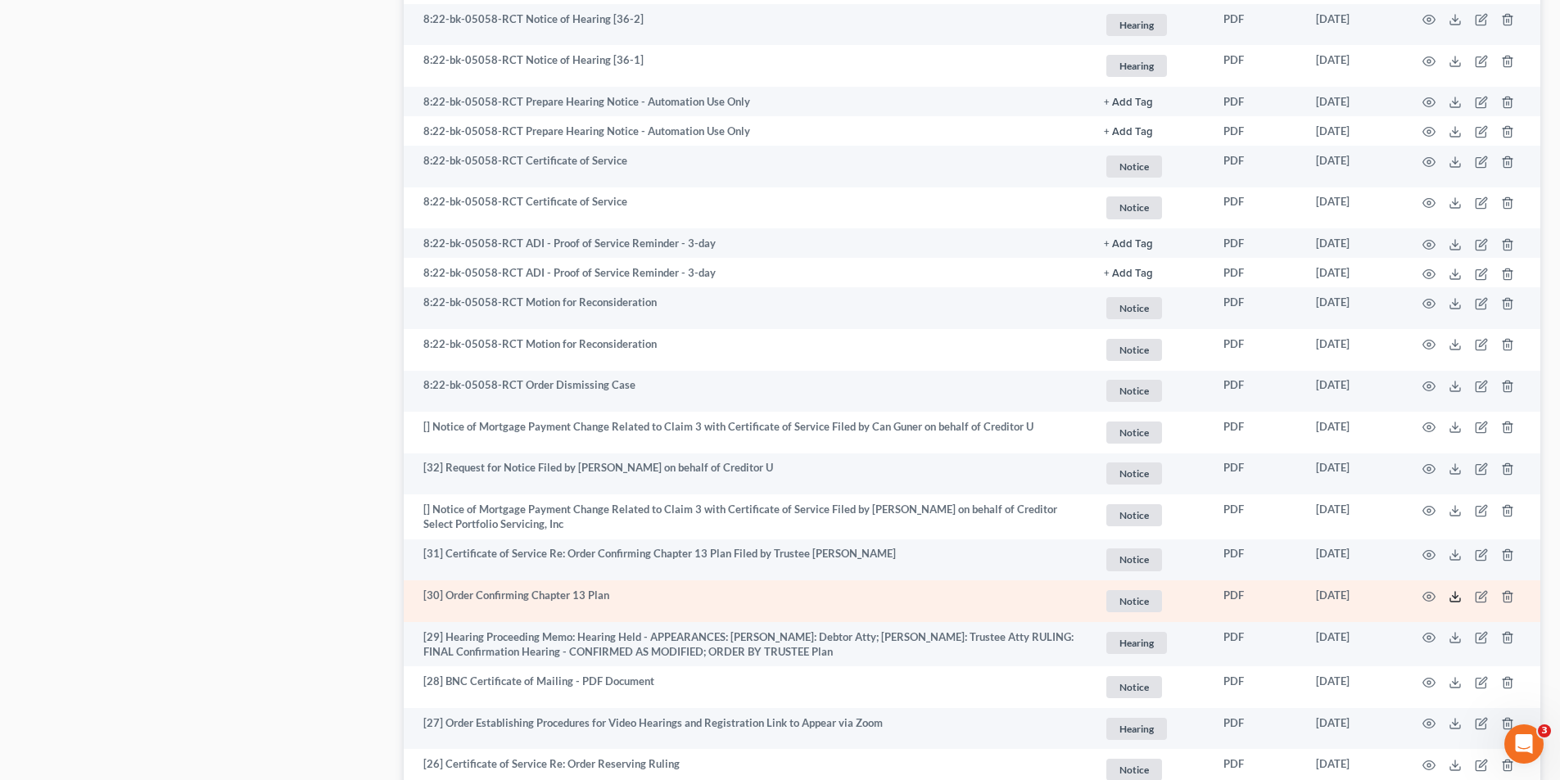
click at [1455, 594] on line at bounding box center [1455, 595] width 0 height 7
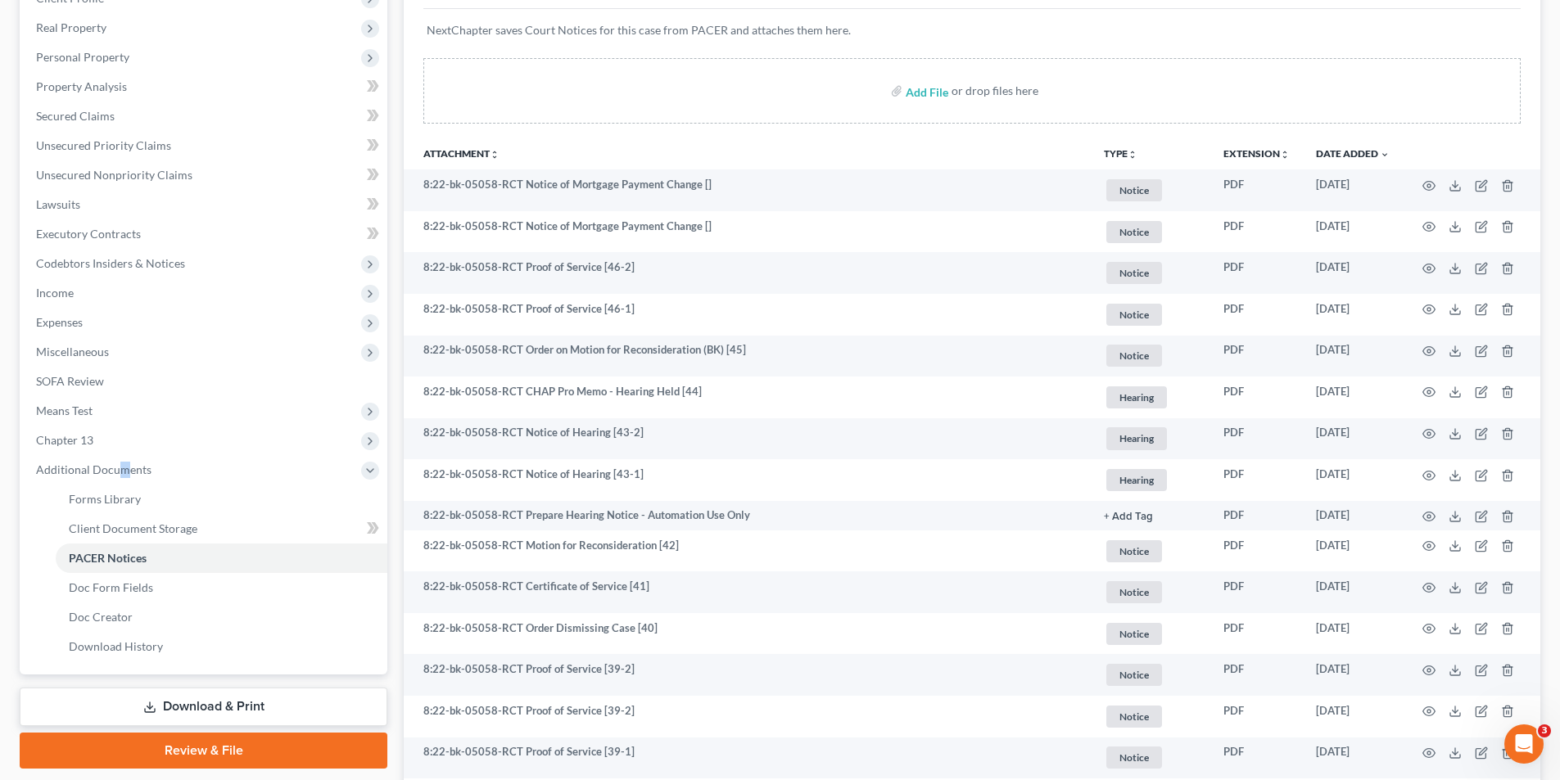
scroll to position [0, 0]
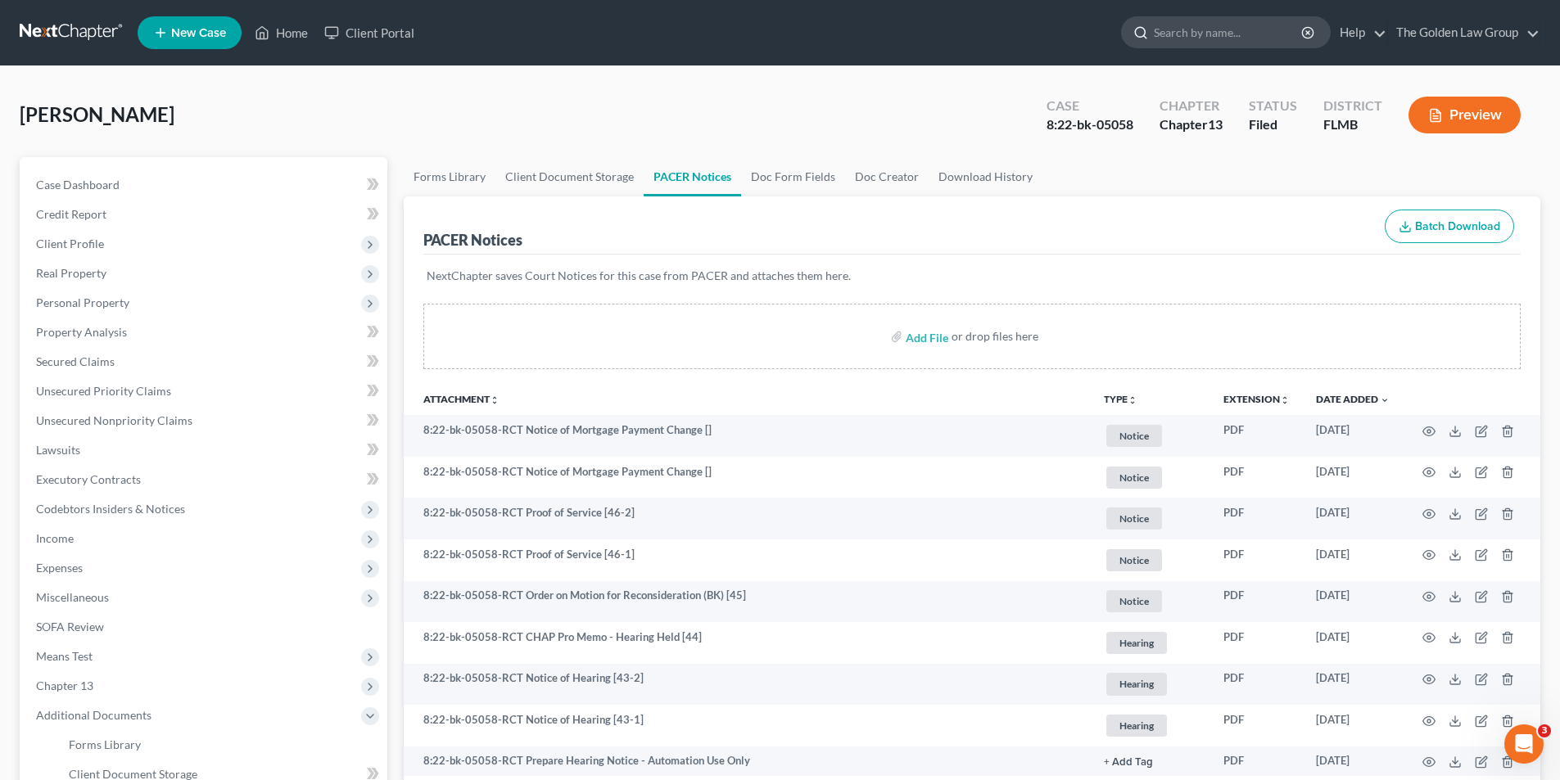
click at [1181, 33] on input "search" at bounding box center [1229, 32] width 150 height 30
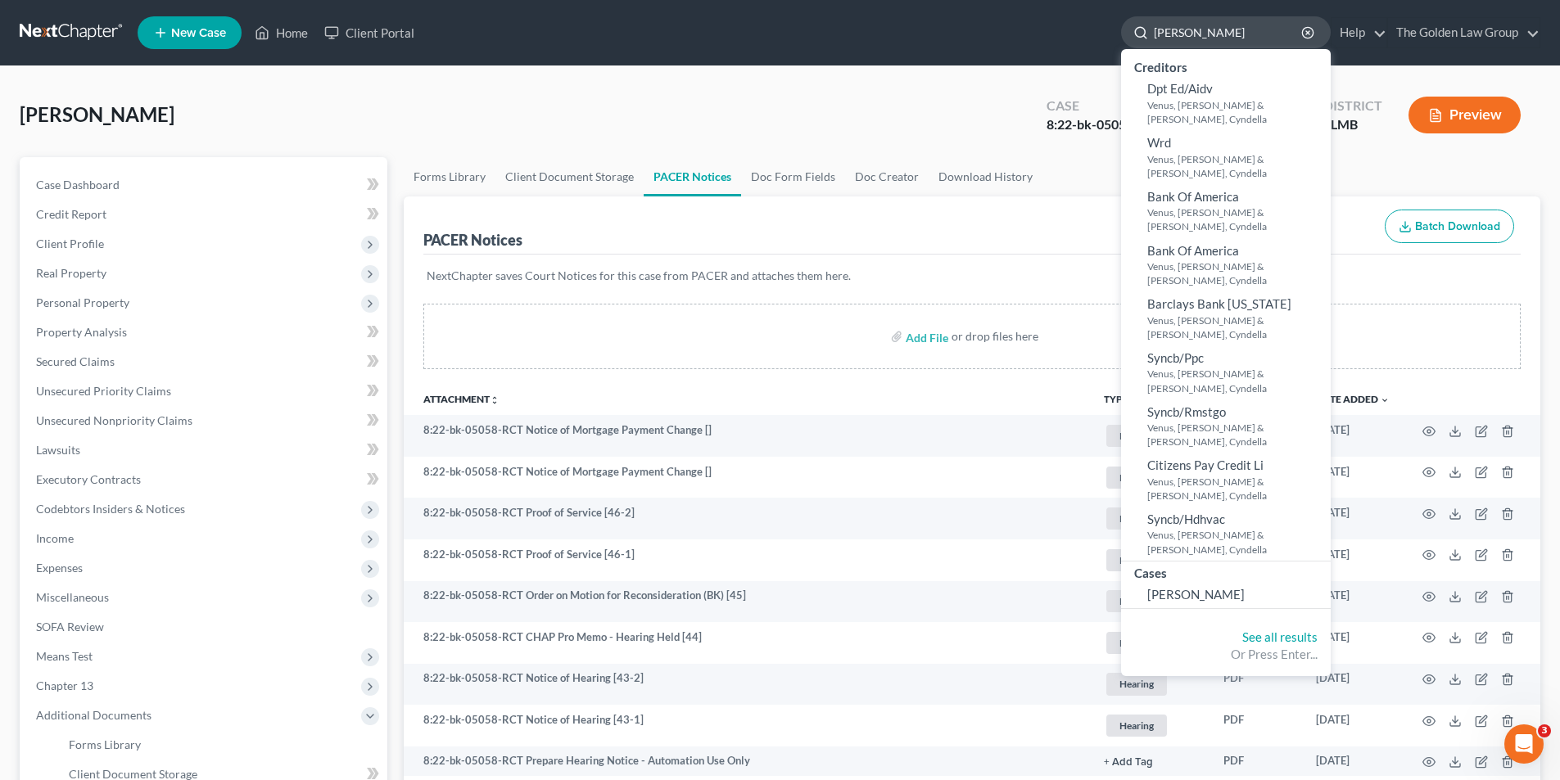
type input "Abraham, Venus"
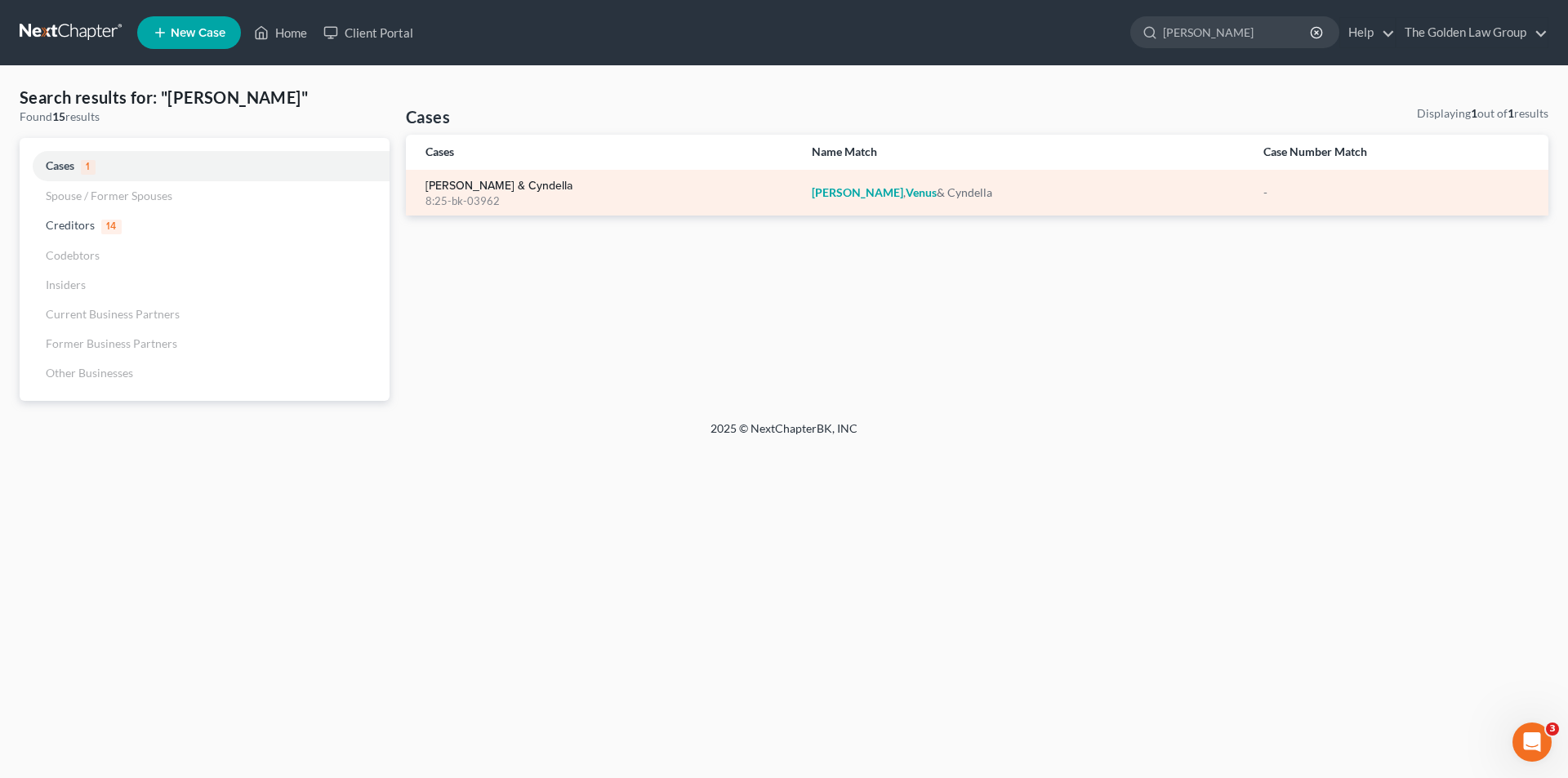
click at [489, 183] on link "Abraham, Venus & Cyndella" at bounding box center [499, 186] width 147 height 11
select select "6"
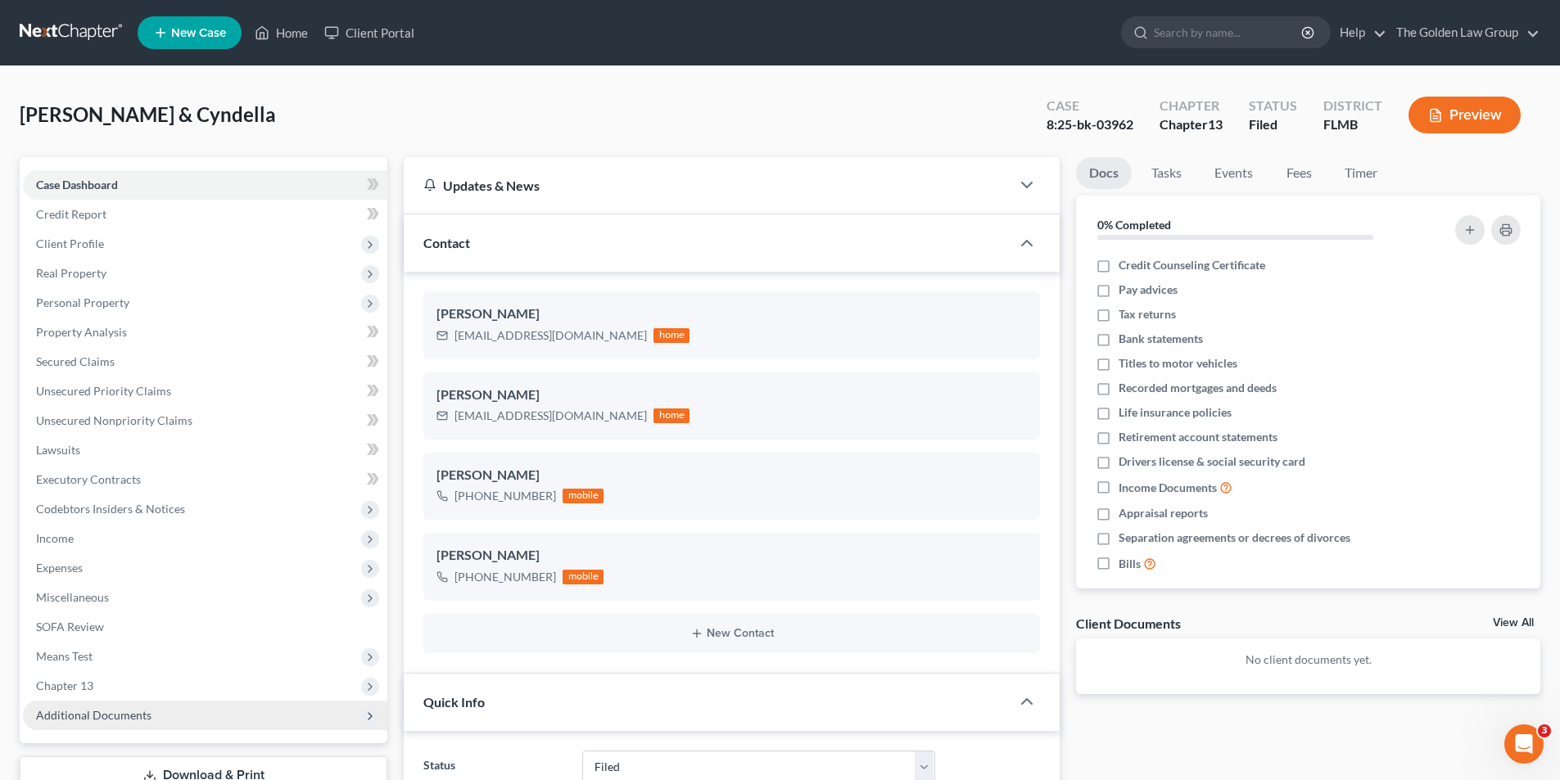
scroll to position [284, 0]
click at [101, 716] on span "Additional Documents" at bounding box center [93, 715] width 115 height 14
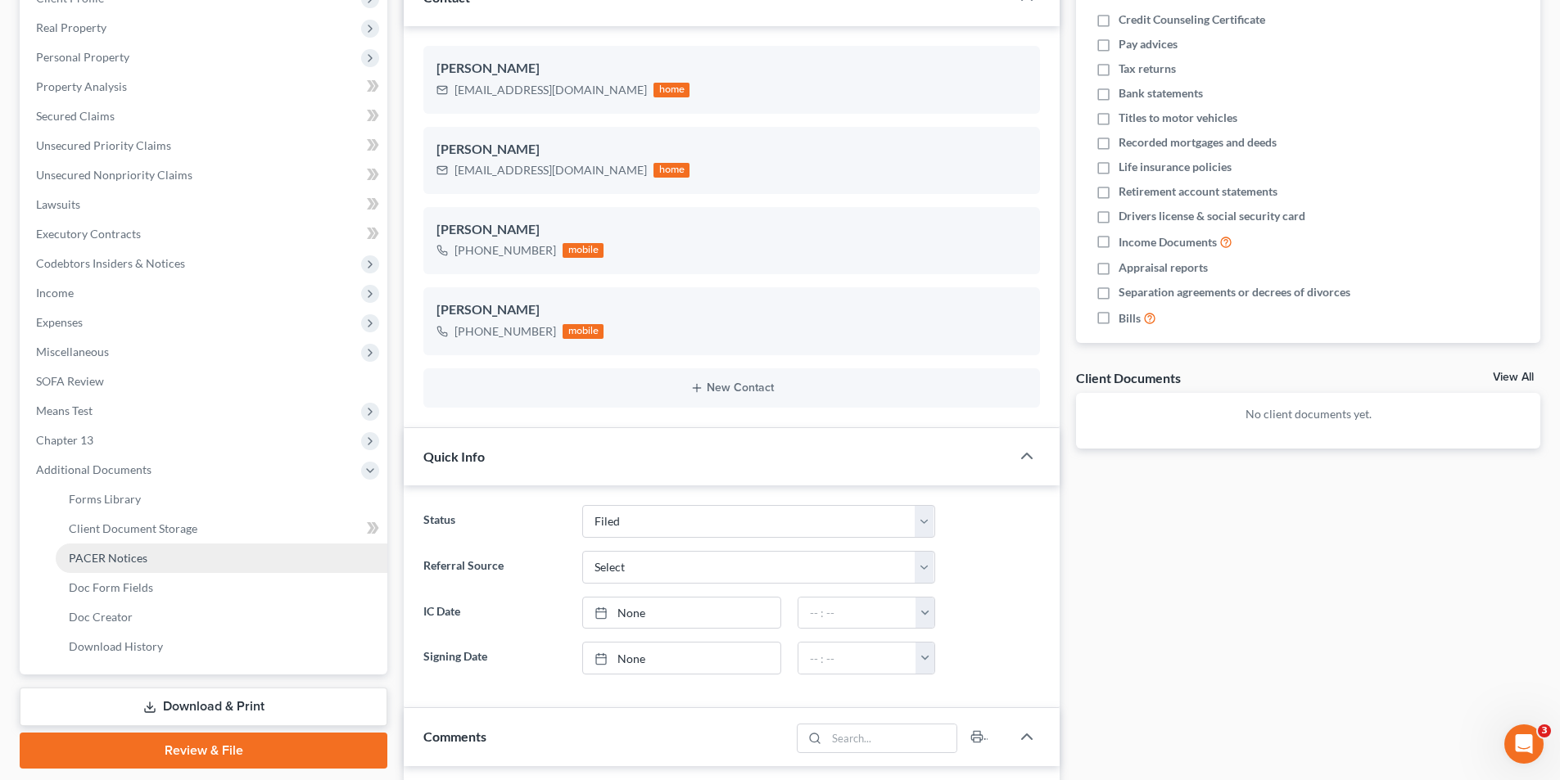
click at [95, 556] on span "PACER Notices" at bounding box center [108, 558] width 79 height 14
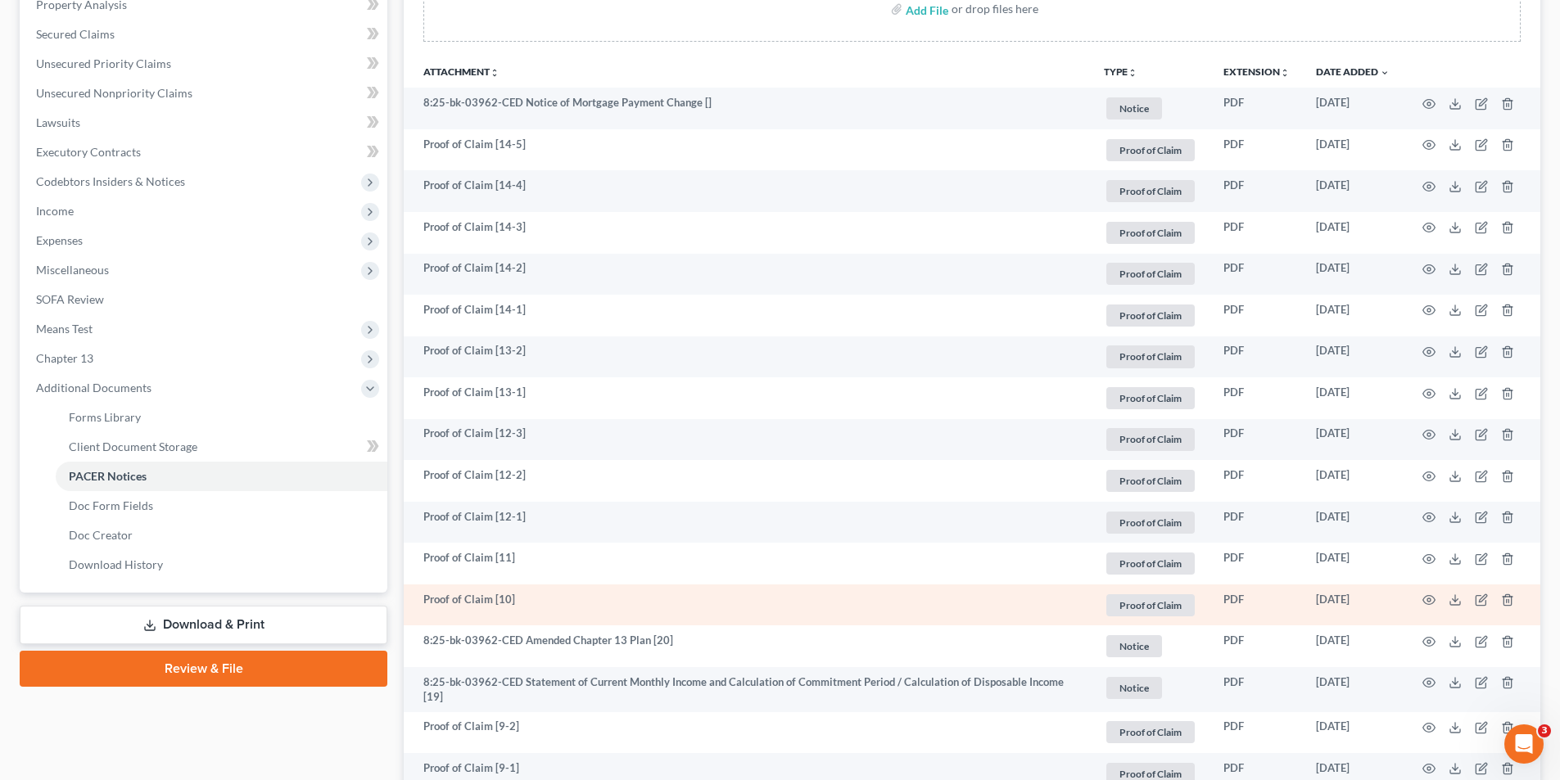
scroll to position [491, 0]
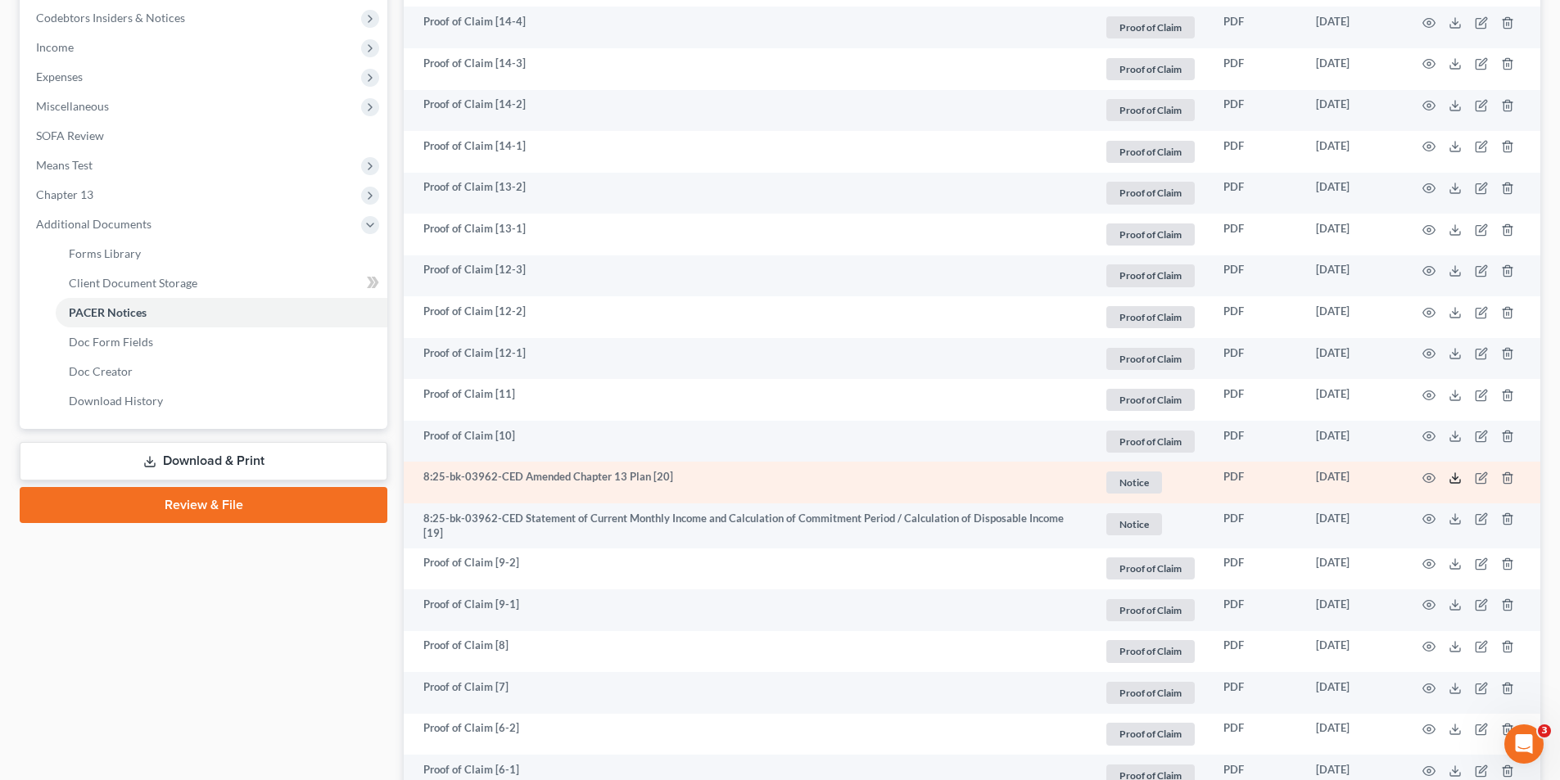
click at [1453, 476] on icon at bounding box center [1454, 478] width 13 height 13
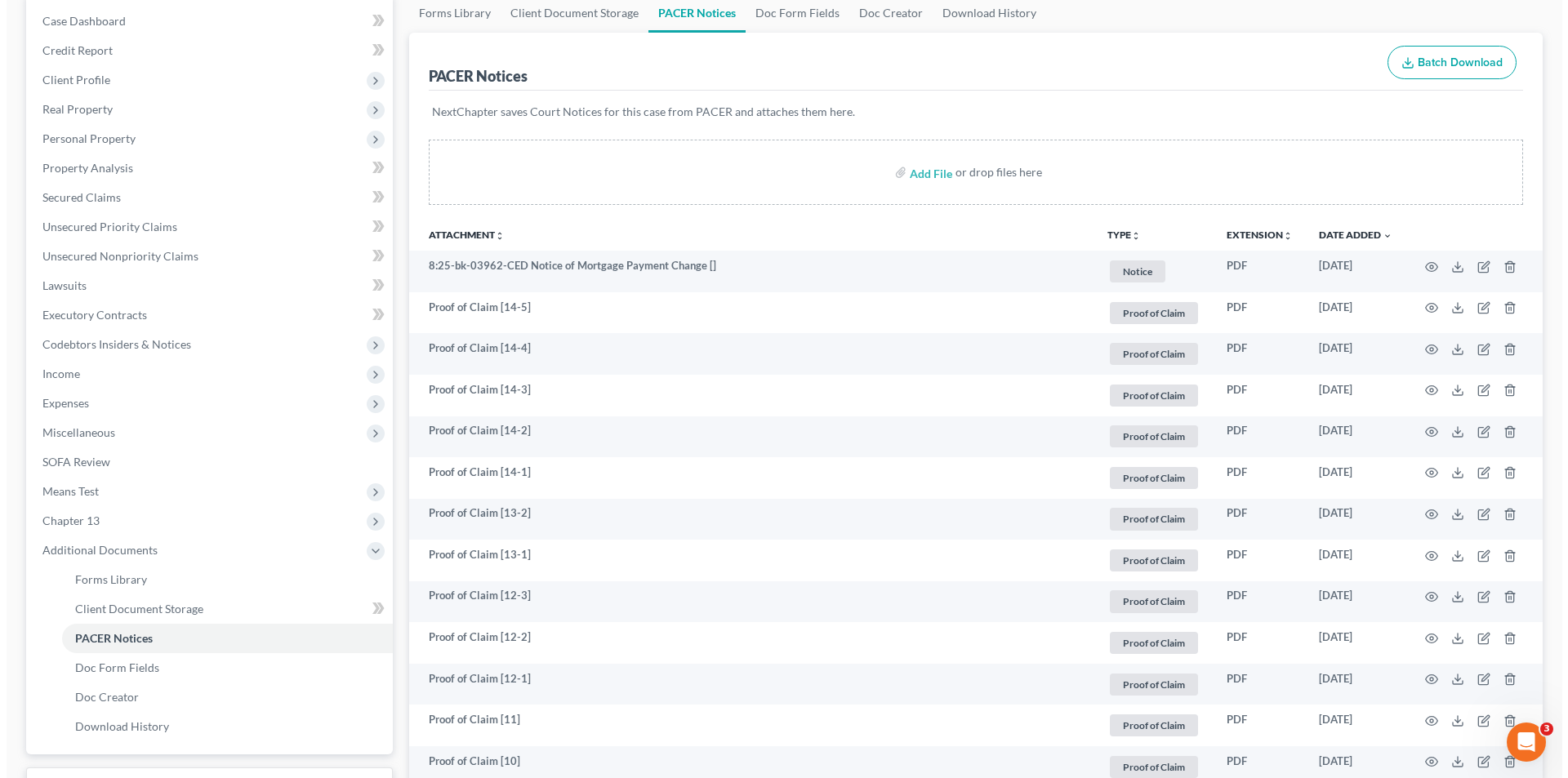
scroll to position [0, 0]
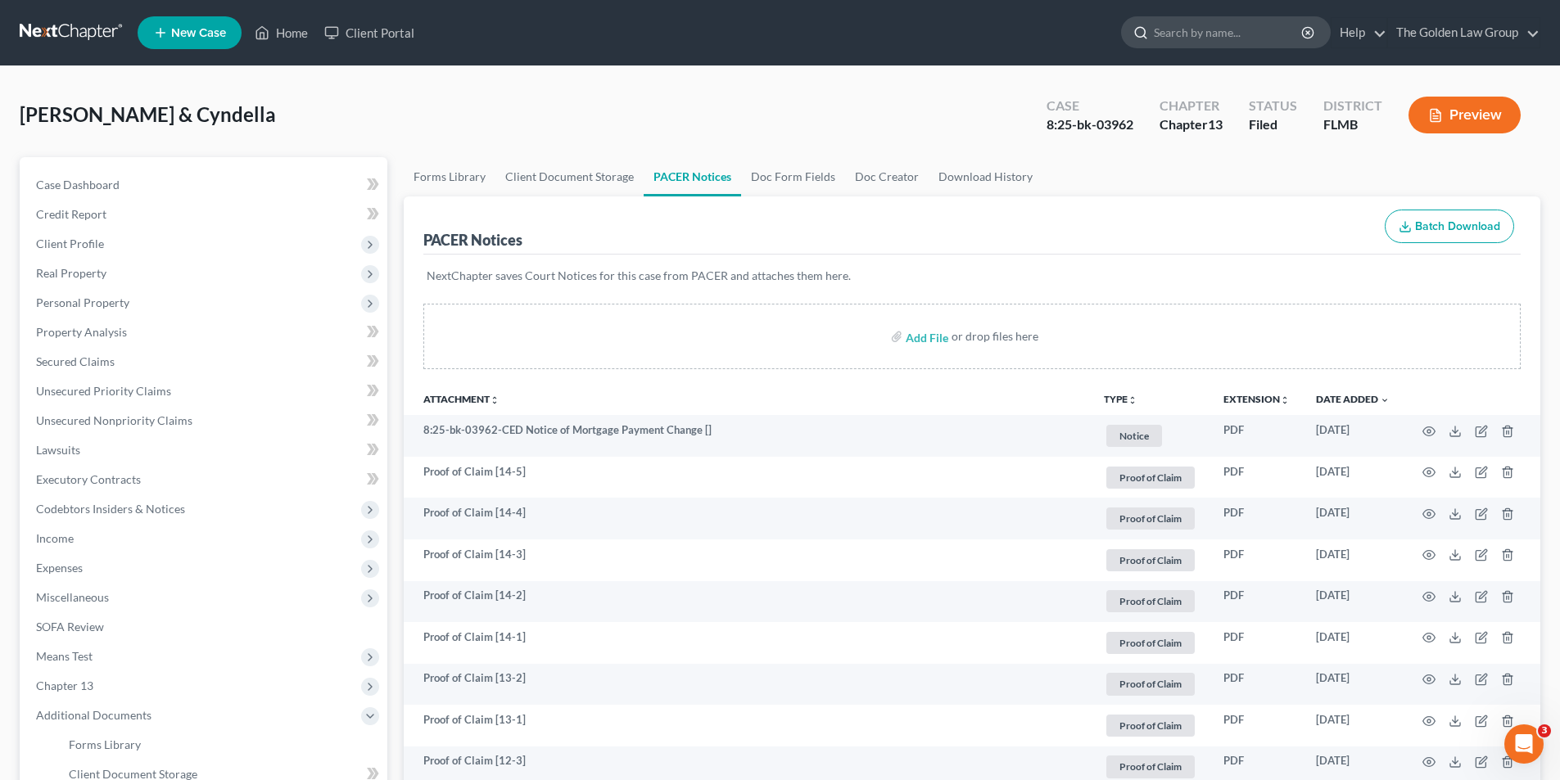
click at [1231, 29] on input "search" at bounding box center [1229, 32] width 150 height 30
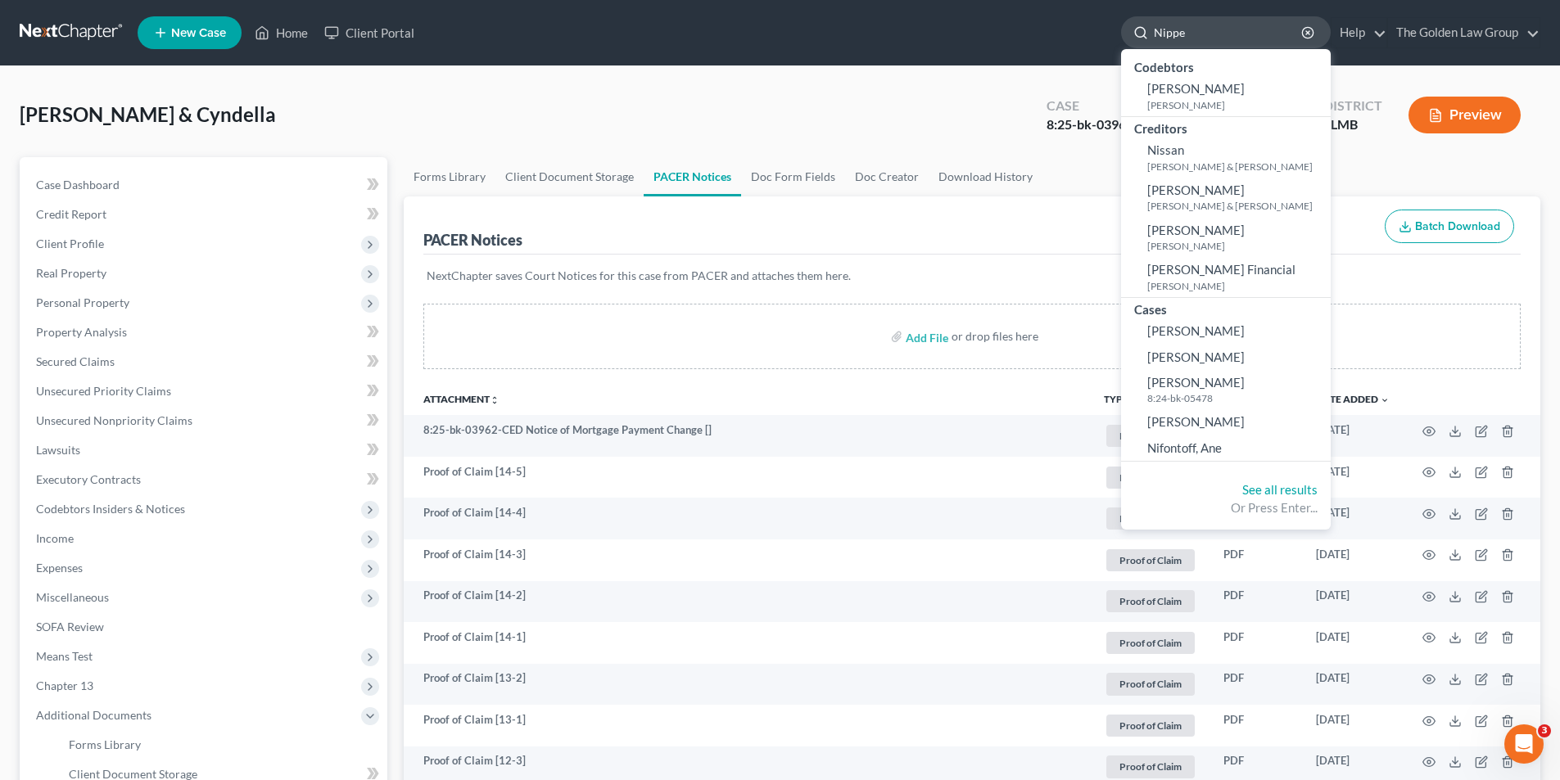
type input "Nipper"
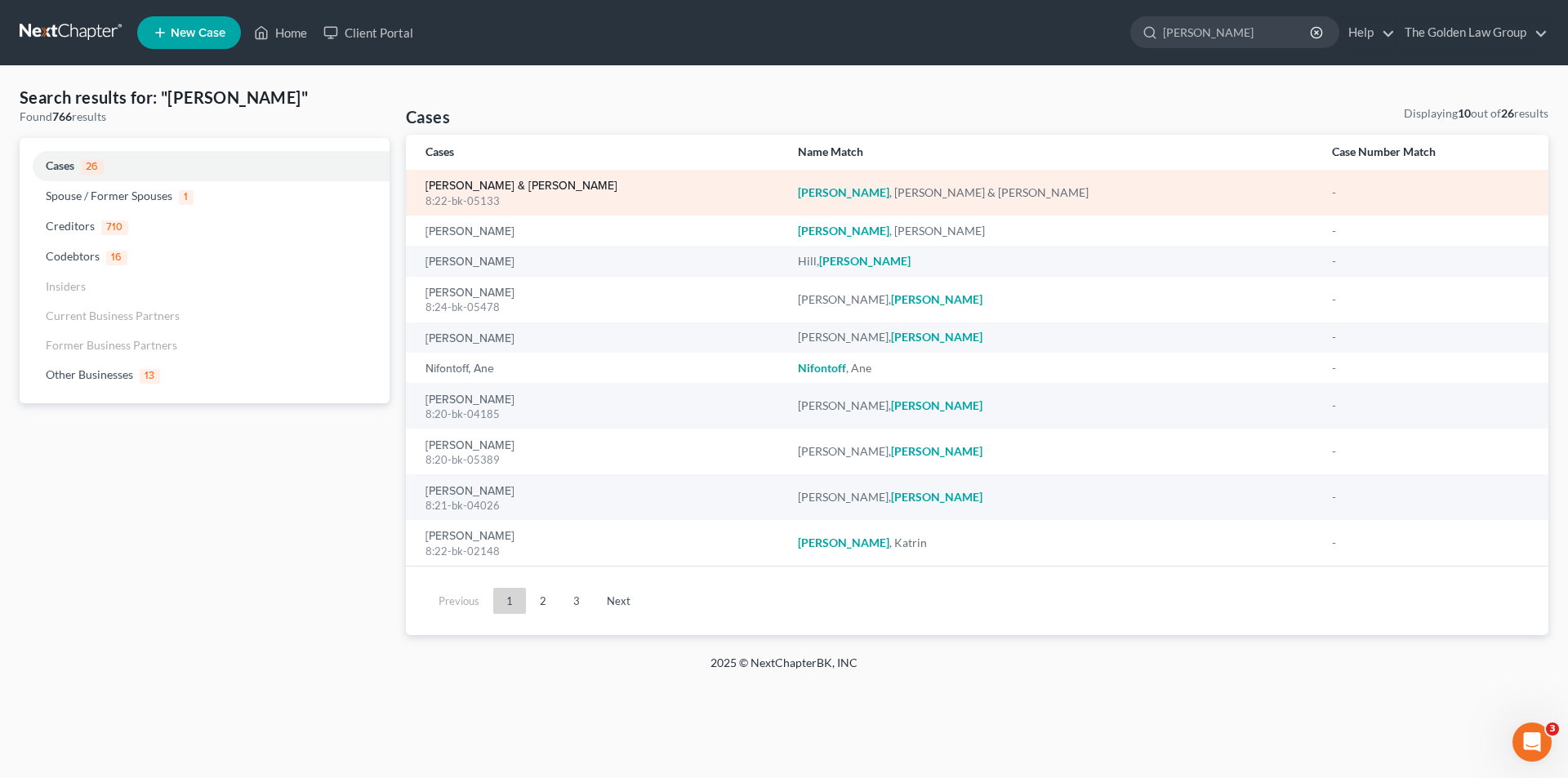
click at [501, 183] on link "Nipper, John & Patricia" at bounding box center [522, 186] width 192 height 11
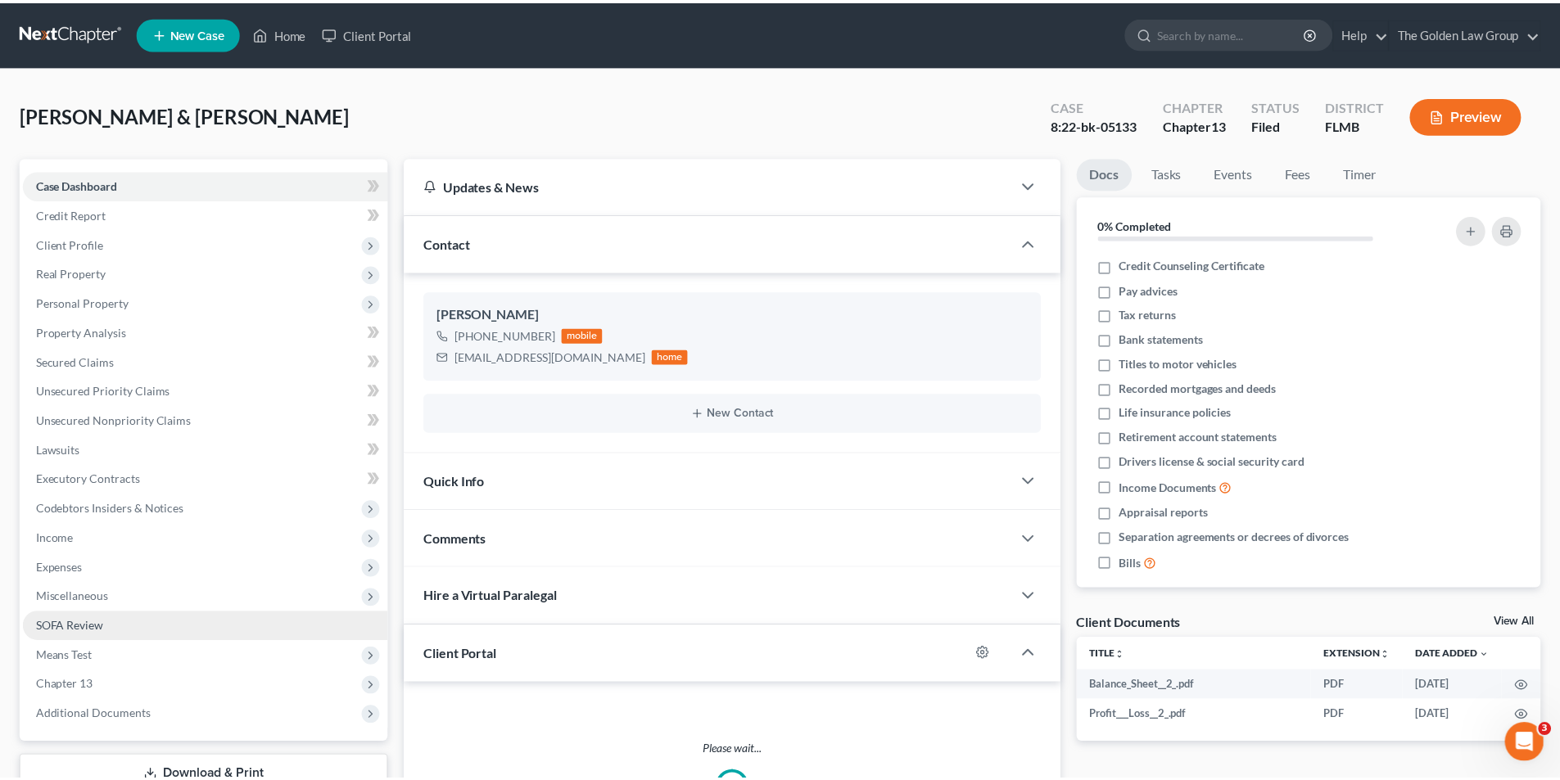
scroll to position [125, 0]
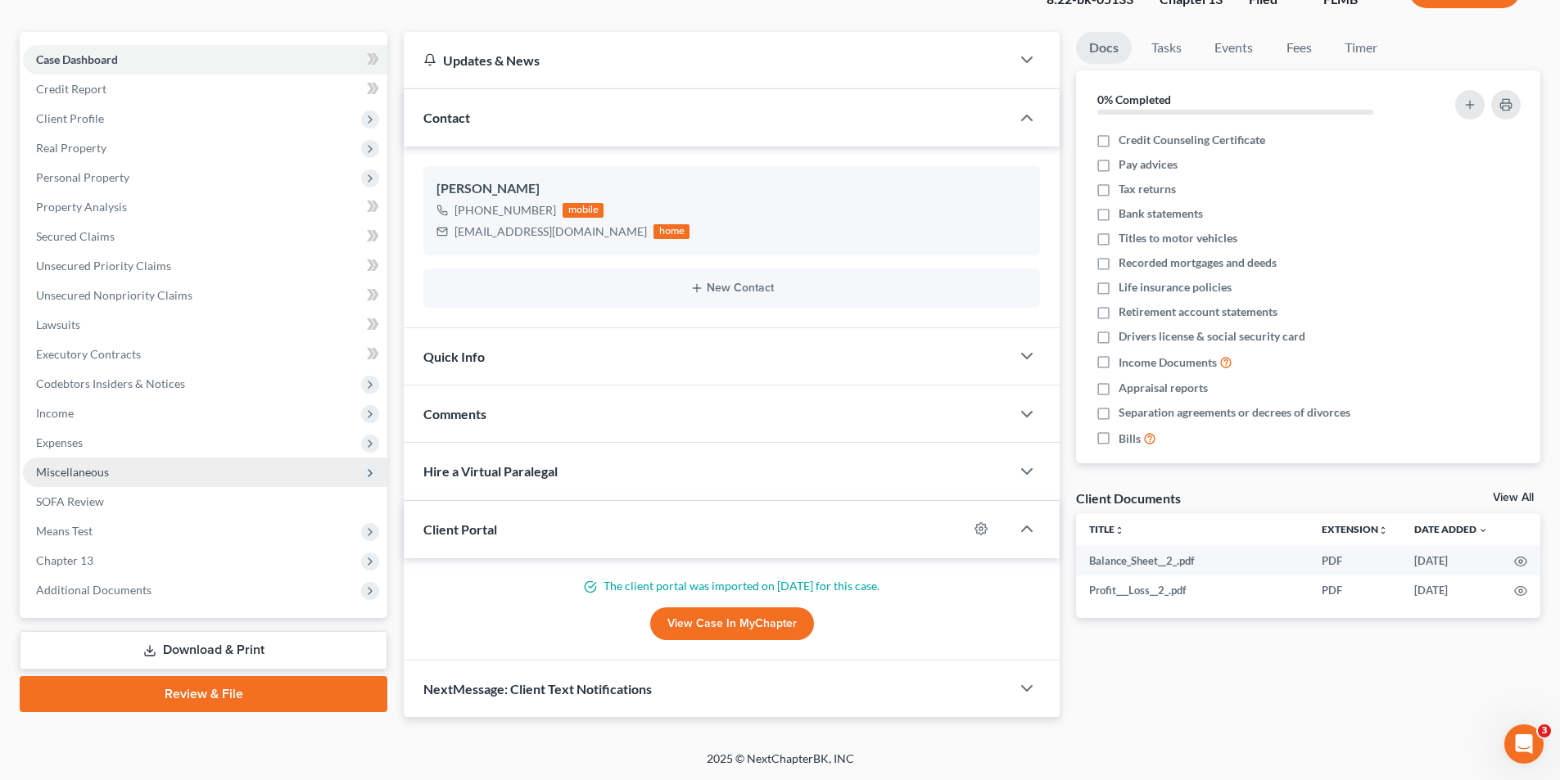
drag, startPoint x: 138, startPoint y: 589, endPoint x: 280, endPoint y: 458, distance: 193.0
click at [139, 587] on span "Additional Documents" at bounding box center [93, 590] width 115 height 14
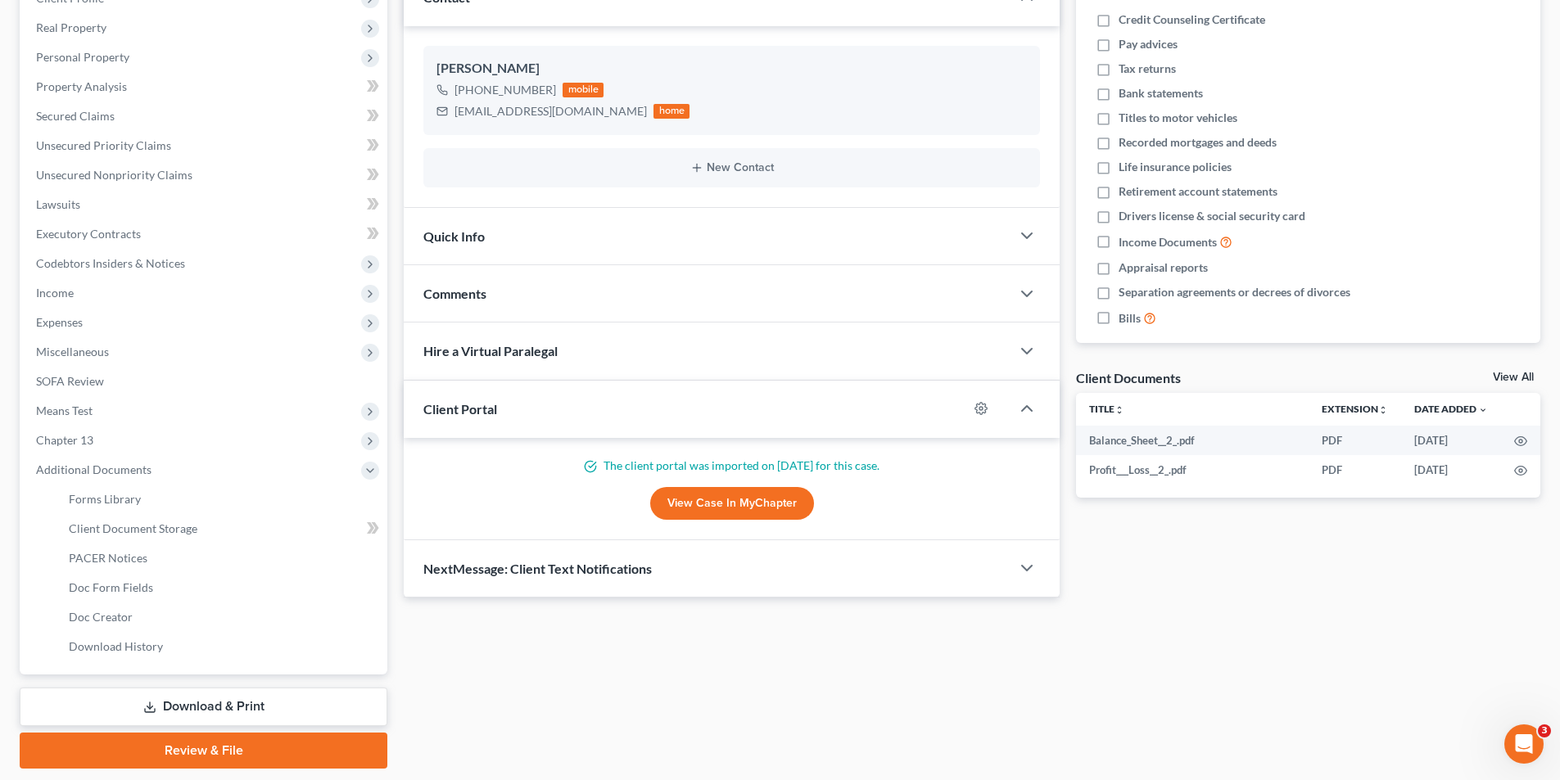
scroll to position [296, 0]
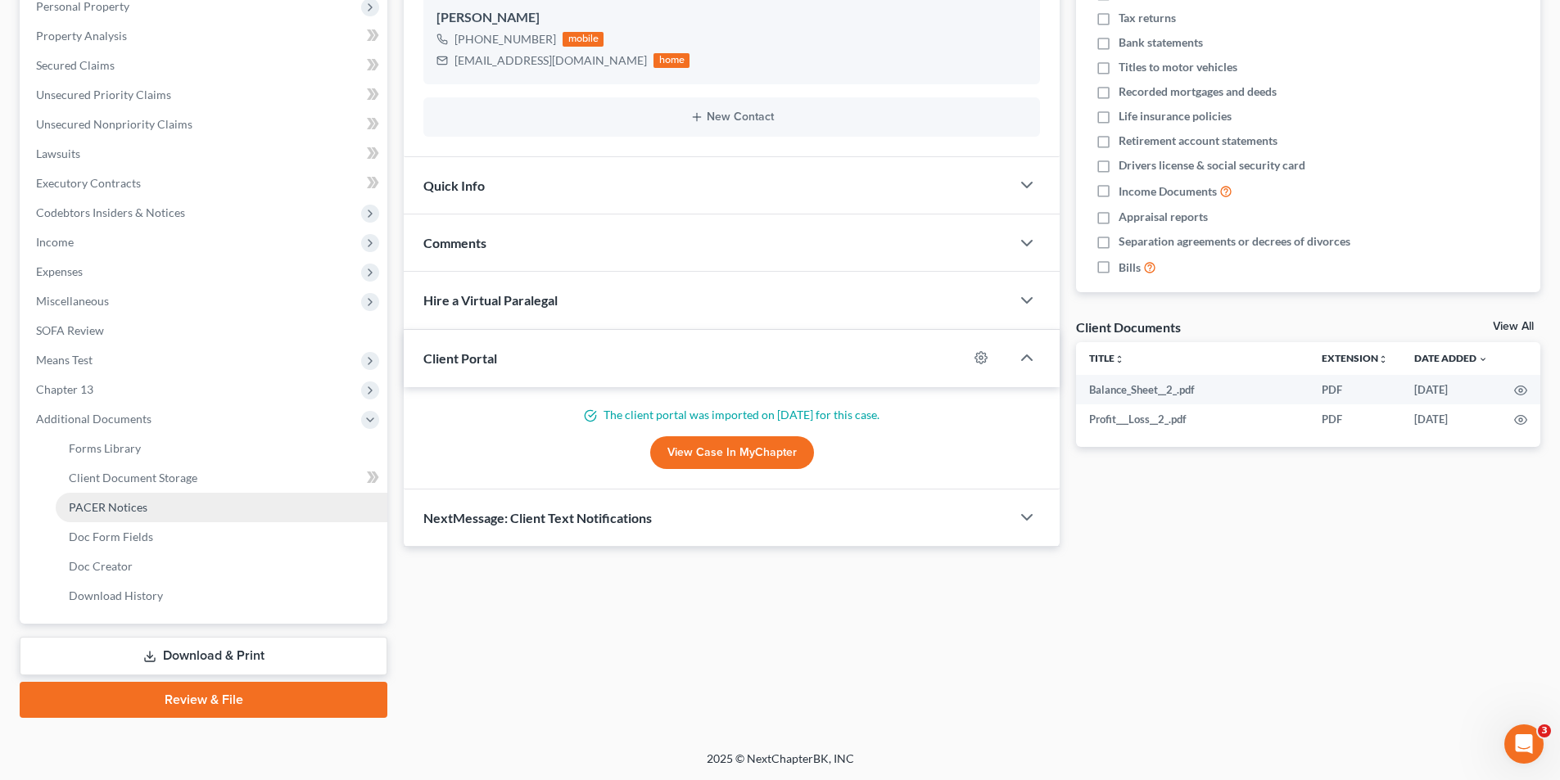
click at [136, 503] on span "PACER Notices" at bounding box center [108, 507] width 79 height 14
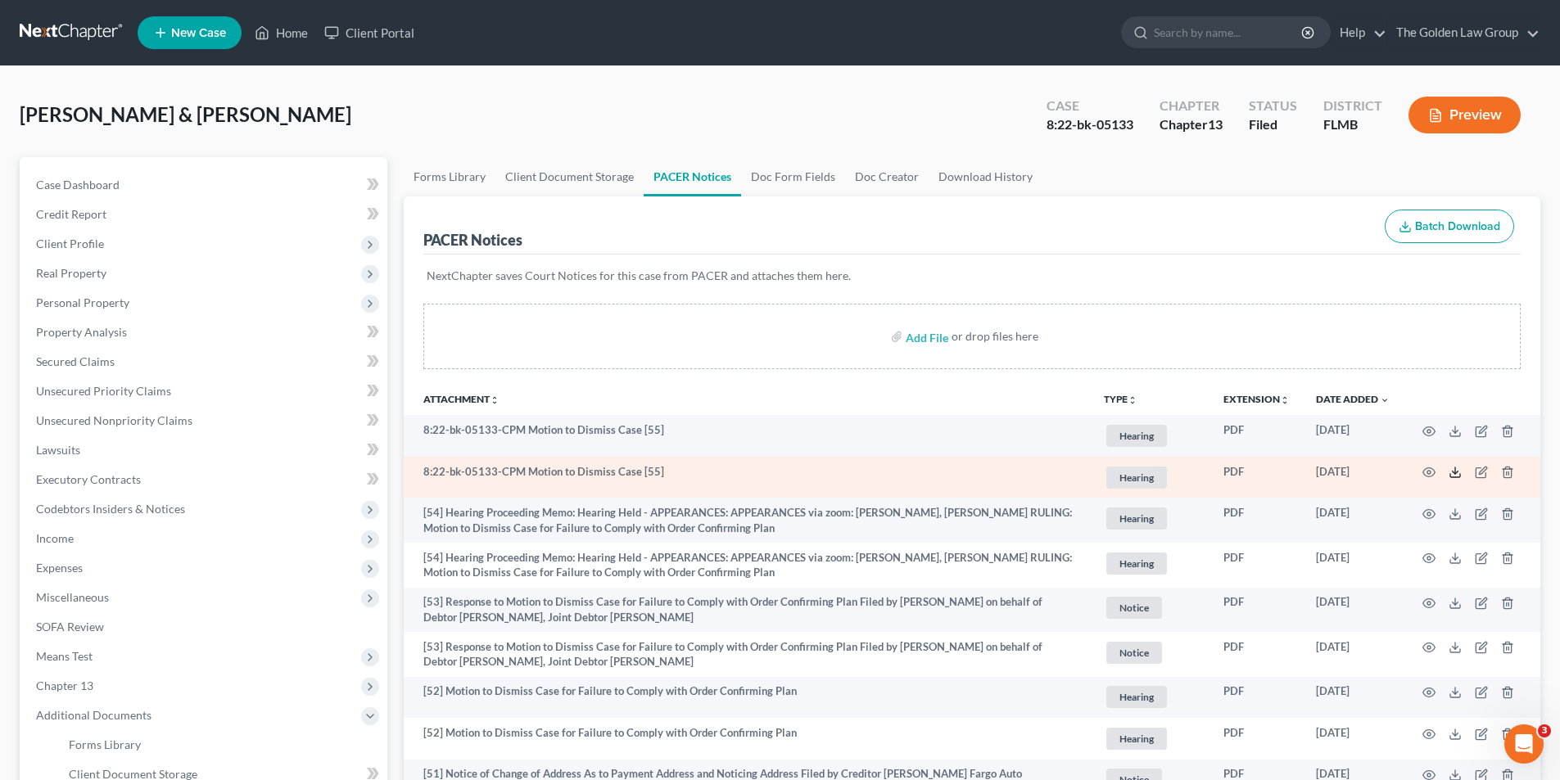
click at [1457, 472] on polyline at bounding box center [1455, 473] width 6 height 2
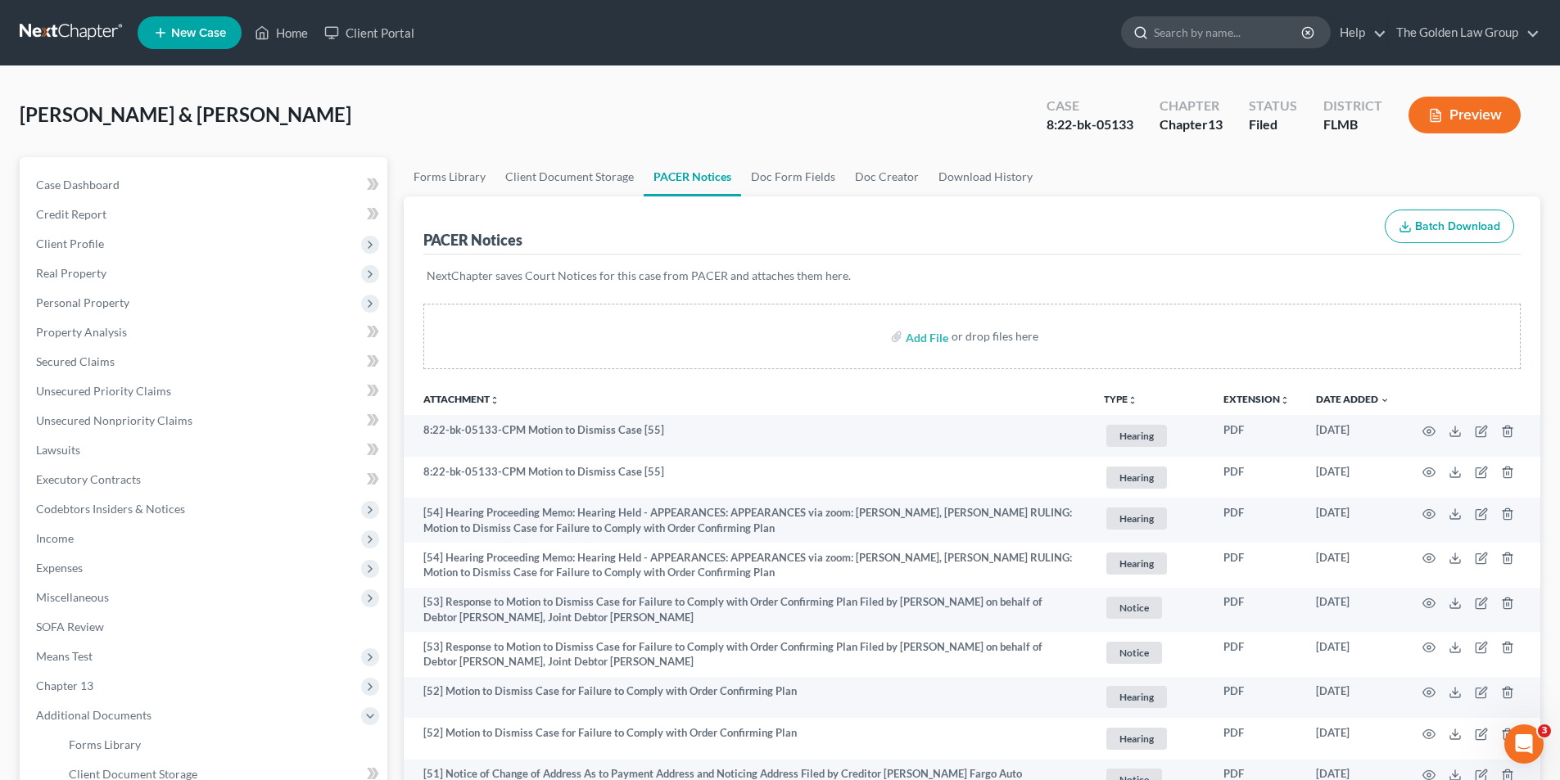
click at [1216, 26] on input "search" at bounding box center [1229, 32] width 150 height 30
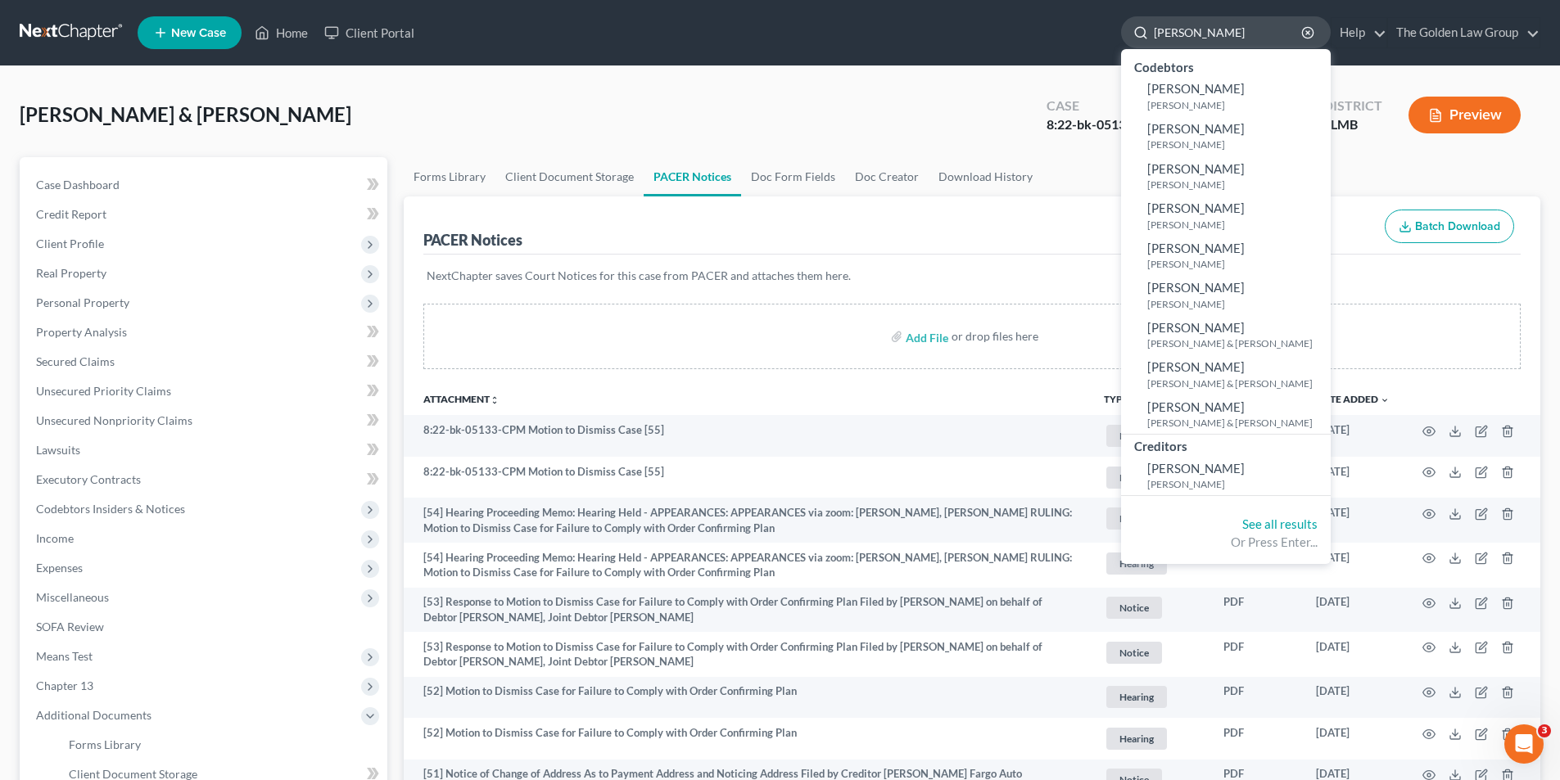
type input "McNamara"
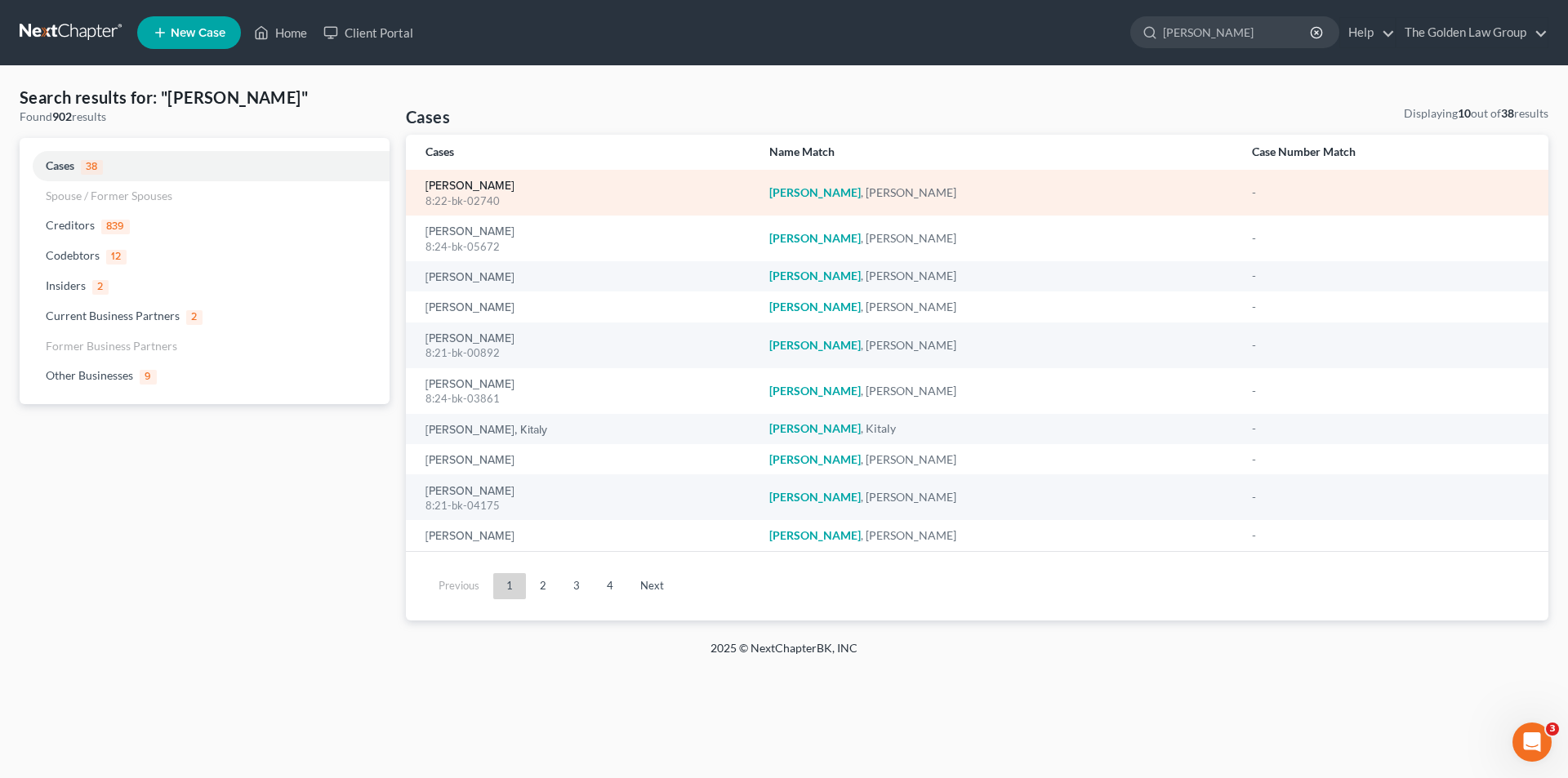
click at [493, 182] on link "McNamara, Candice" at bounding box center [470, 186] width 89 height 11
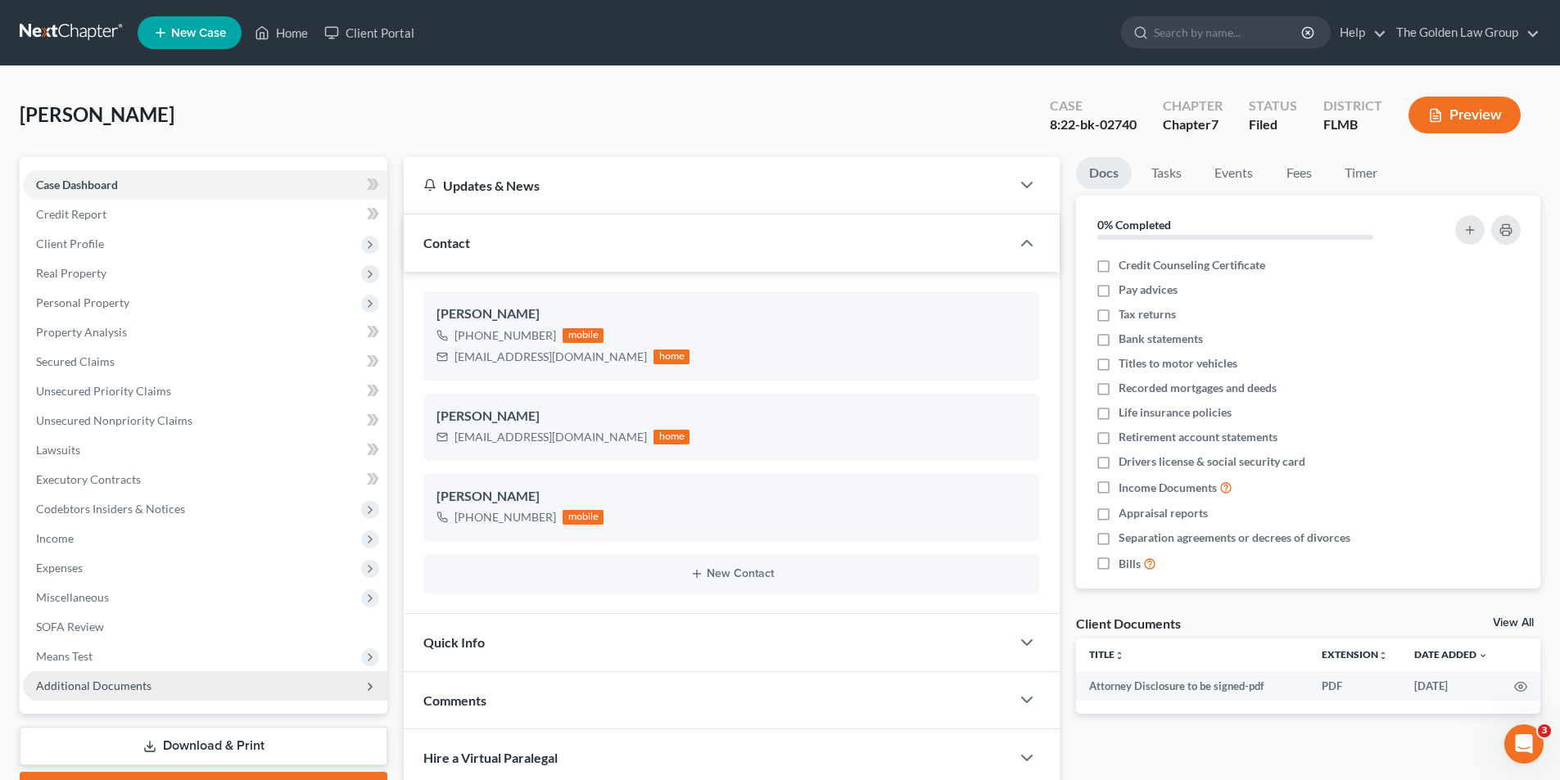
click at [96, 685] on span "Additional Documents" at bounding box center [93, 686] width 115 height 14
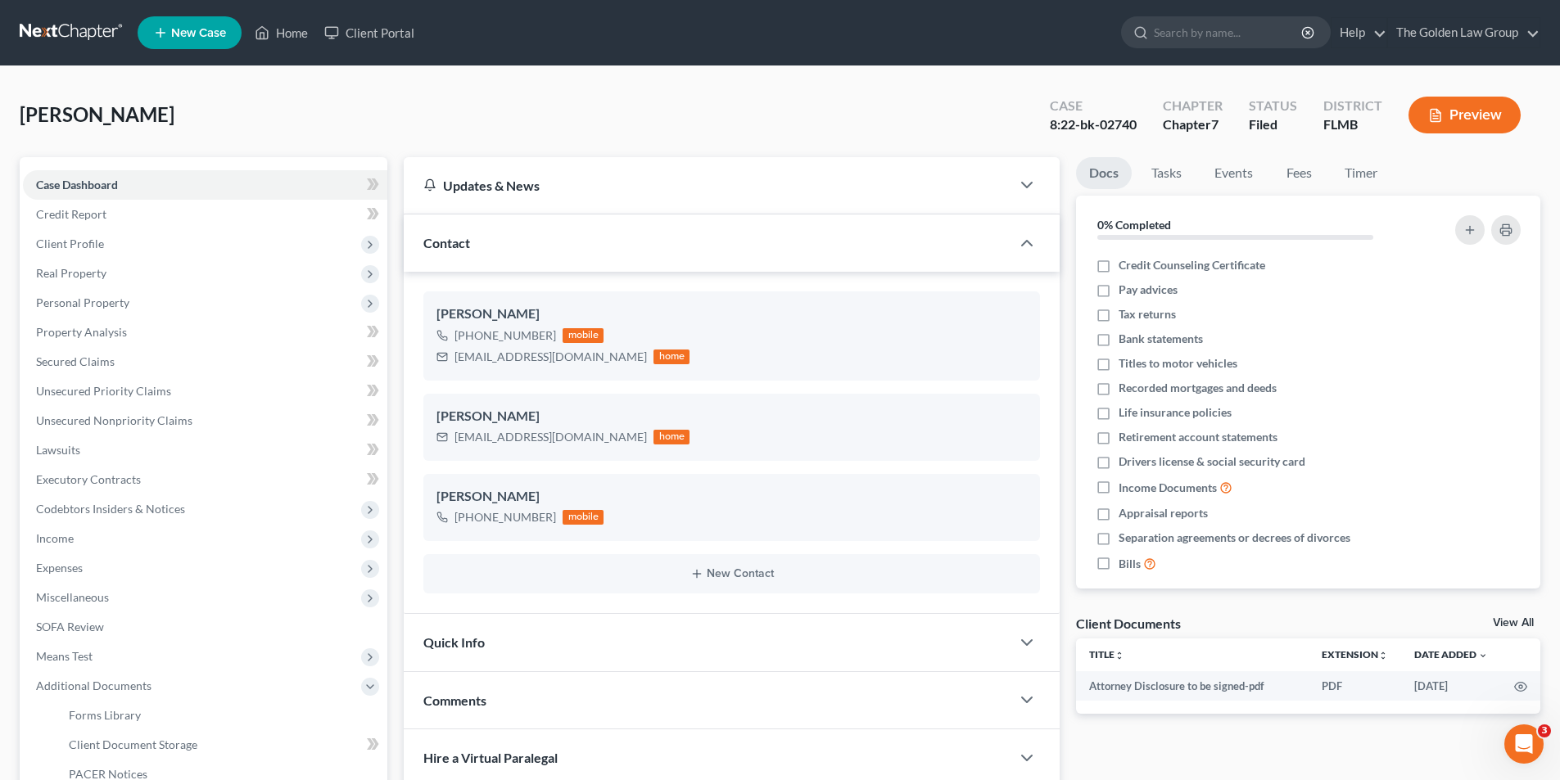
scroll to position [164, 0]
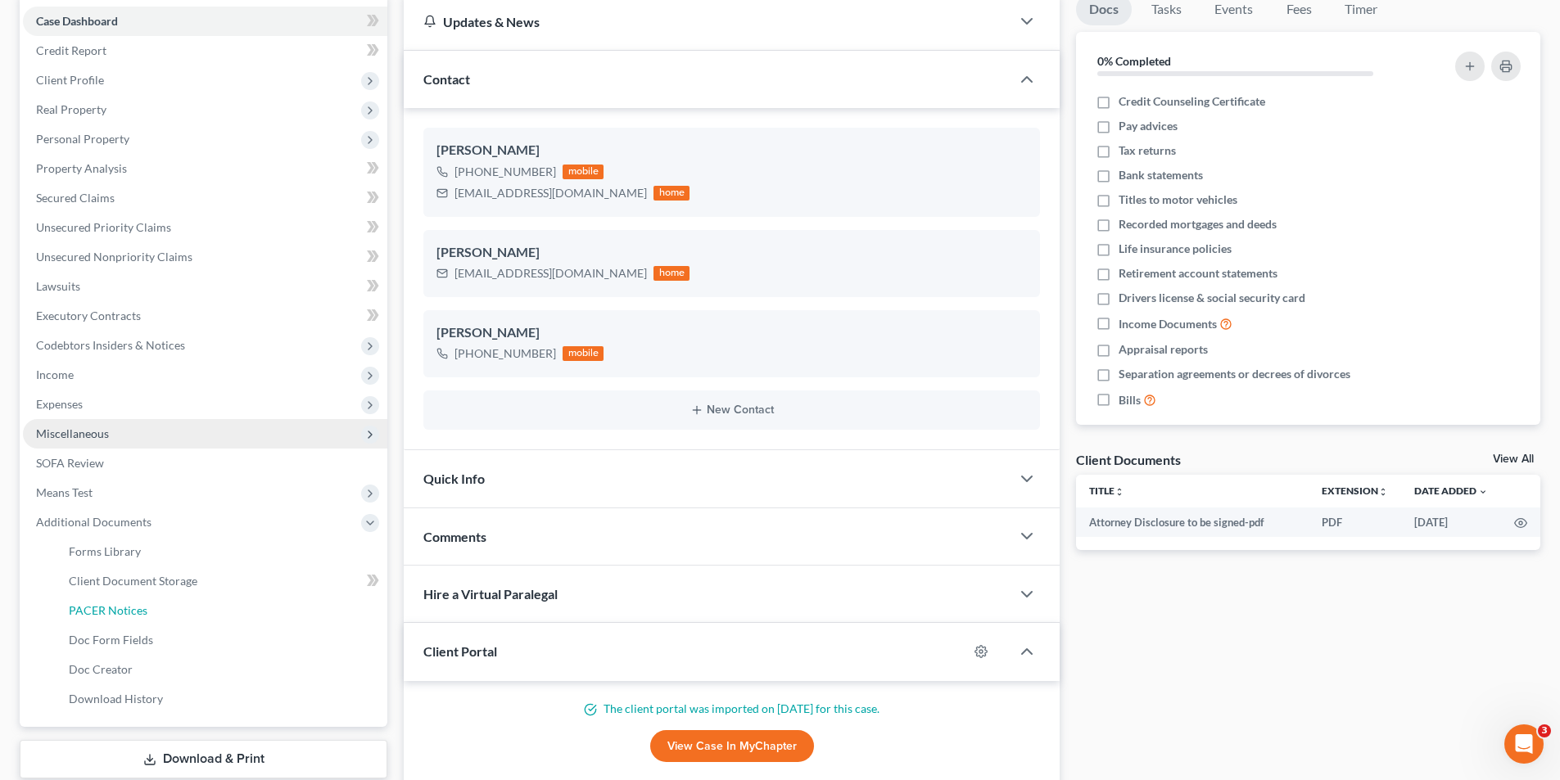
click at [120, 608] on span "PACER Notices" at bounding box center [108, 610] width 79 height 14
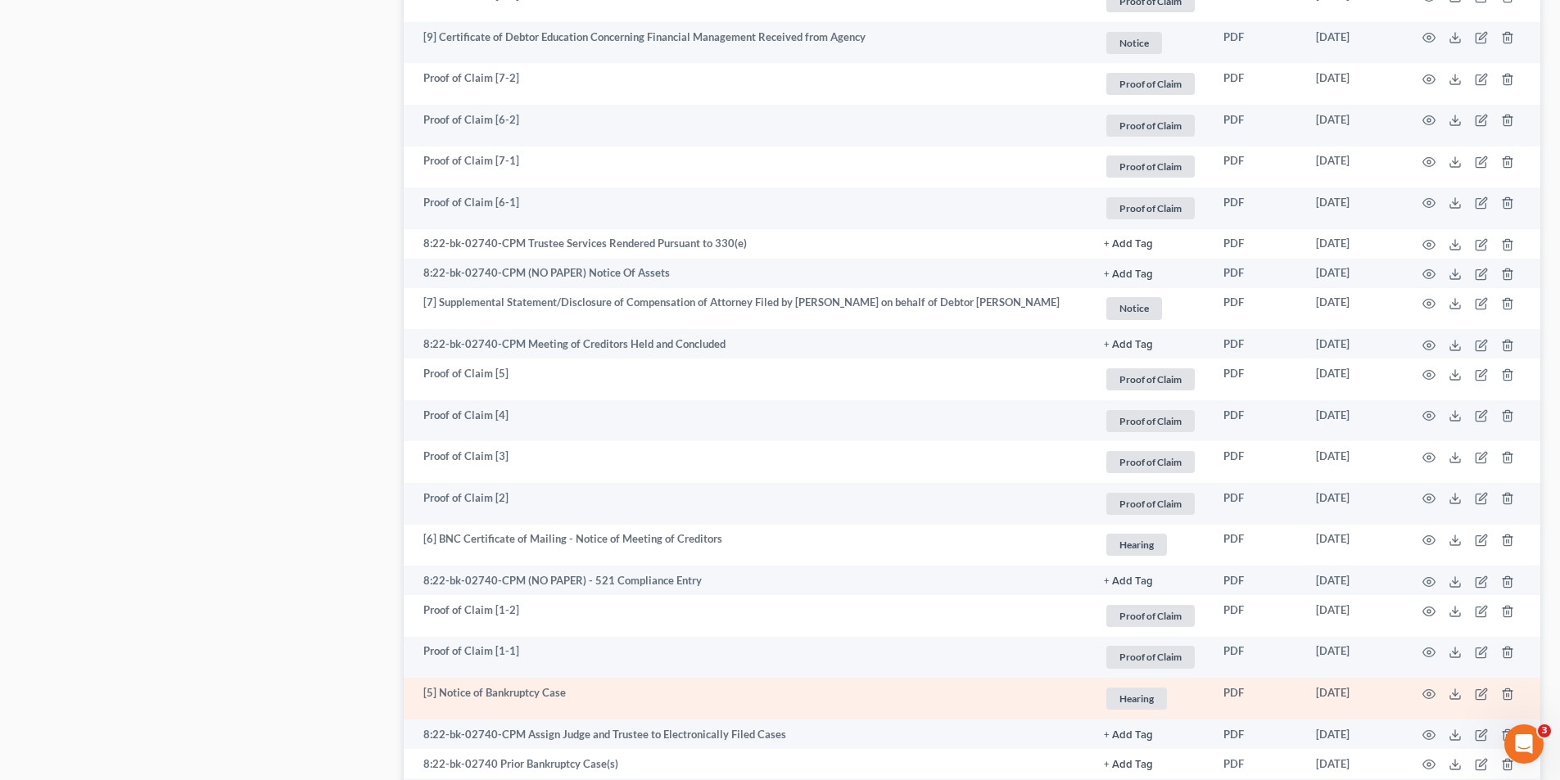
scroll to position [2163, 0]
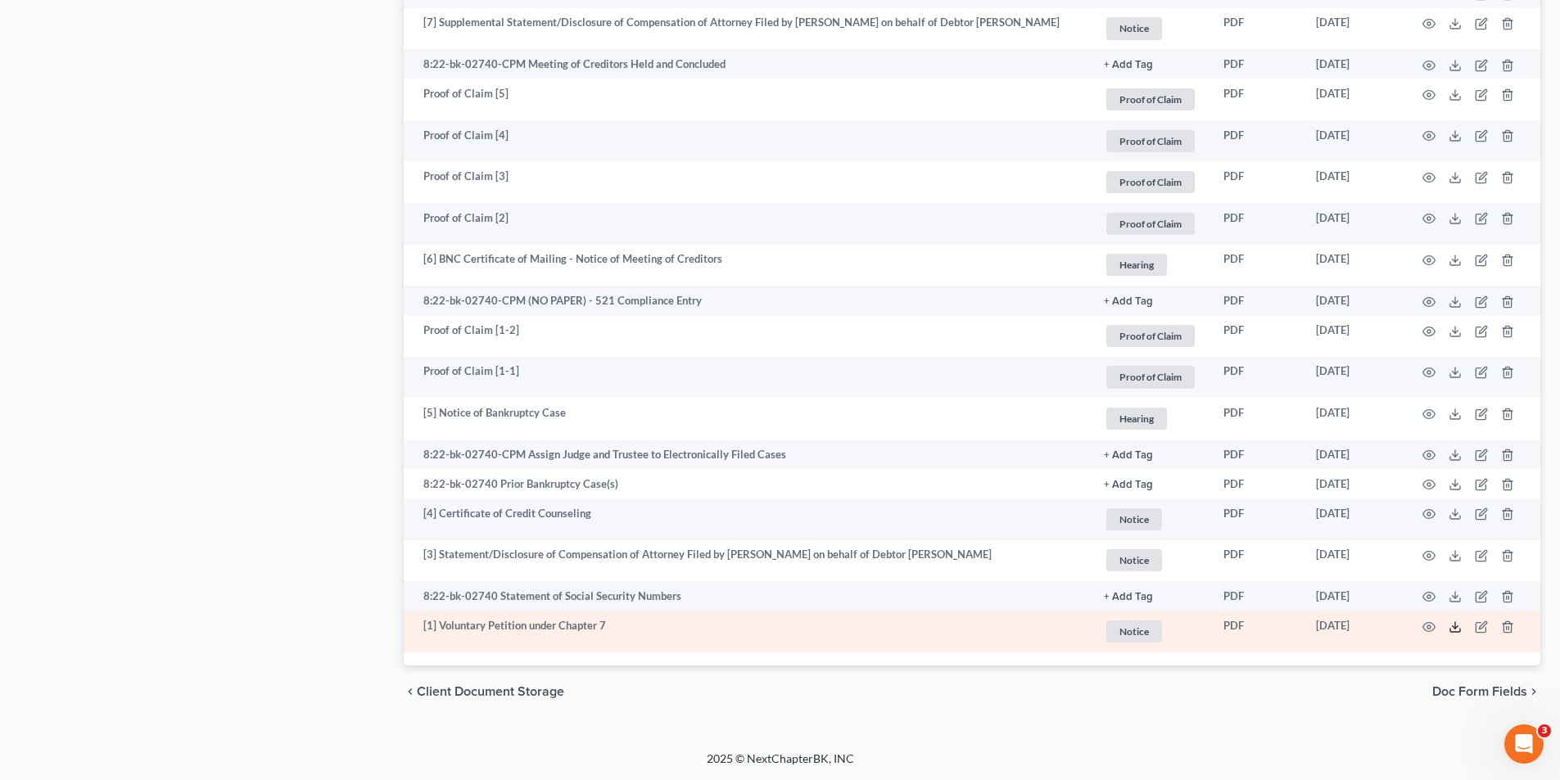
click at [1455, 625] on line at bounding box center [1455, 625] width 0 height 7
click at [1451, 625] on icon at bounding box center [1454, 627] width 13 height 13
